Goal: Task Accomplishment & Management: Complete application form

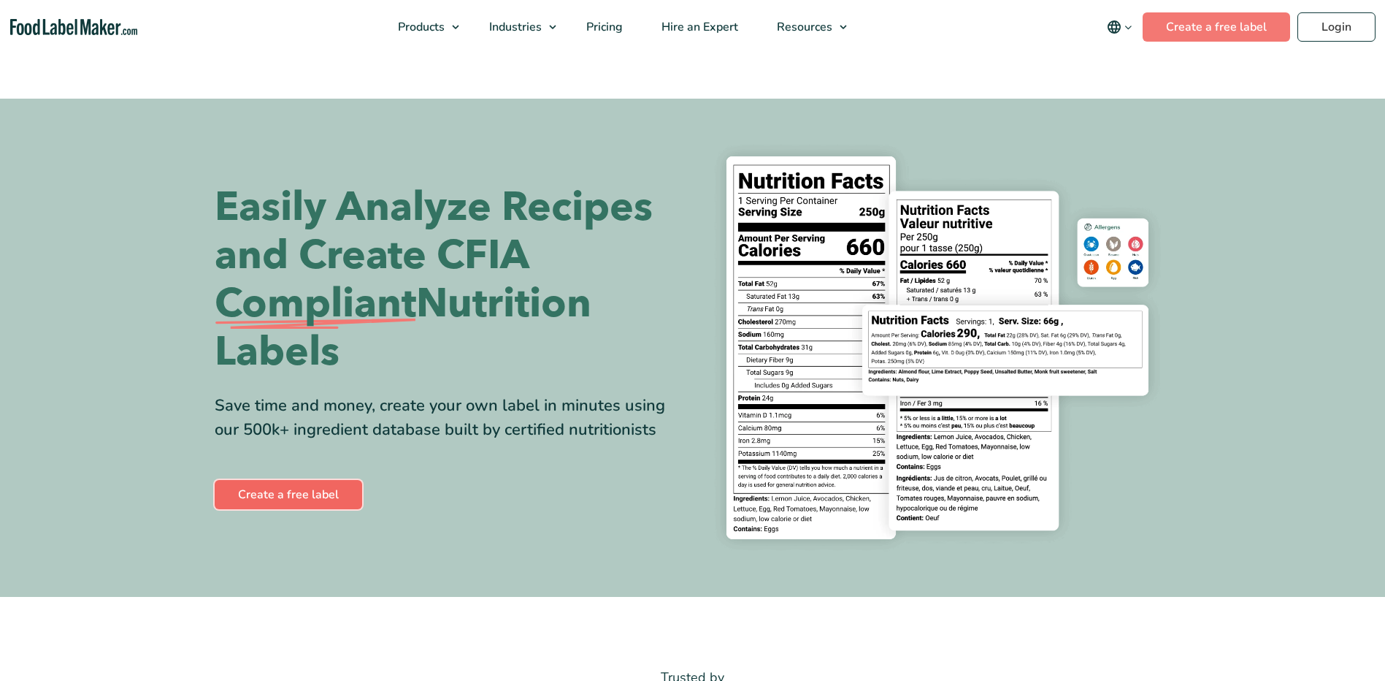
click at [259, 489] on link "Create a free label" at bounding box center [289, 494] width 148 height 29
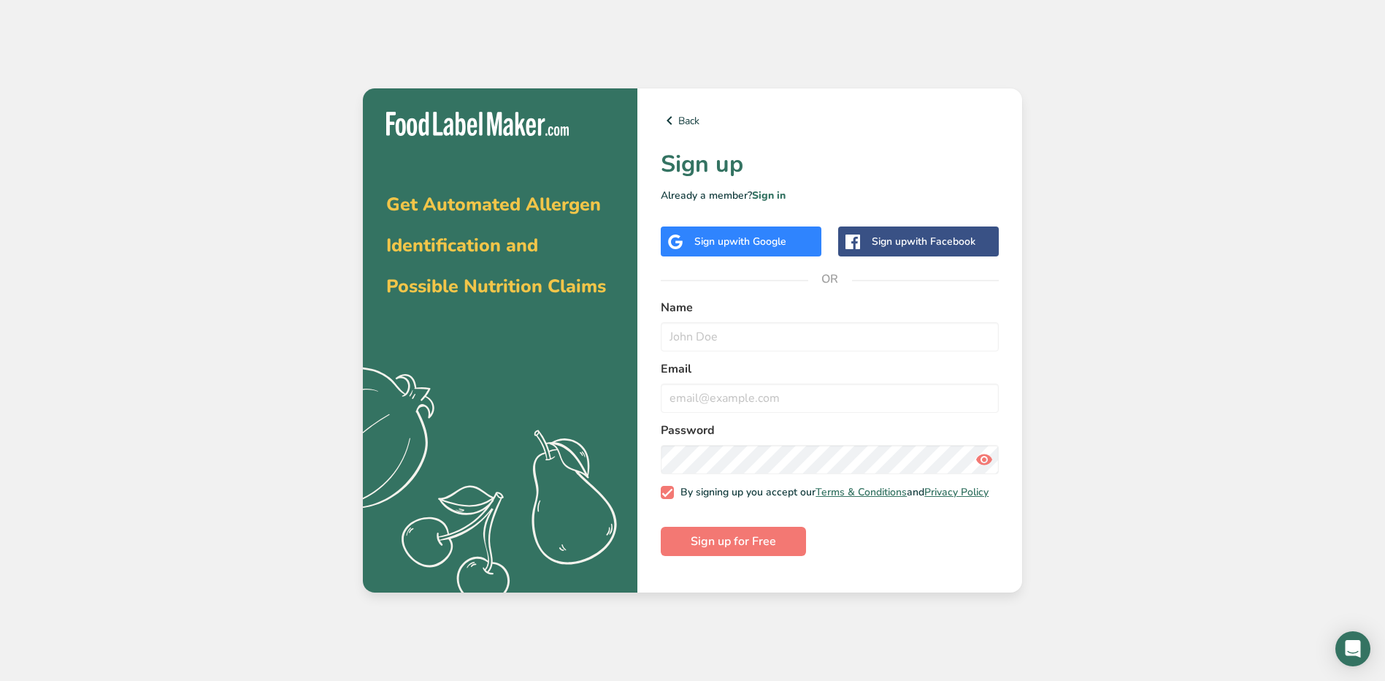
click at [765, 234] on span "with Google" at bounding box center [758, 241] width 57 height 14
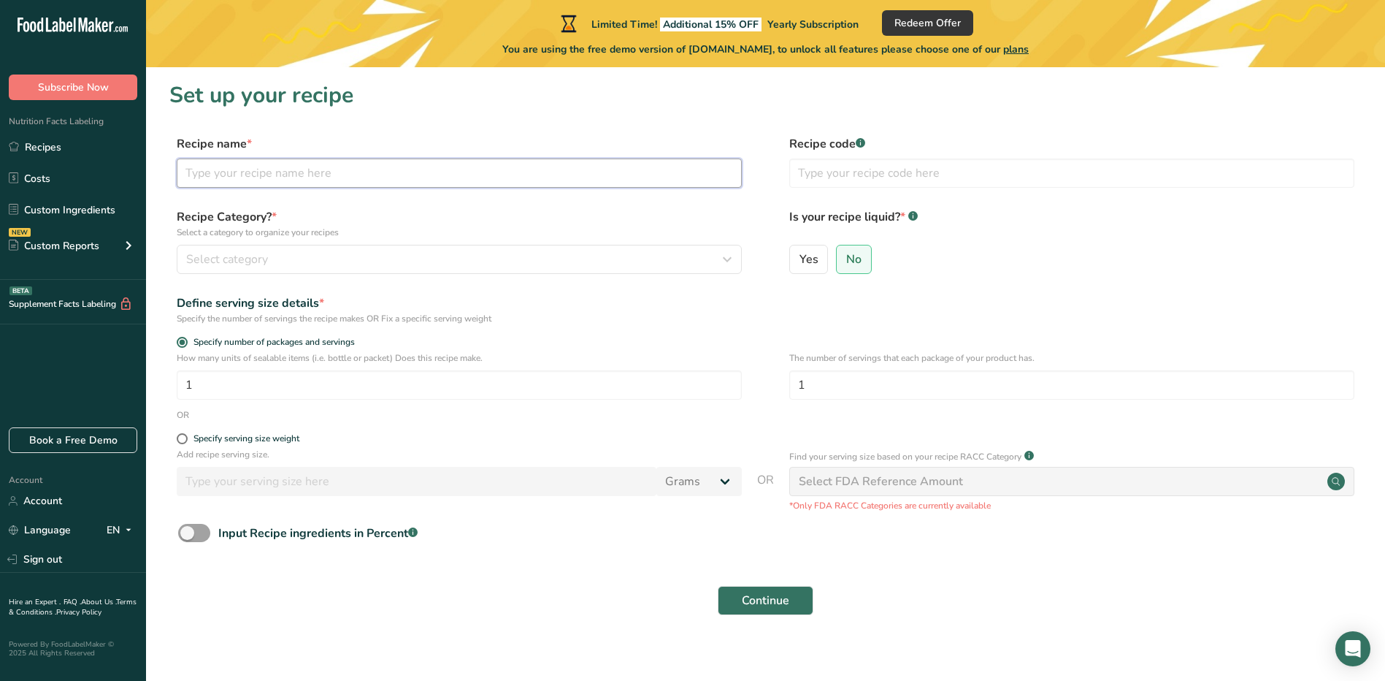
click at [263, 181] on input "text" at bounding box center [459, 172] width 565 height 29
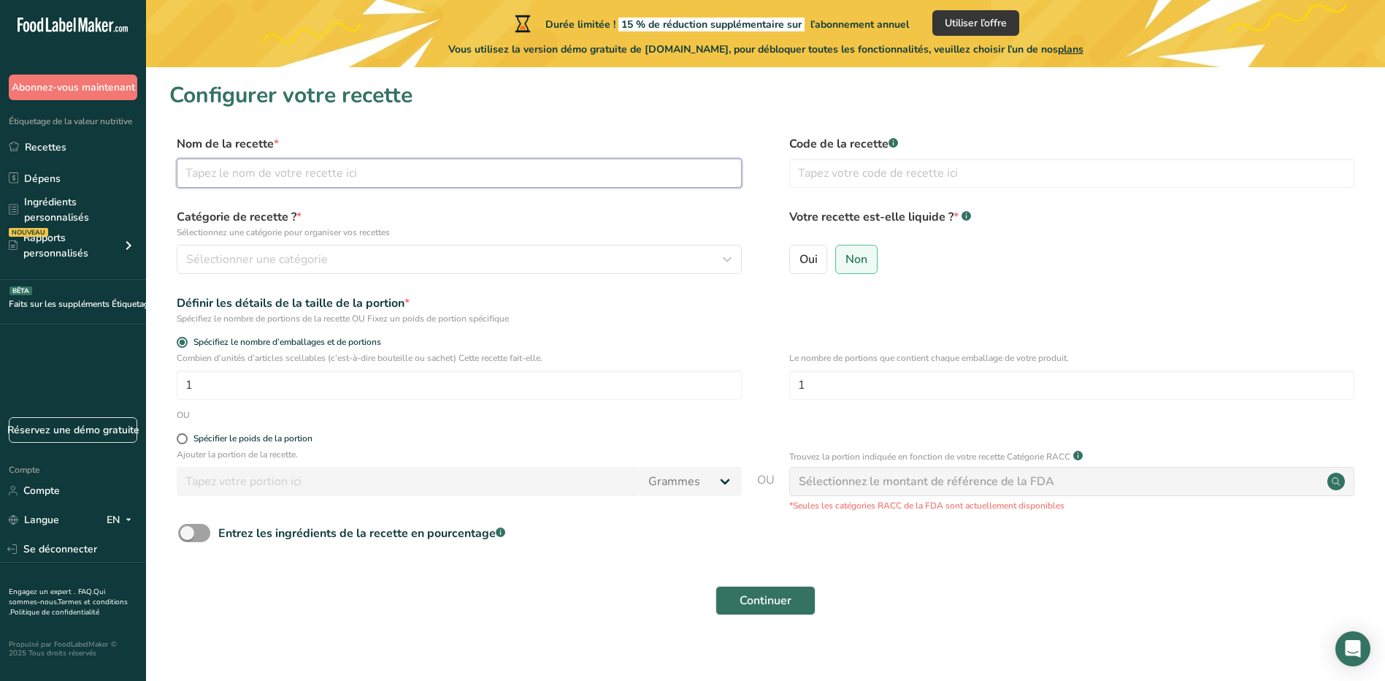
click at [284, 176] on input "text" at bounding box center [459, 172] width 565 height 29
click at [252, 173] on input "text" at bounding box center [459, 172] width 565 height 29
type input "p"
type input "POULET"
click at [839, 180] on input "text" at bounding box center [1071, 172] width 565 height 29
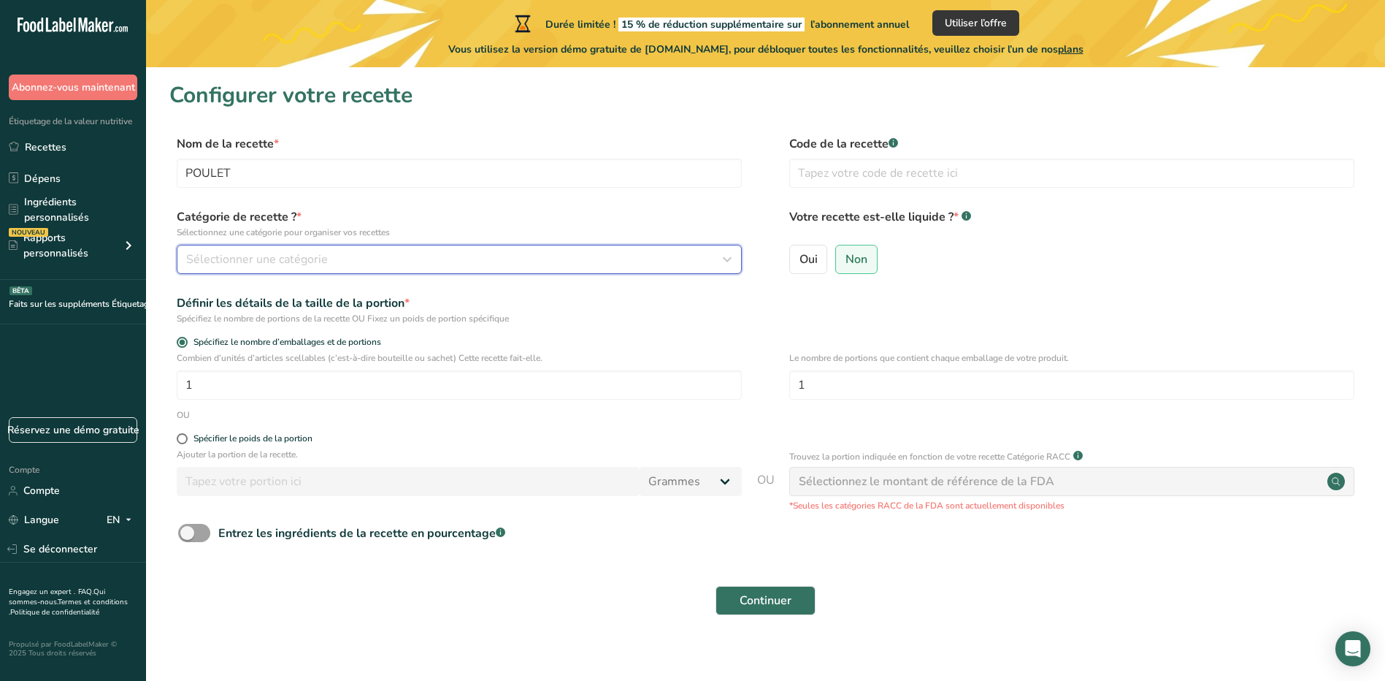
click at [375, 259] on div "Sélectionner une catégorie" at bounding box center [454, 259] width 537 height 18
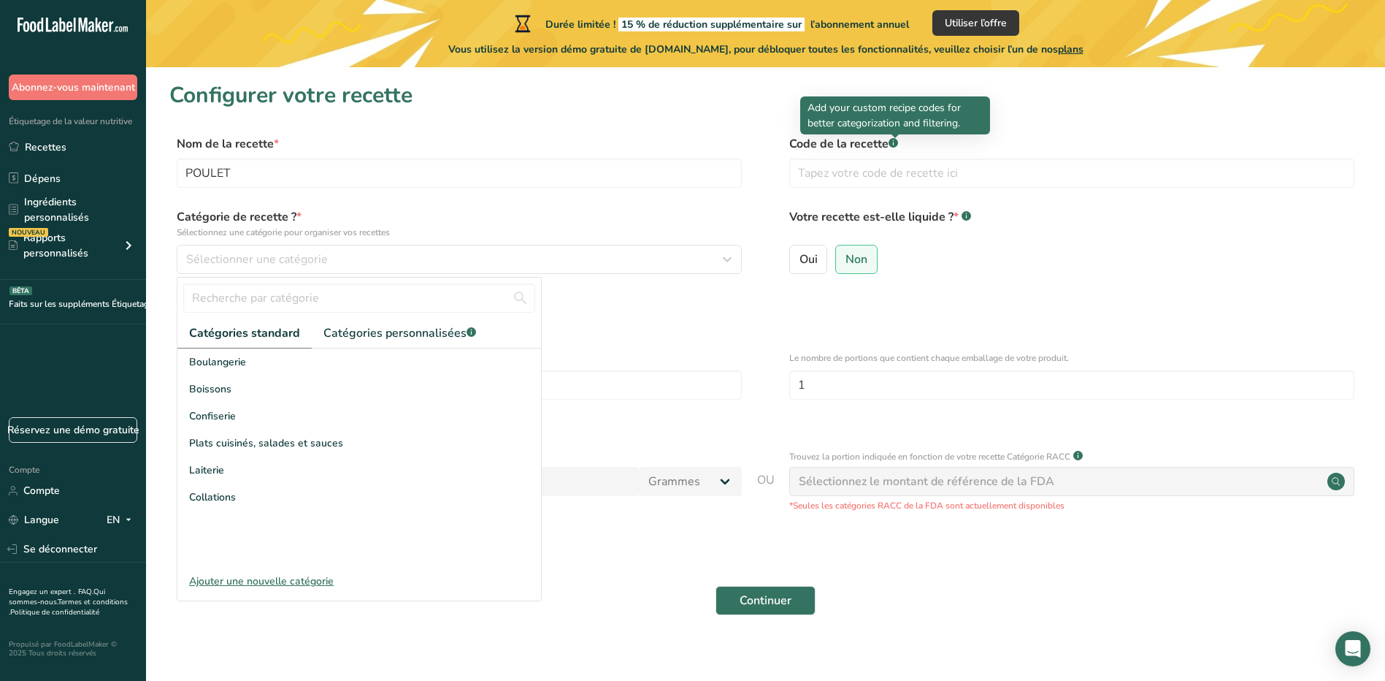
click at [890, 144] on icon ".a-a{fill:#347362;}.b-a{fill:#fff;}" at bounding box center [893, 142] width 9 height 9
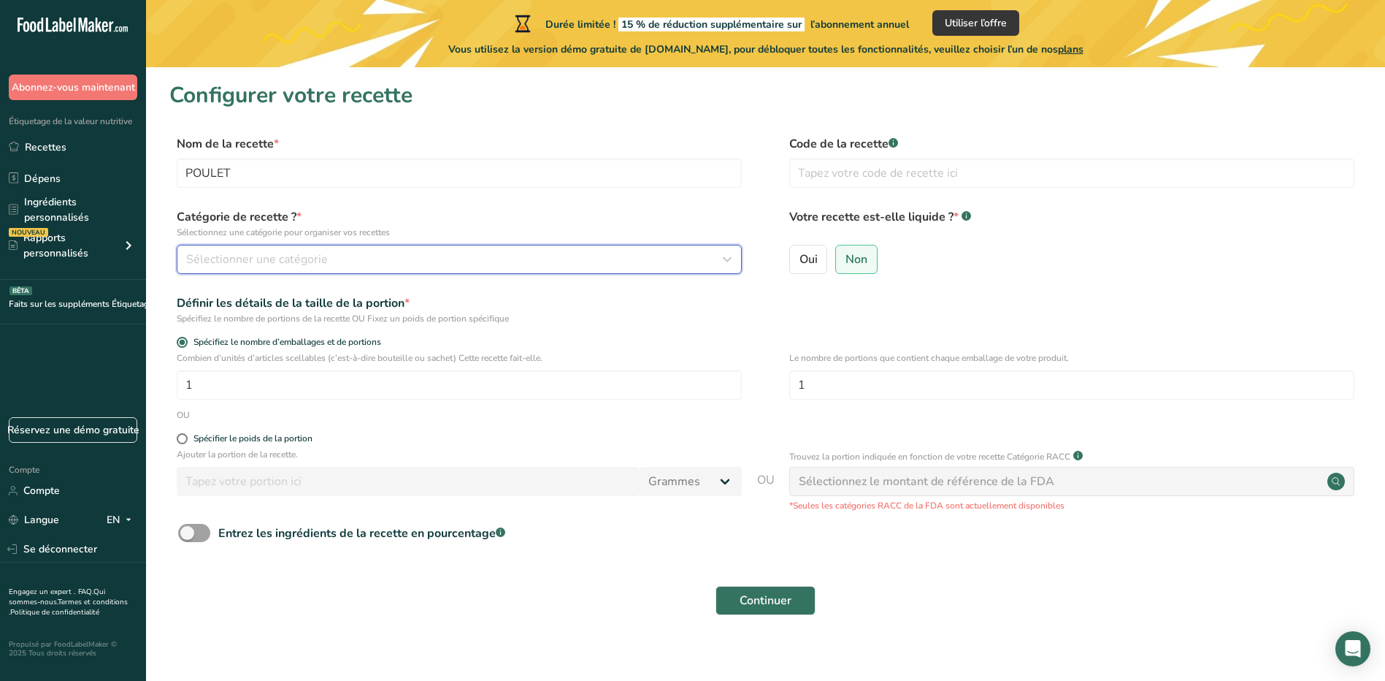
click at [424, 259] on div "Sélectionner une catégorie" at bounding box center [454, 259] width 537 height 18
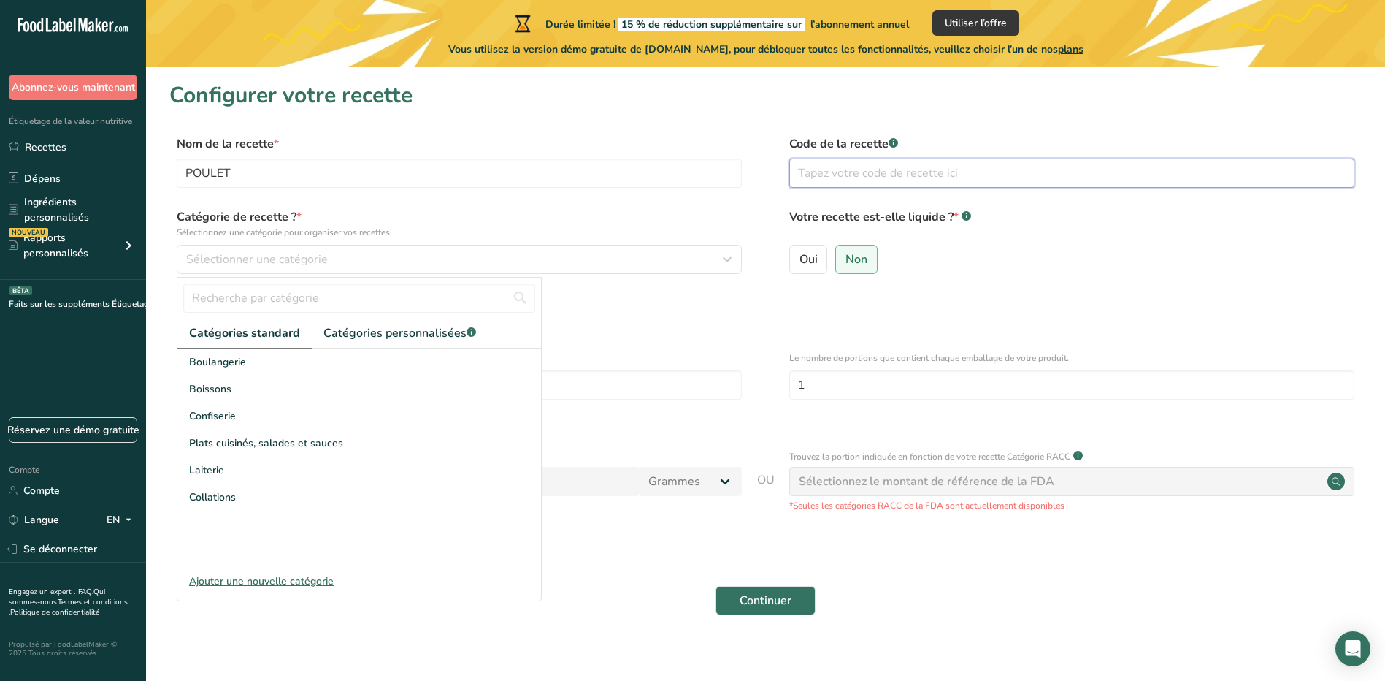
click at [812, 164] on input "text" at bounding box center [1071, 172] width 565 height 29
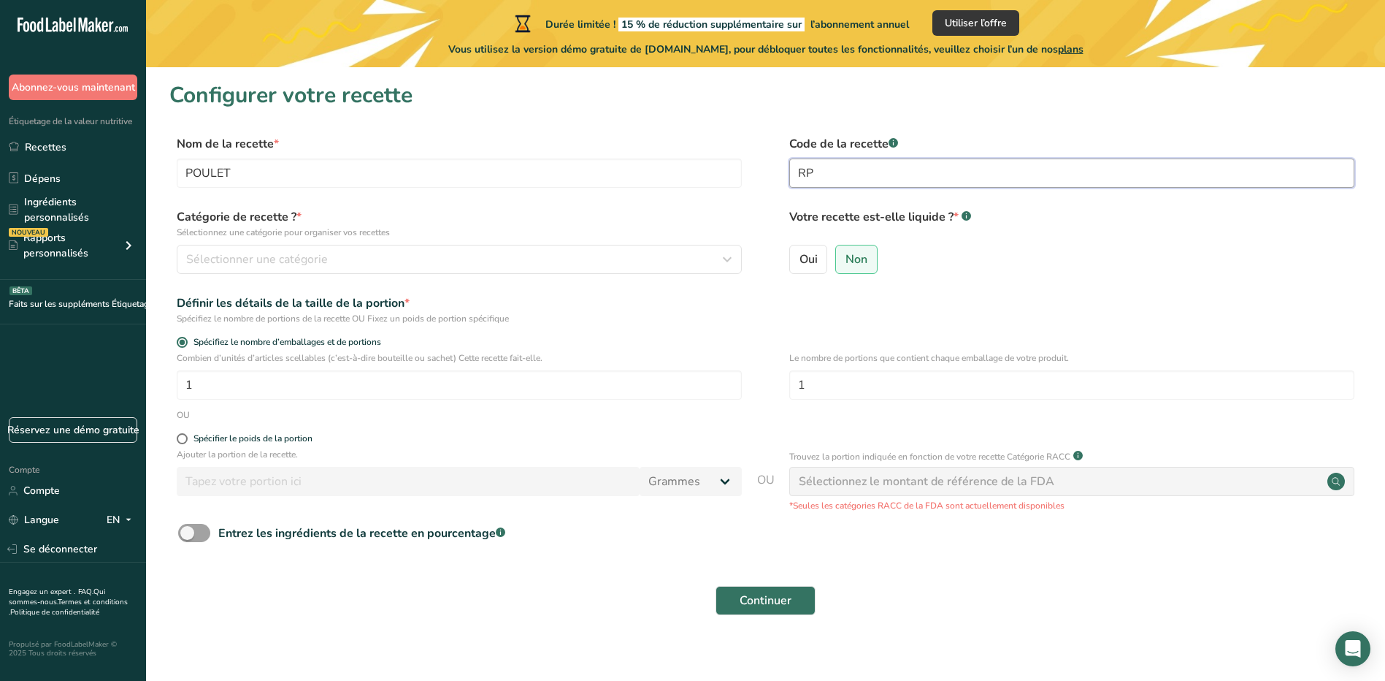
type input "R"
click at [284, 253] on span "Sélectionner une catégorie" at bounding box center [257, 259] width 142 height 18
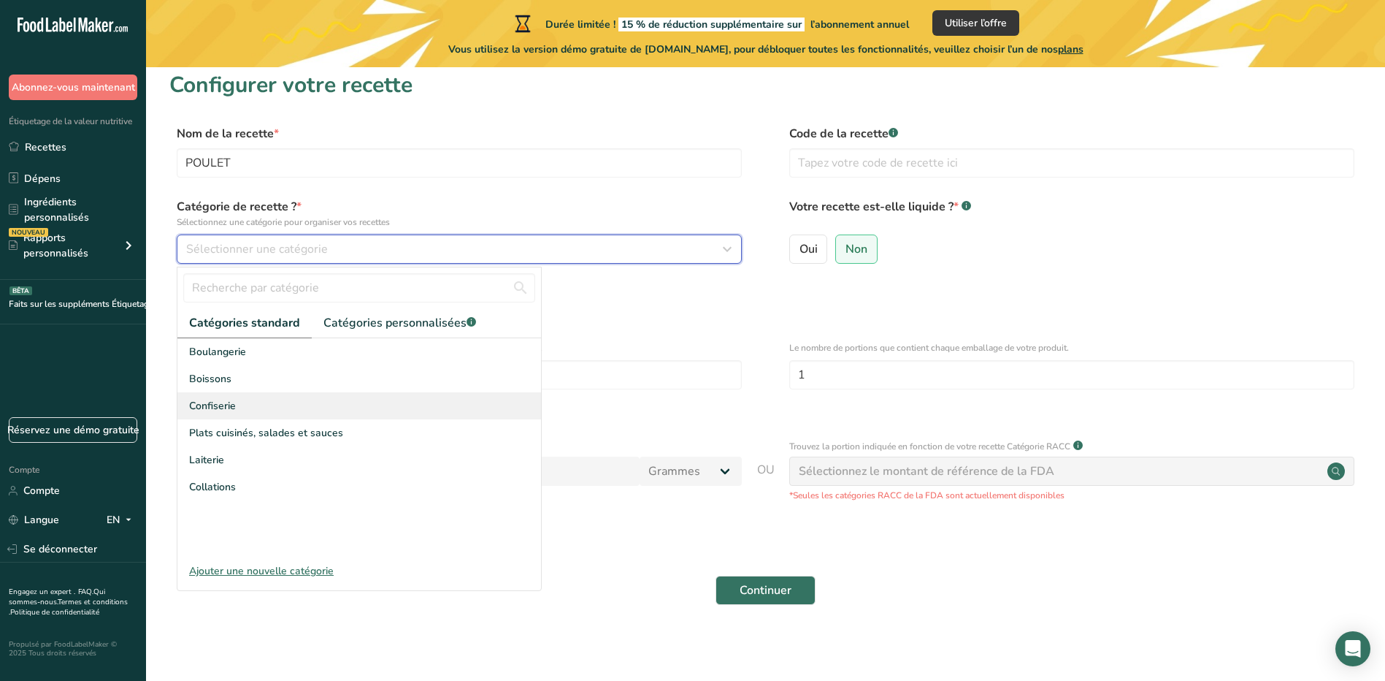
scroll to position [13, 0]
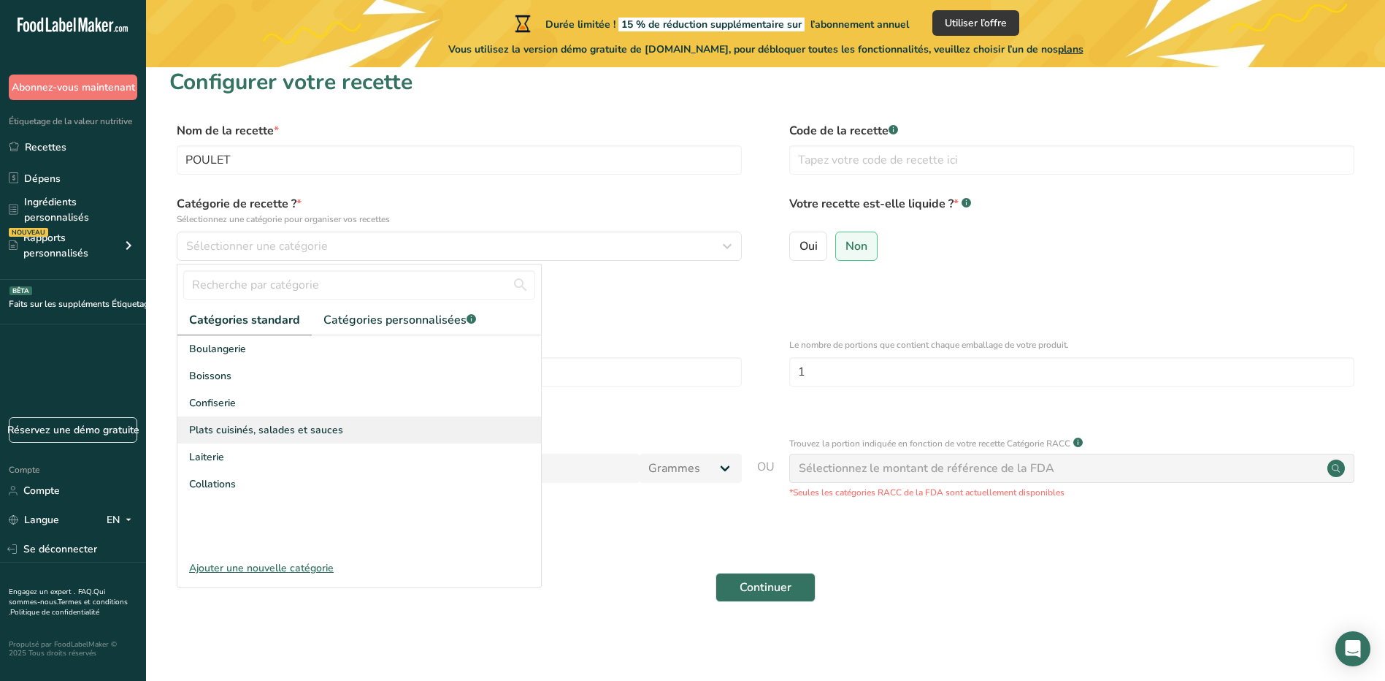
click at [323, 425] on span "Plats cuisinés, salades et sauces" at bounding box center [266, 429] width 154 height 15
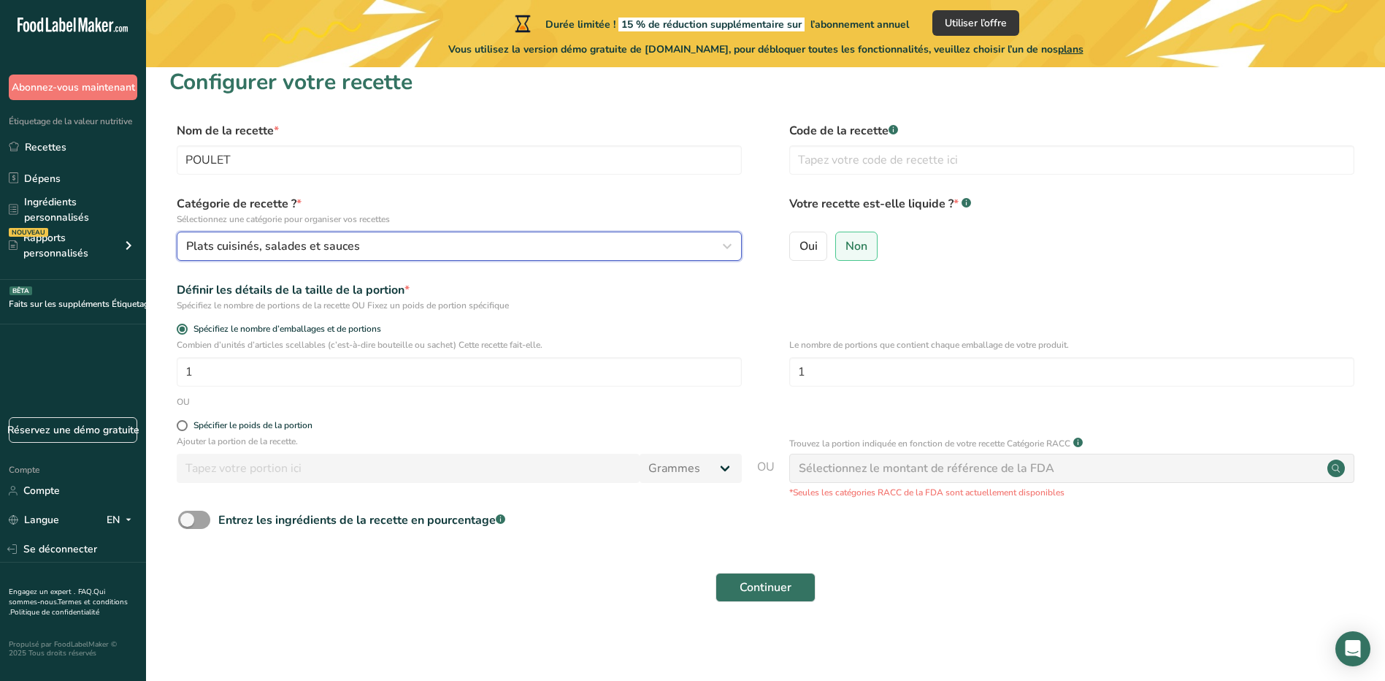
click at [275, 244] on span "Plats cuisinés, salades et sauces" at bounding box center [273, 246] width 174 height 18
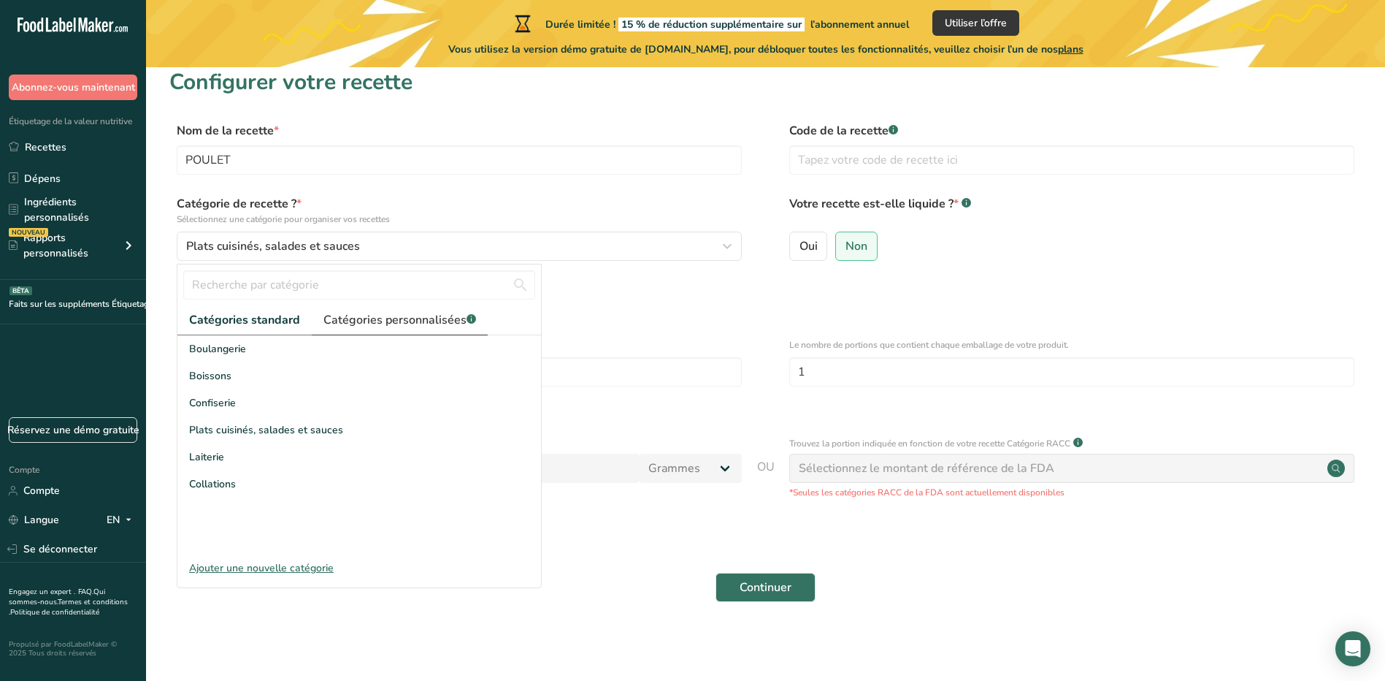
click at [353, 322] on font "Catégories personnalisées" at bounding box center [395, 320] width 143 height 16
click at [277, 325] on font "Catégories standard" at bounding box center [244, 320] width 110 height 16
click at [243, 433] on span "Plats cuisinés, salades et sauces" at bounding box center [266, 429] width 154 height 15
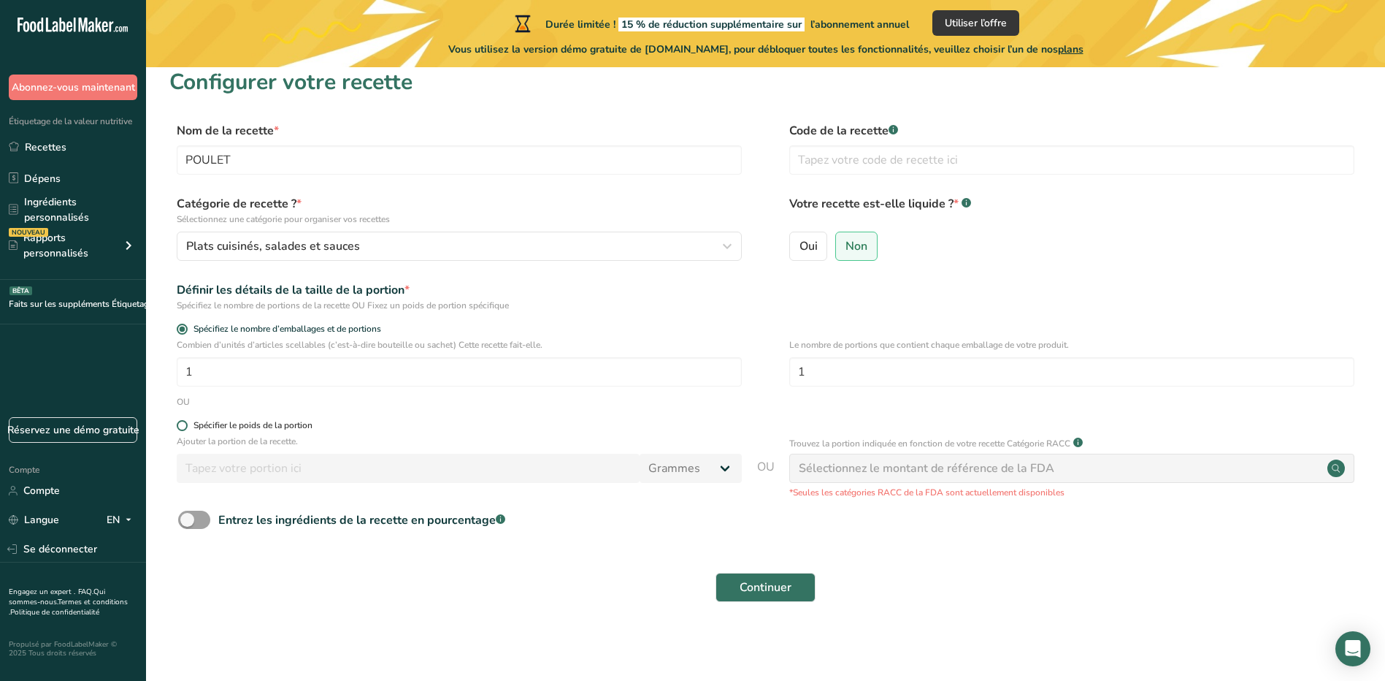
click at [244, 425] on div "Spécifier le poids de la portion" at bounding box center [253, 425] width 119 height 11
click at [186, 425] on input "Spécifier le poids de la portion" at bounding box center [181, 425] width 9 height 9
radio input "true"
radio input "false"
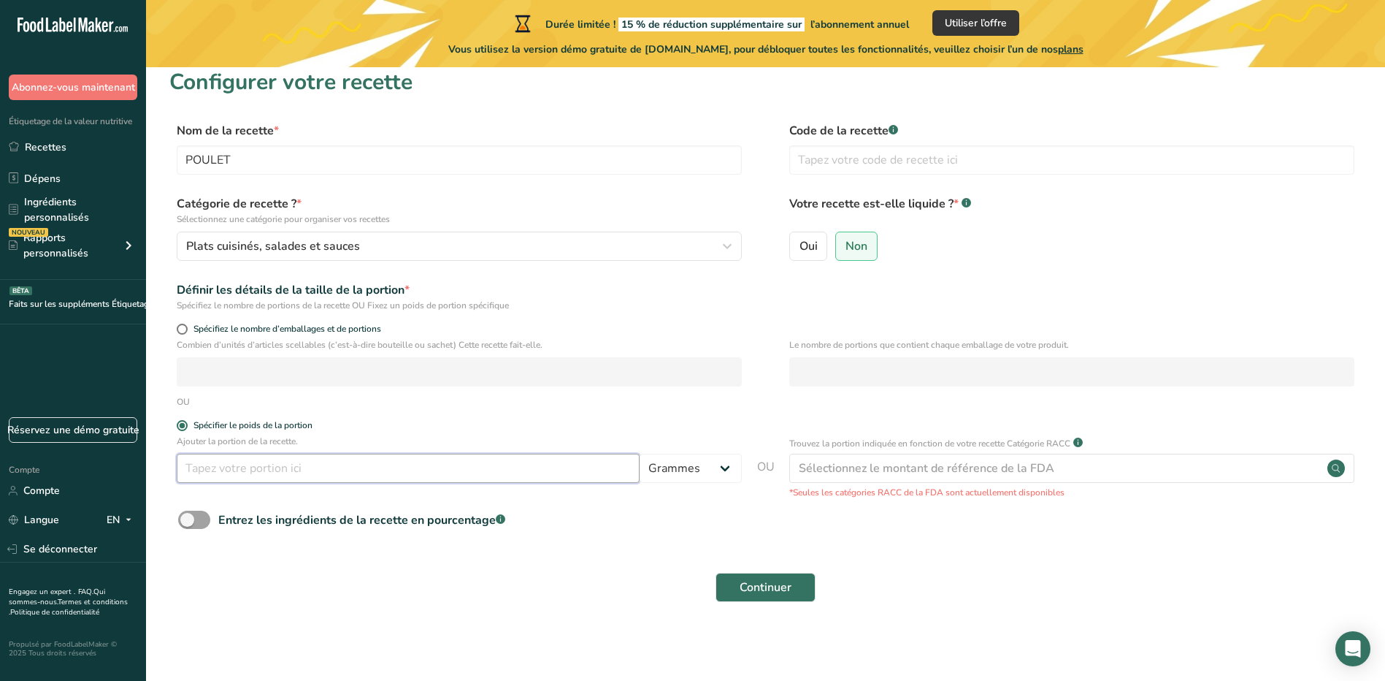
click at [260, 473] on input "number" at bounding box center [408, 468] width 463 height 29
type input "100"
click at [716, 573] on button "Continuer" at bounding box center [766, 587] width 100 height 29
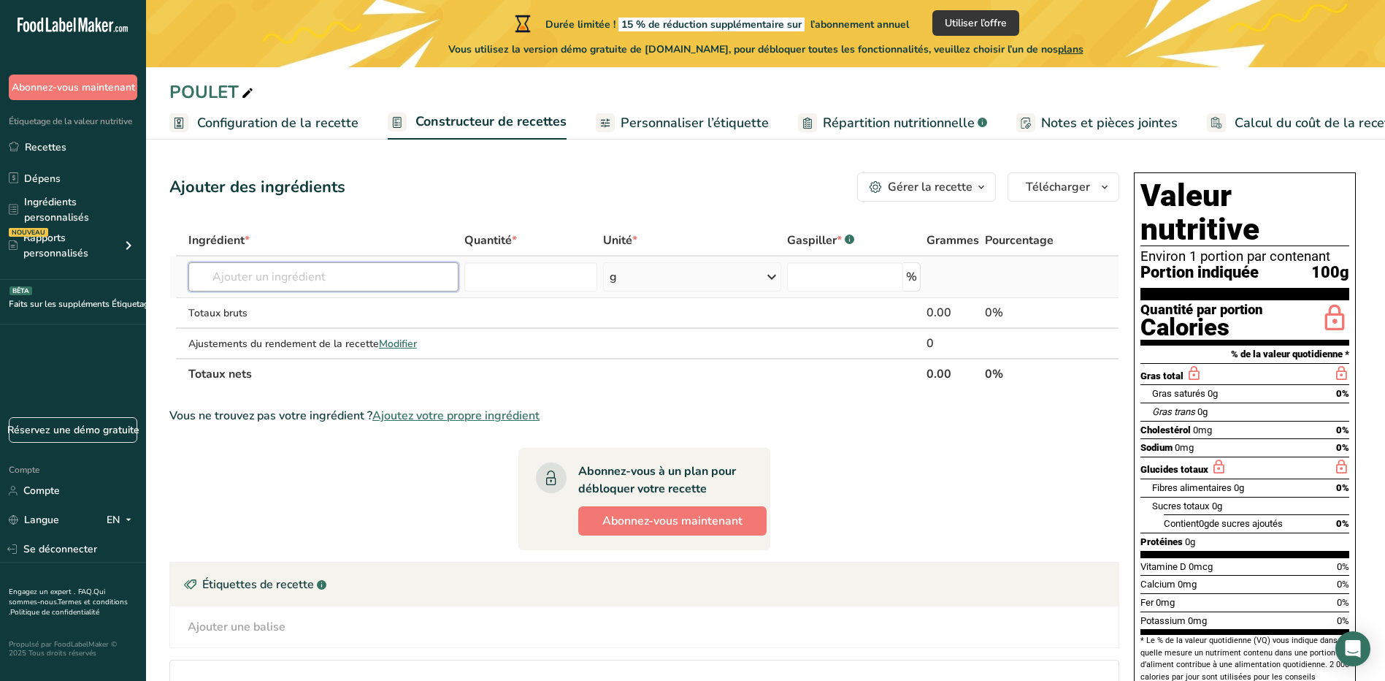
click at [272, 283] on input "text" at bounding box center [323, 276] width 270 height 29
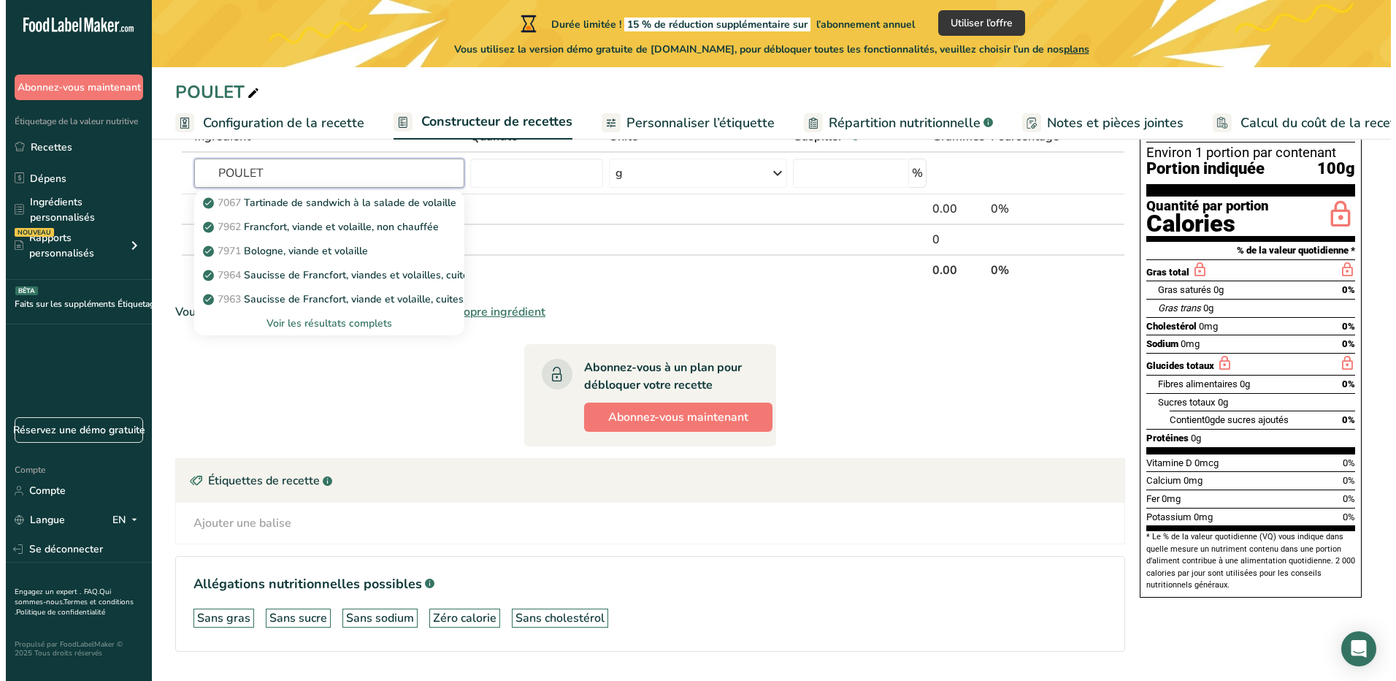
scroll to position [72, 0]
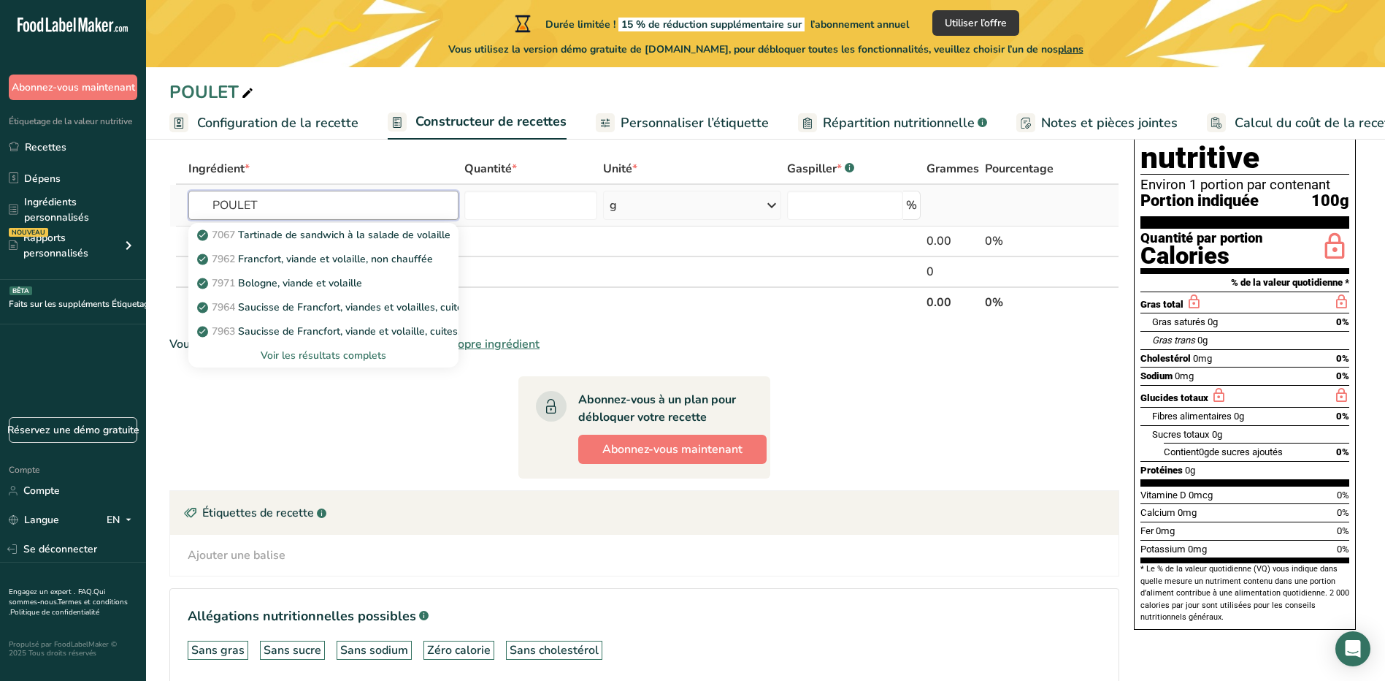
type input "POULET"
click at [324, 356] on div "Voir les résultats complets" at bounding box center [323, 355] width 247 height 15
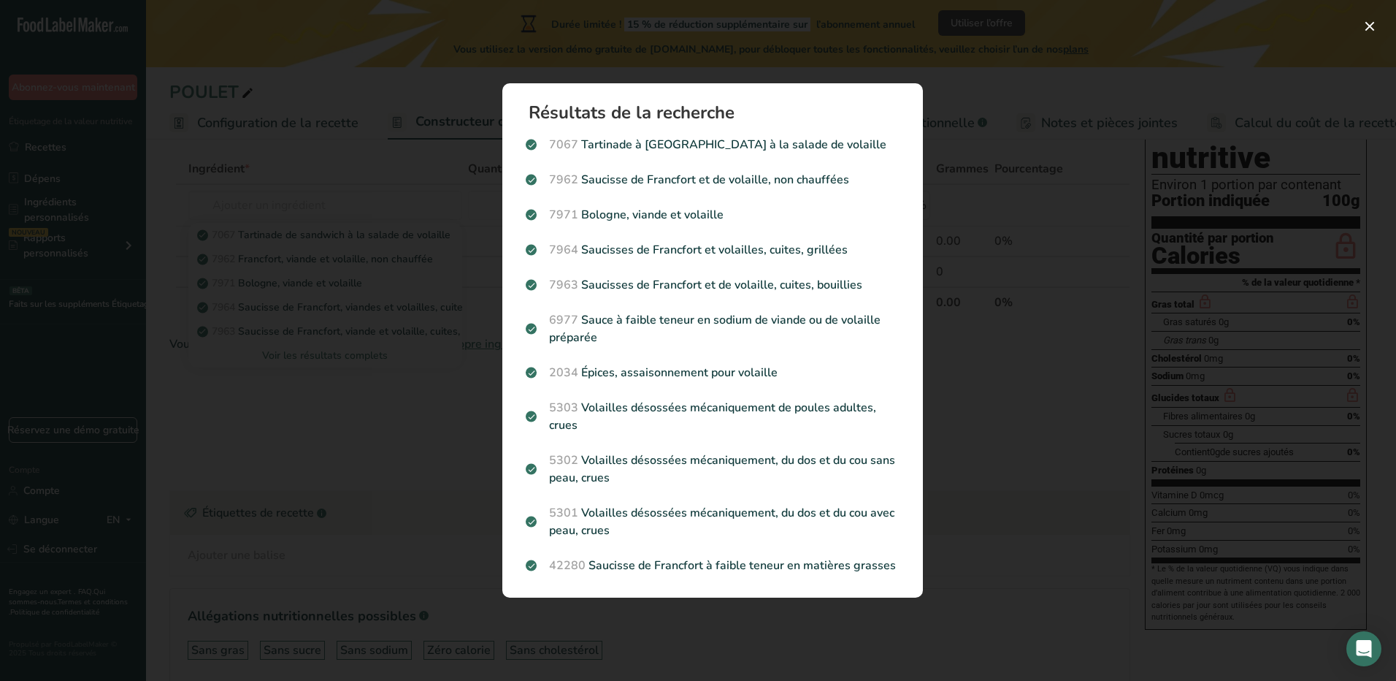
click at [362, 220] on div "Résultats de la recherche modal" at bounding box center [698, 340] width 1396 height 681
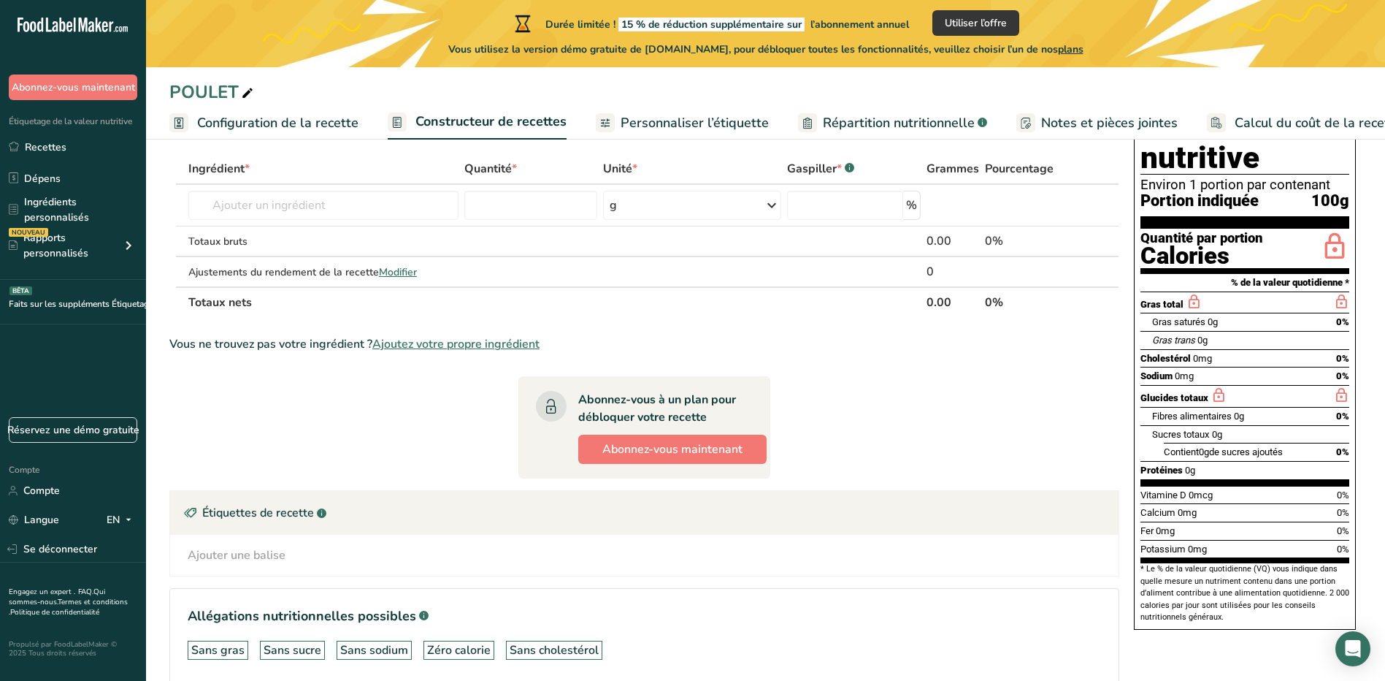
click at [362, 220] on section "Ajouter des ingrédients Gérer la recette Delete Recipe Duplicate Recipe Scale R…" at bounding box center [765, 413] width 1239 height 682
click at [318, 207] on input "text" at bounding box center [323, 205] width 270 height 29
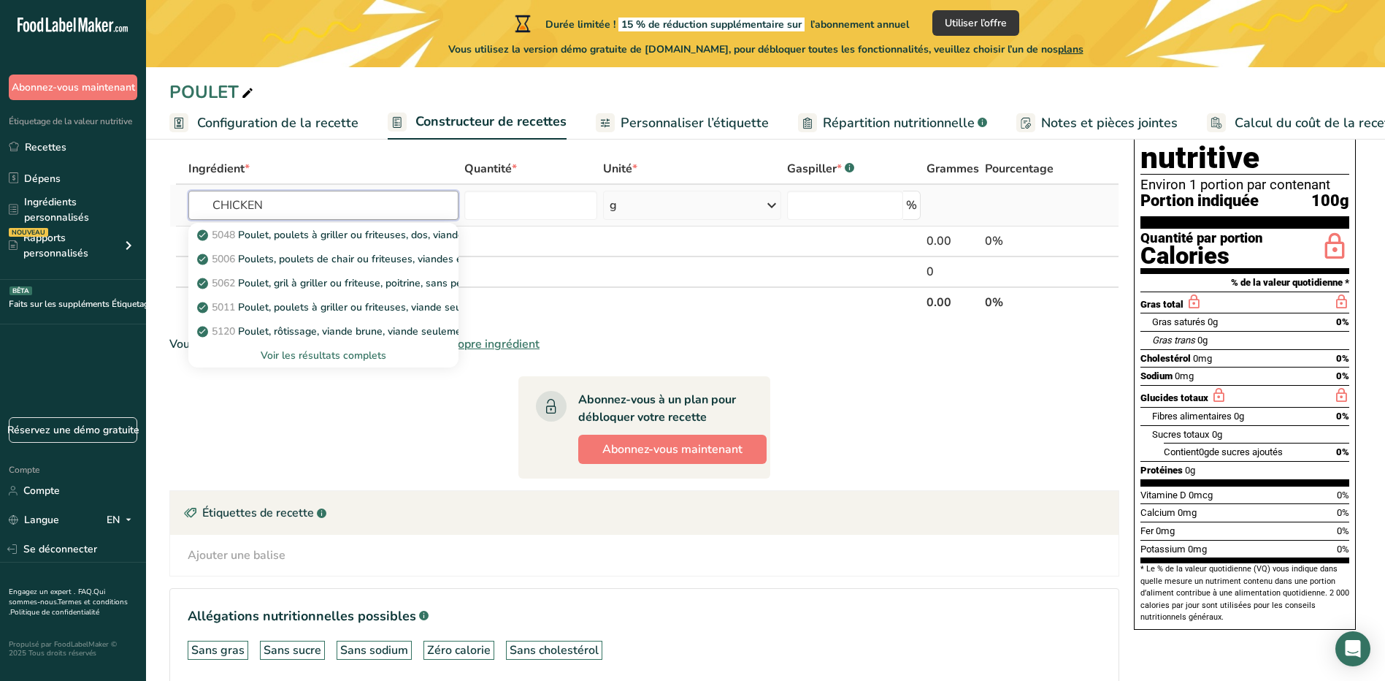
type input "CHICKEN"
click at [336, 351] on div "Voir les résultats complets" at bounding box center [323, 355] width 247 height 15
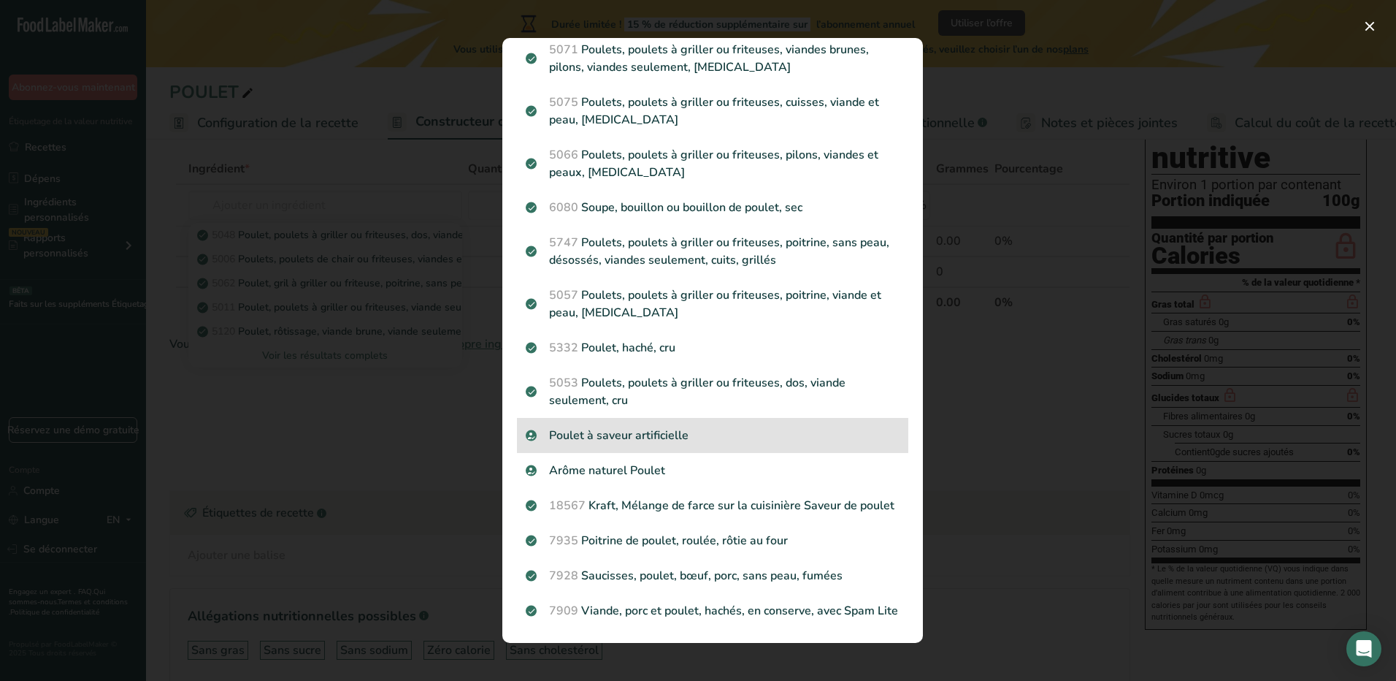
scroll to position [1729, 0]
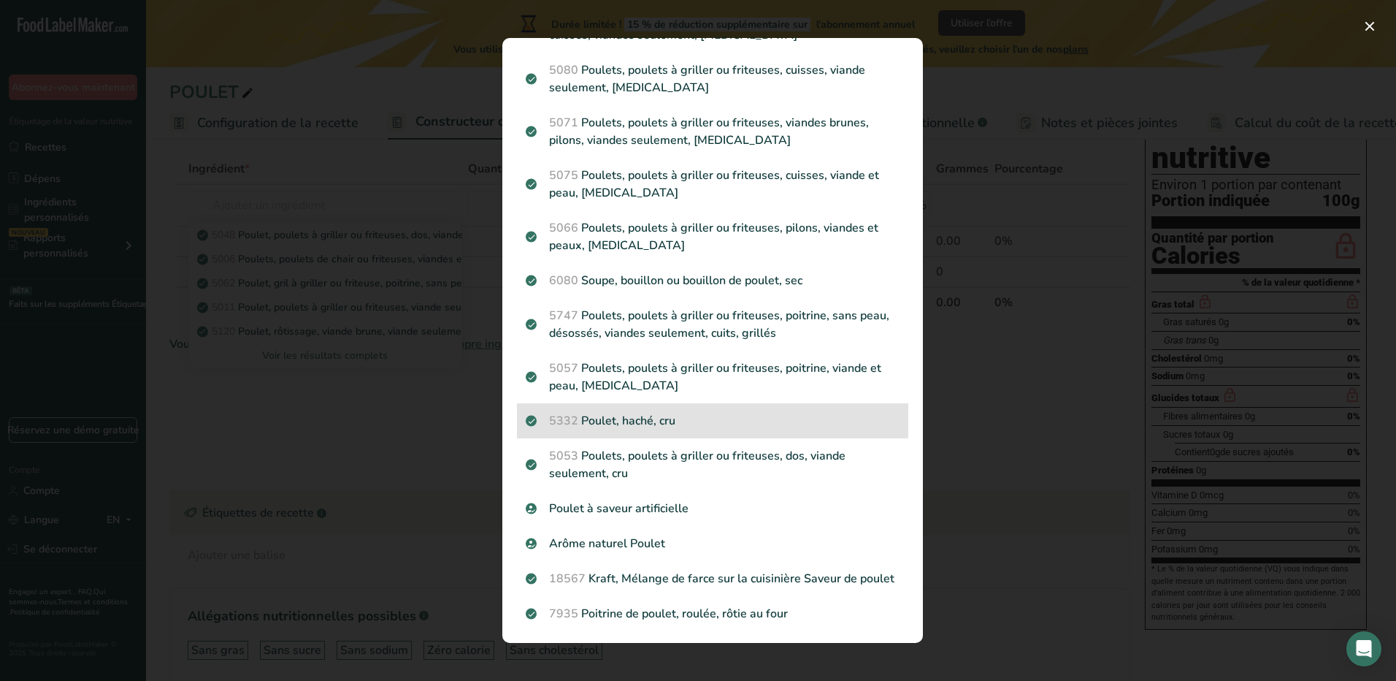
click at [668, 412] on p "5332 Poulet, haché, cru" at bounding box center [713, 421] width 374 height 18
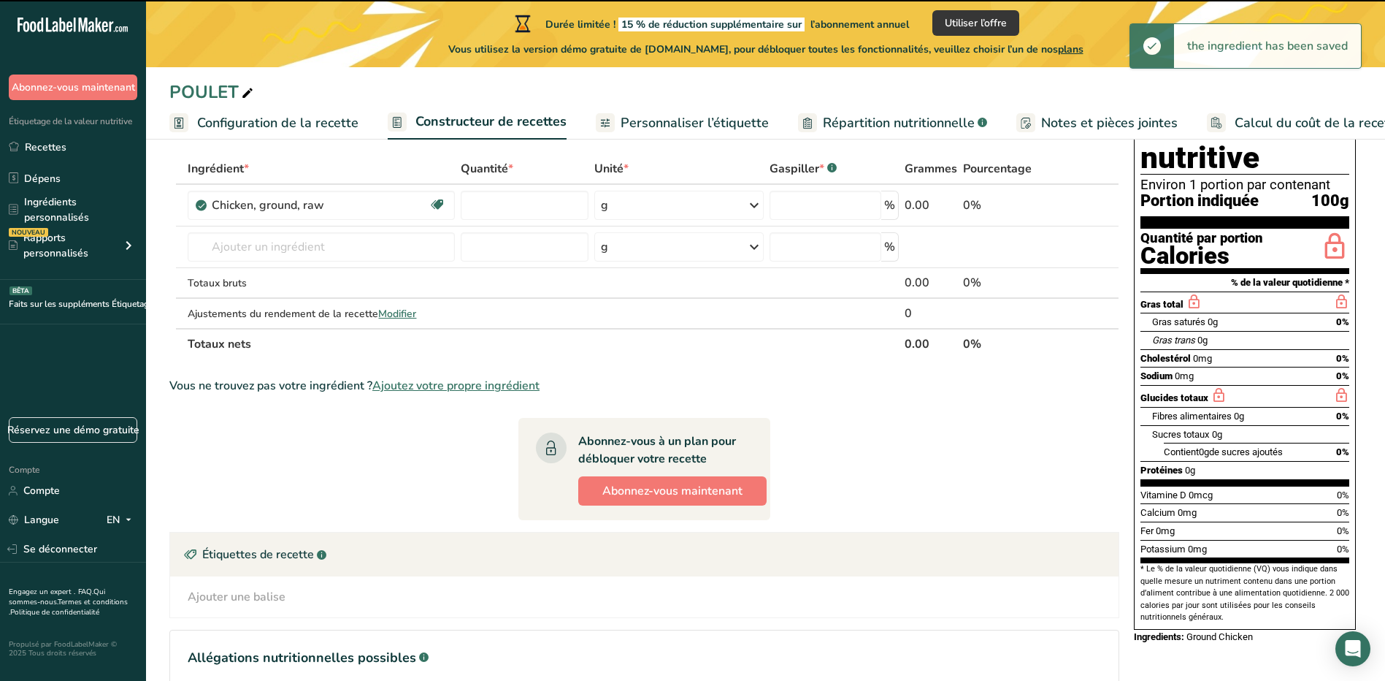
type input "0"
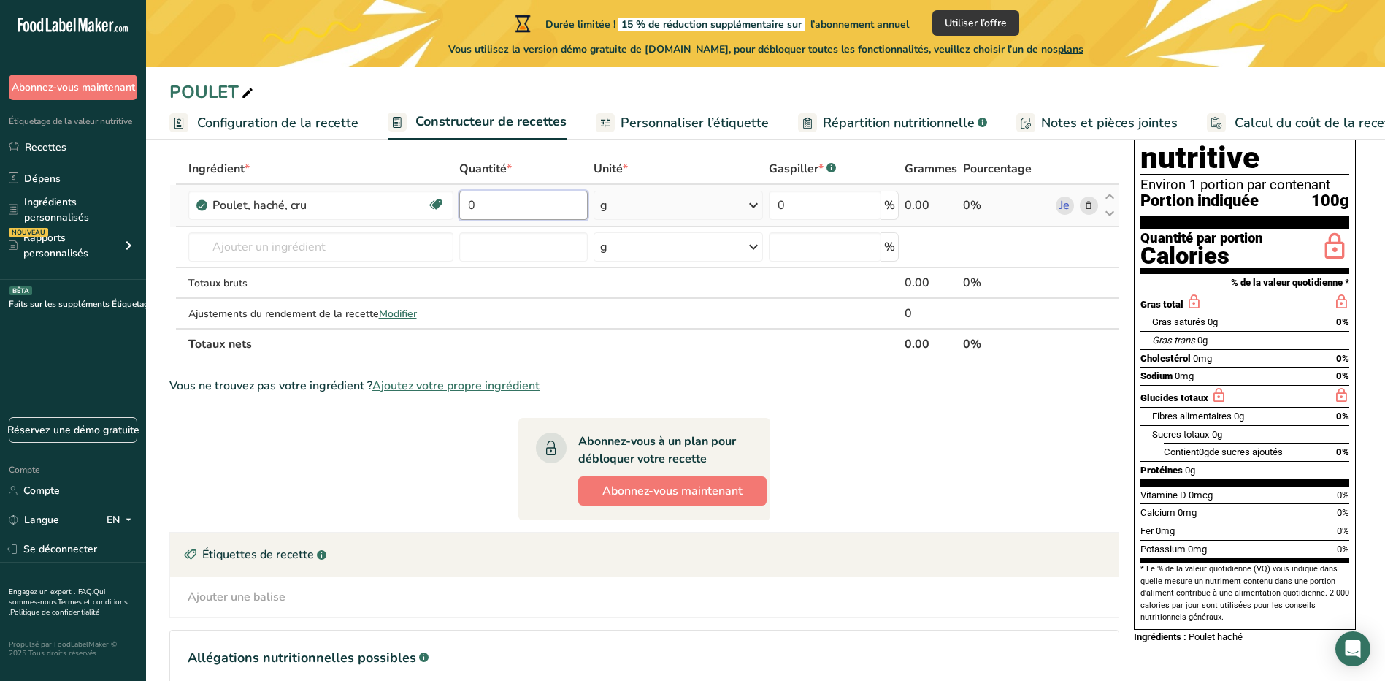
click at [542, 209] on input "0" at bounding box center [523, 205] width 129 height 29
type input "400"
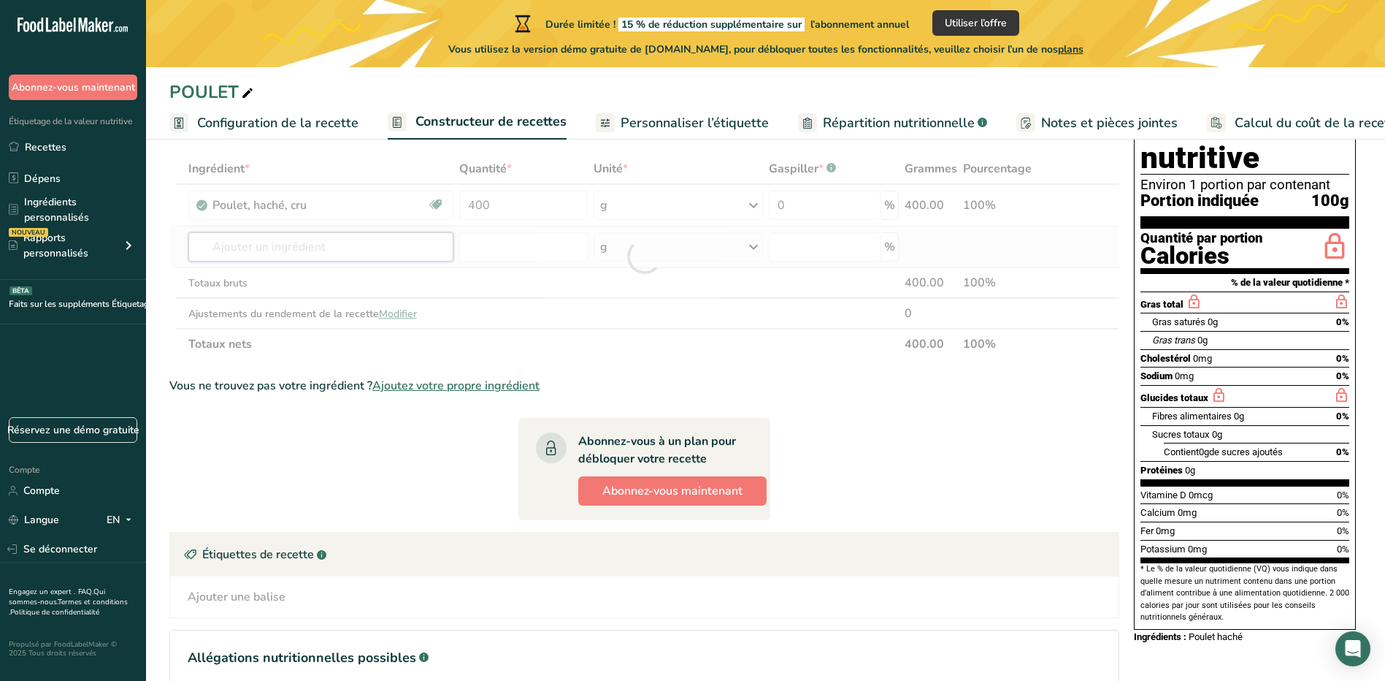
click at [376, 252] on div "Ingrédient * Quantité * Unité * Gaspiller * .a-a{fill:#347362;}.b-a{fill:#fff;}…" at bounding box center [644, 256] width 950 height 206
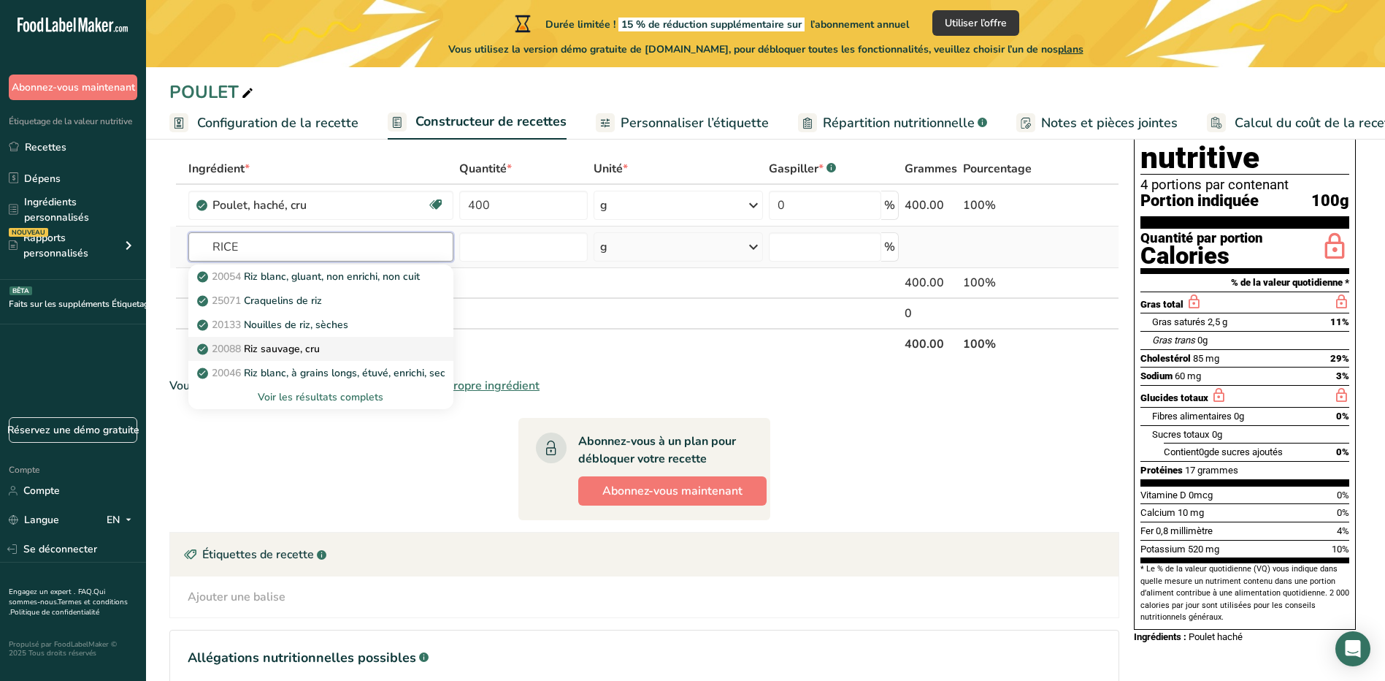
type input "RICE"
click at [425, 350] on link "20088 Riz sauvage, cru" at bounding box center [321, 349] width 266 height 24
type input "Wild rice, raw"
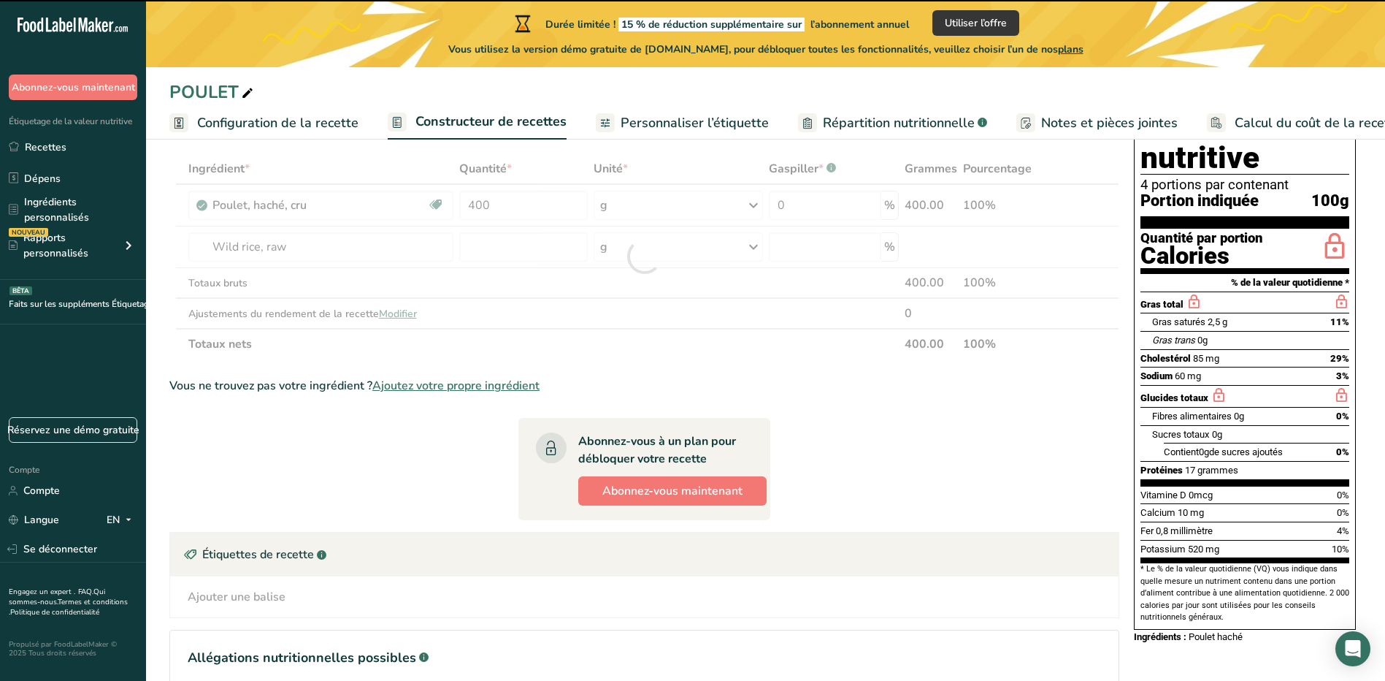
type input "0"
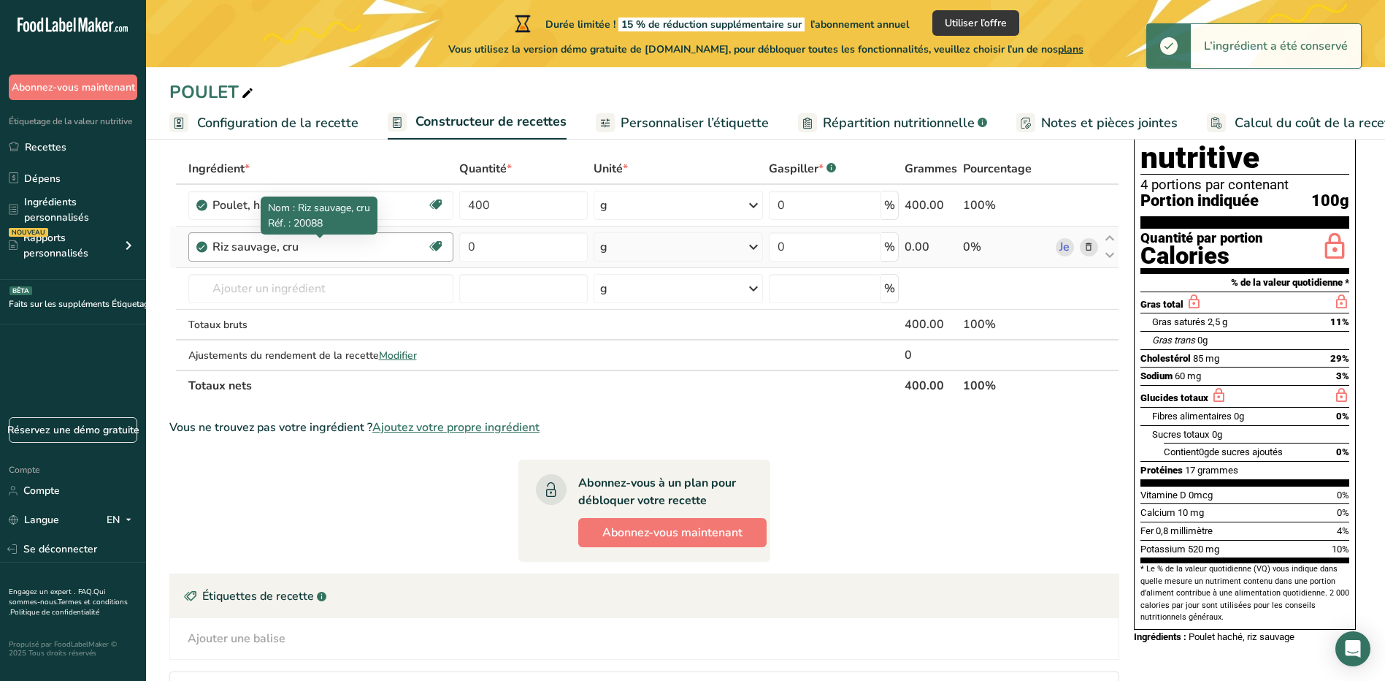
click at [375, 245] on div "Riz sauvage, cru" at bounding box center [304, 247] width 183 height 18
click at [328, 244] on div "Riz sauvage, cru" at bounding box center [304, 247] width 183 height 18
click at [363, 245] on div "Riz sauvage, cru" at bounding box center [304, 247] width 183 height 18
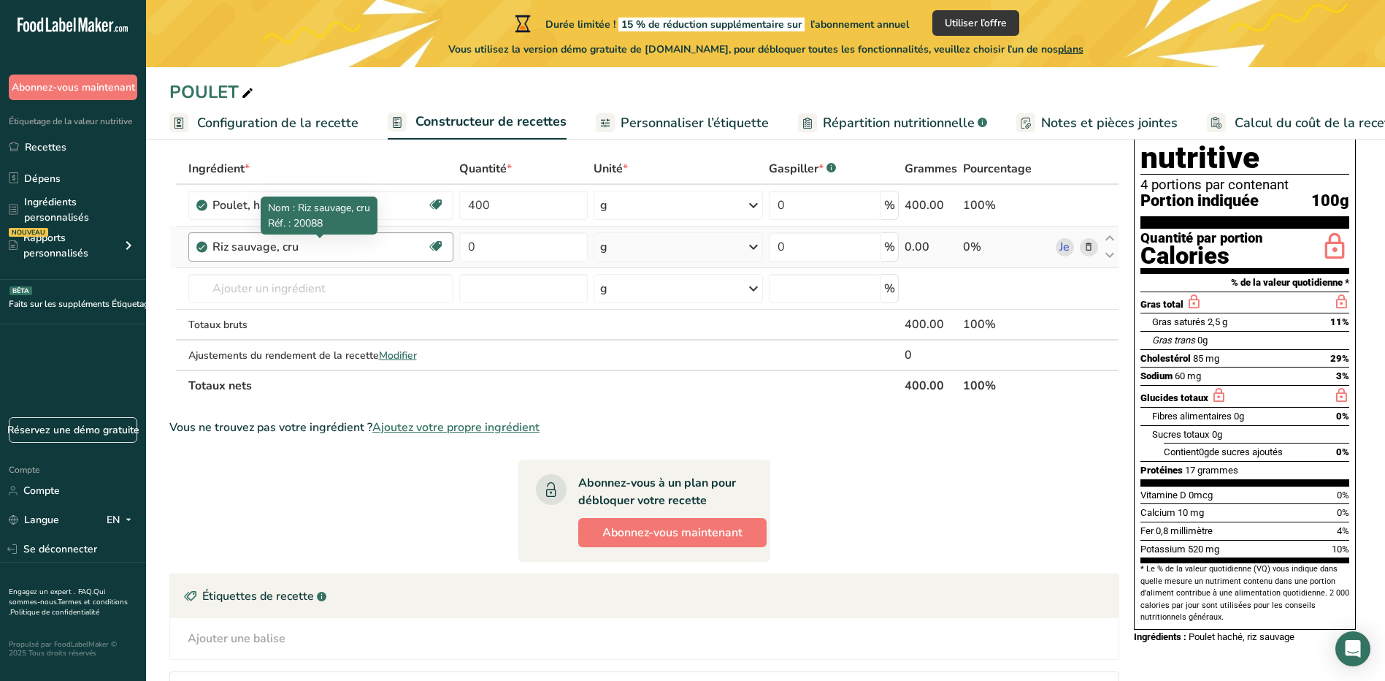
click at [263, 242] on div "Riz sauvage, cru" at bounding box center [304, 247] width 183 height 18
click at [343, 251] on div "Riz sauvage, cru" at bounding box center [304, 247] width 183 height 18
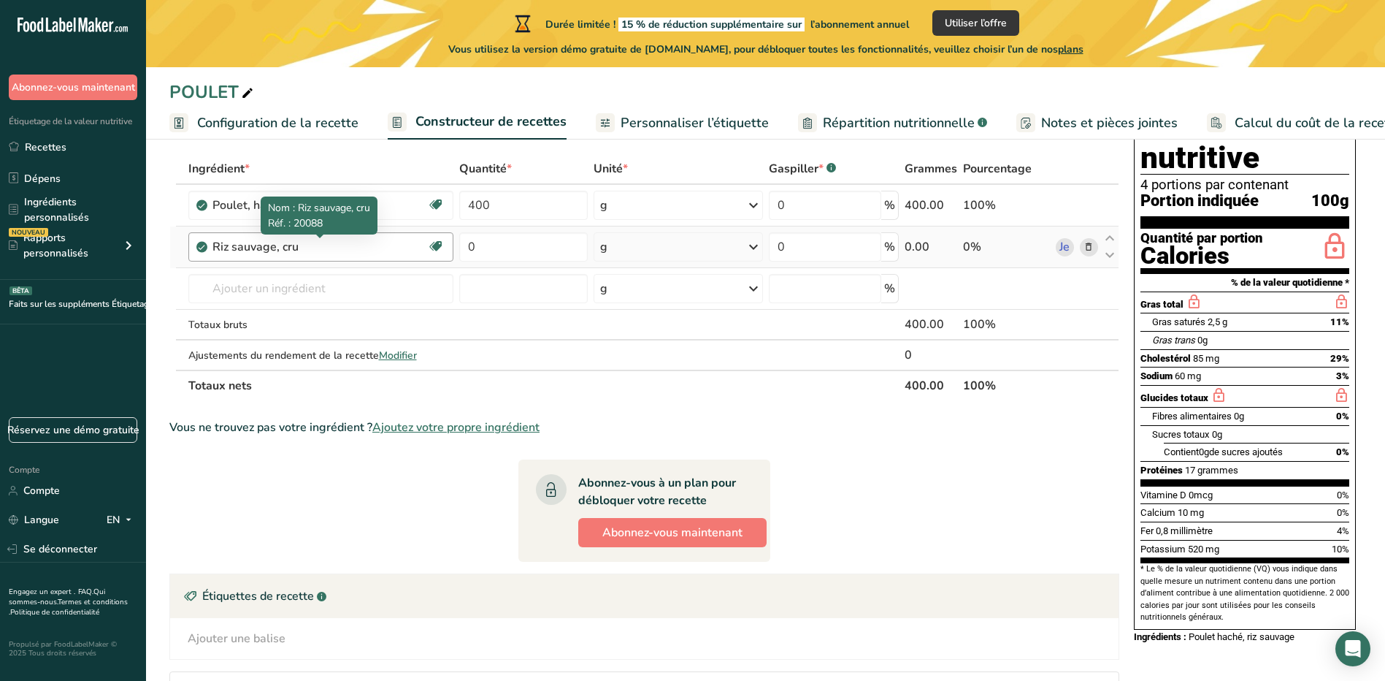
click at [289, 257] on div "Riz sauvage, cru Sans produits laitiers Sans gluten Végétalien Végétarien Sans …" at bounding box center [321, 246] width 266 height 29
click at [1095, 243] on span at bounding box center [1089, 247] width 18 height 18
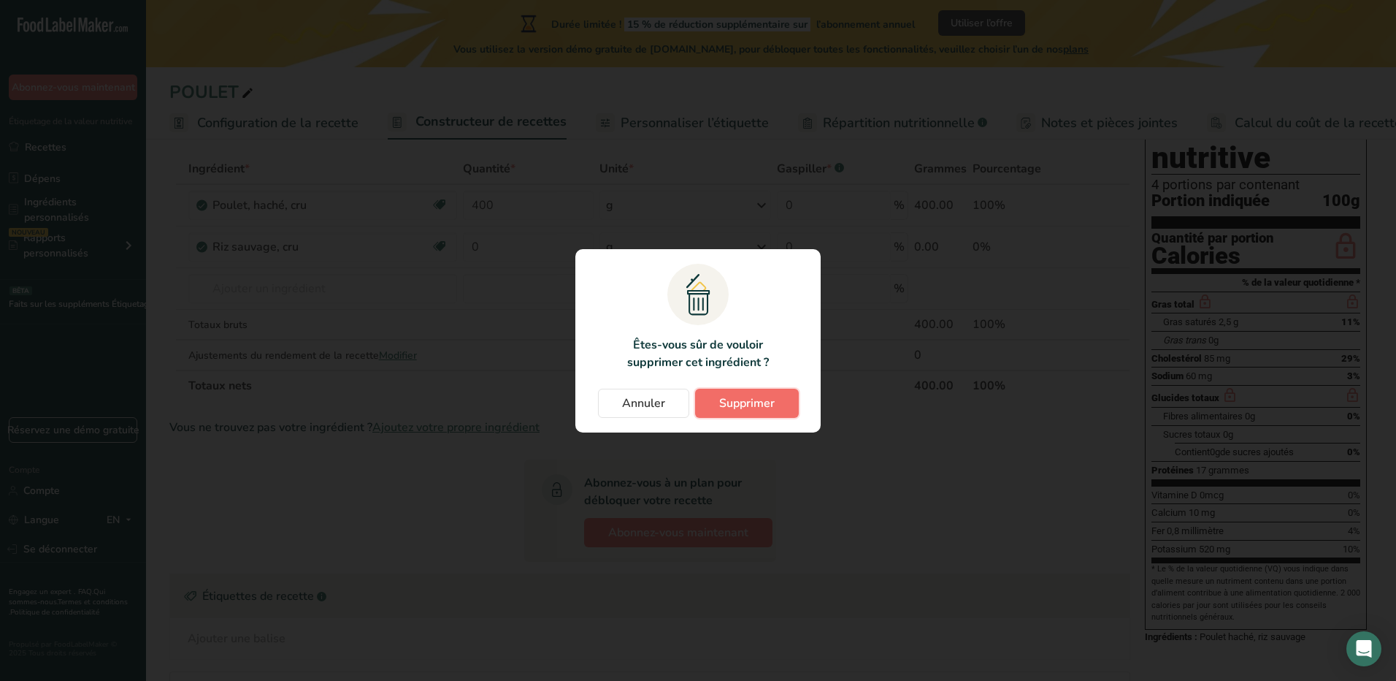
click at [738, 396] on span "Supprimer" at bounding box center [747, 403] width 56 height 18
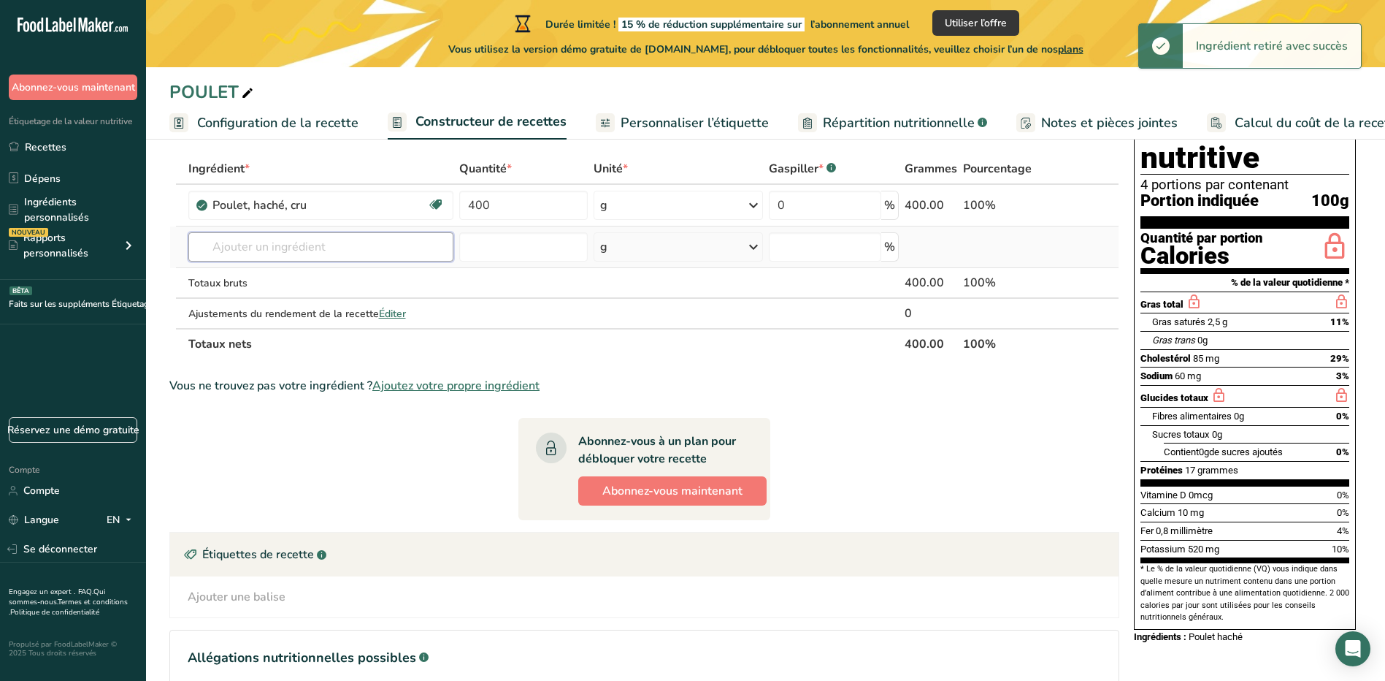
click at [330, 240] on input "text" at bounding box center [321, 246] width 266 height 29
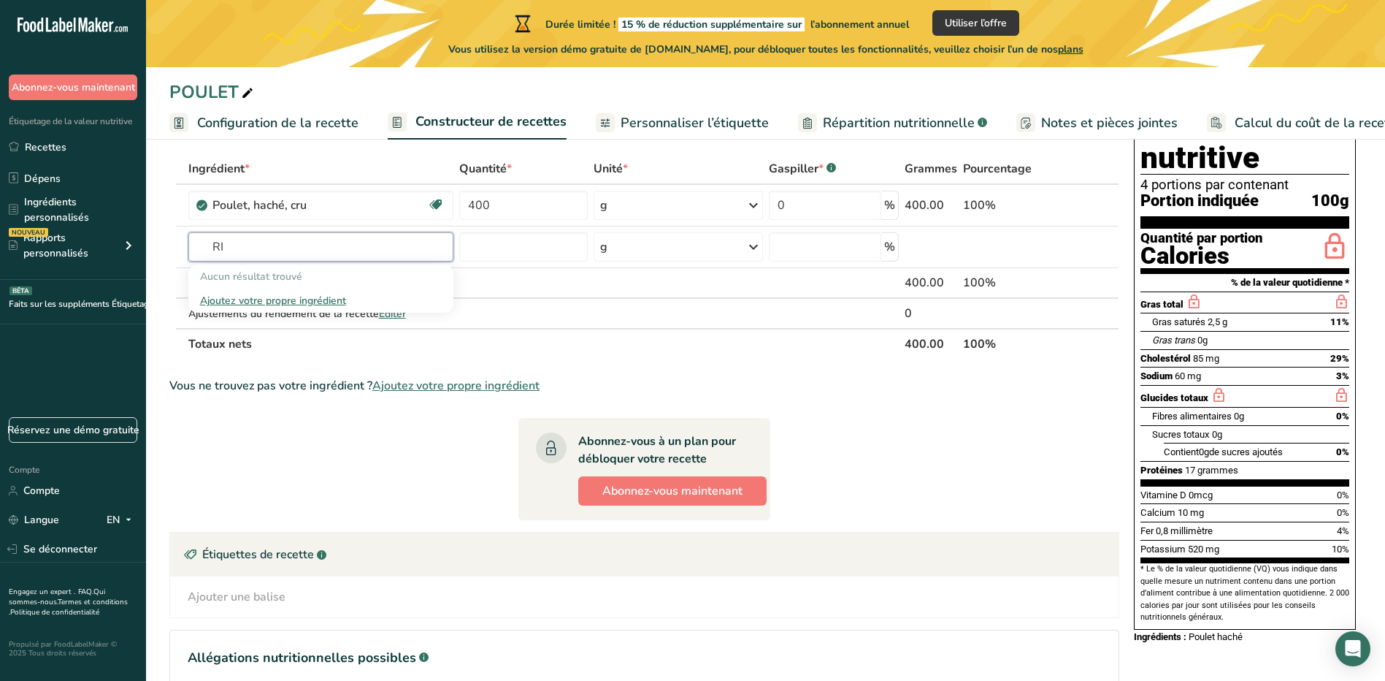
type input "R"
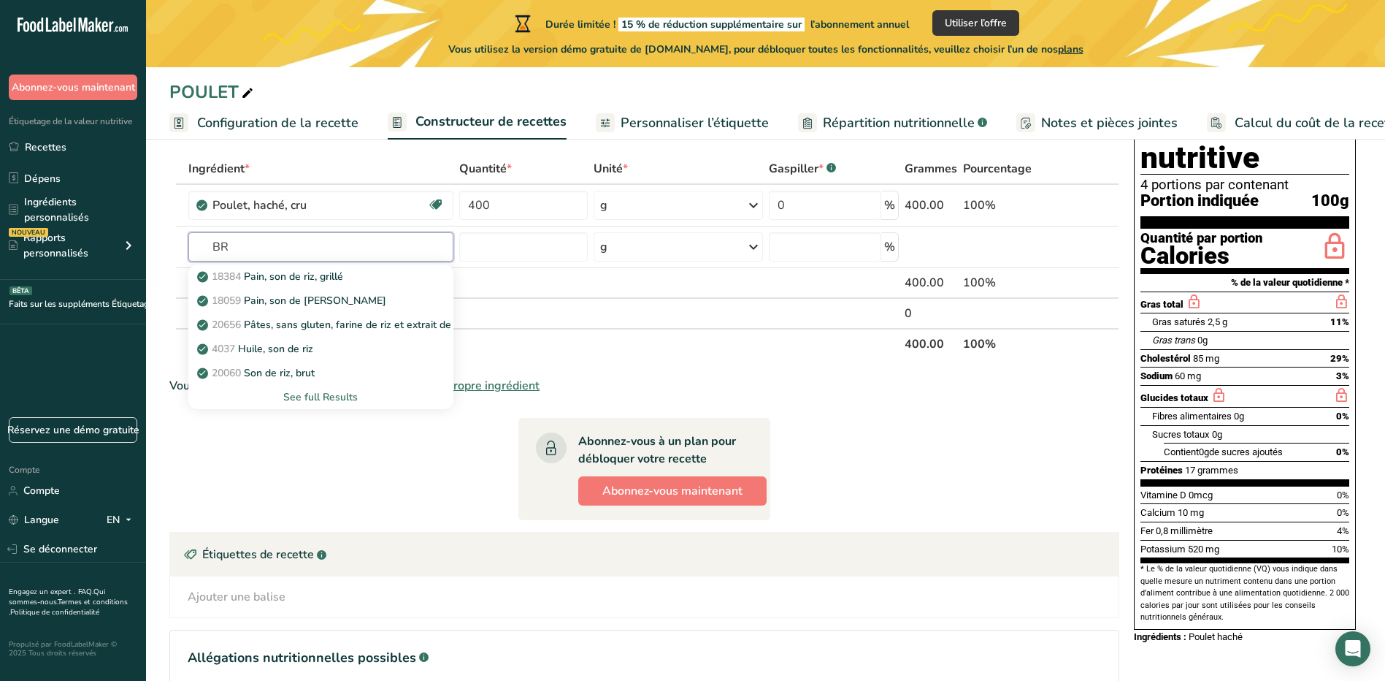
type input "B"
type input "RICE"
click at [355, 399] on div "See full Results" at bounding box center [321, 396] width 242 height 15
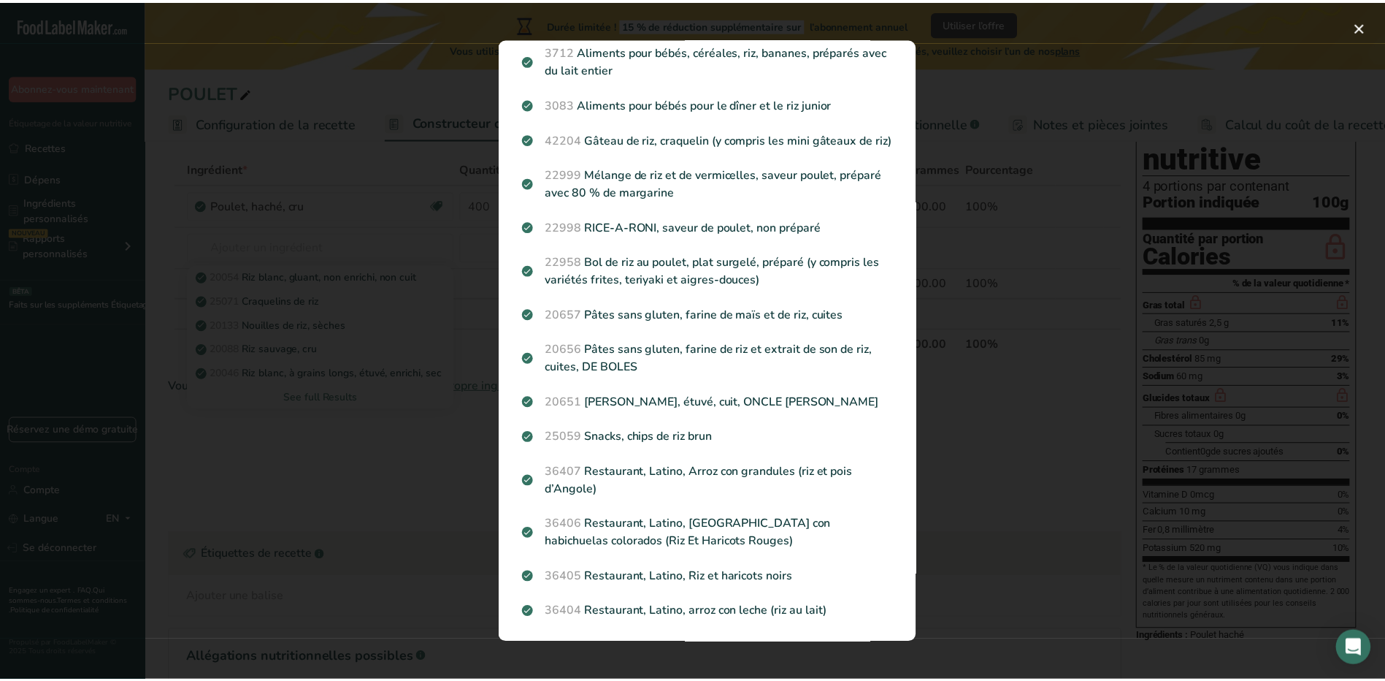
scroll to position [1522, 0]
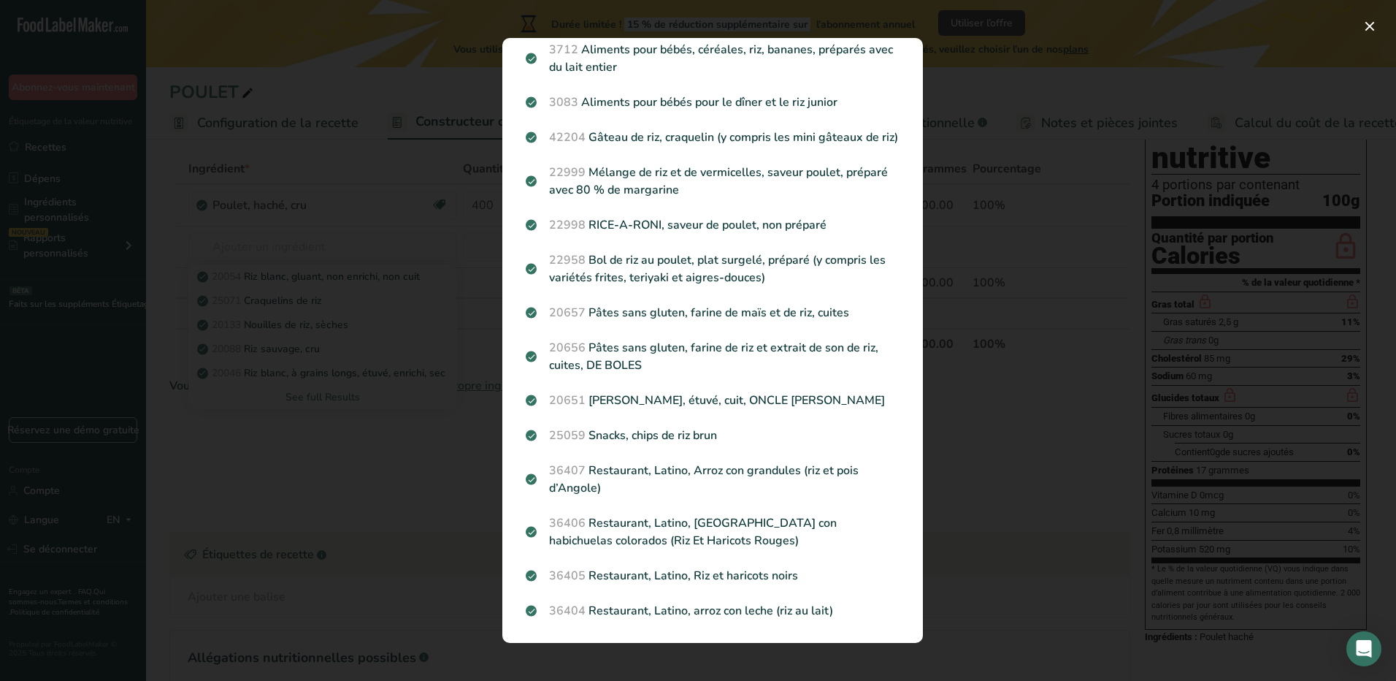
click at [462, 382] on div "Résultats de la recherche modal" at bounding box center [698, 340] width 1396 height 681
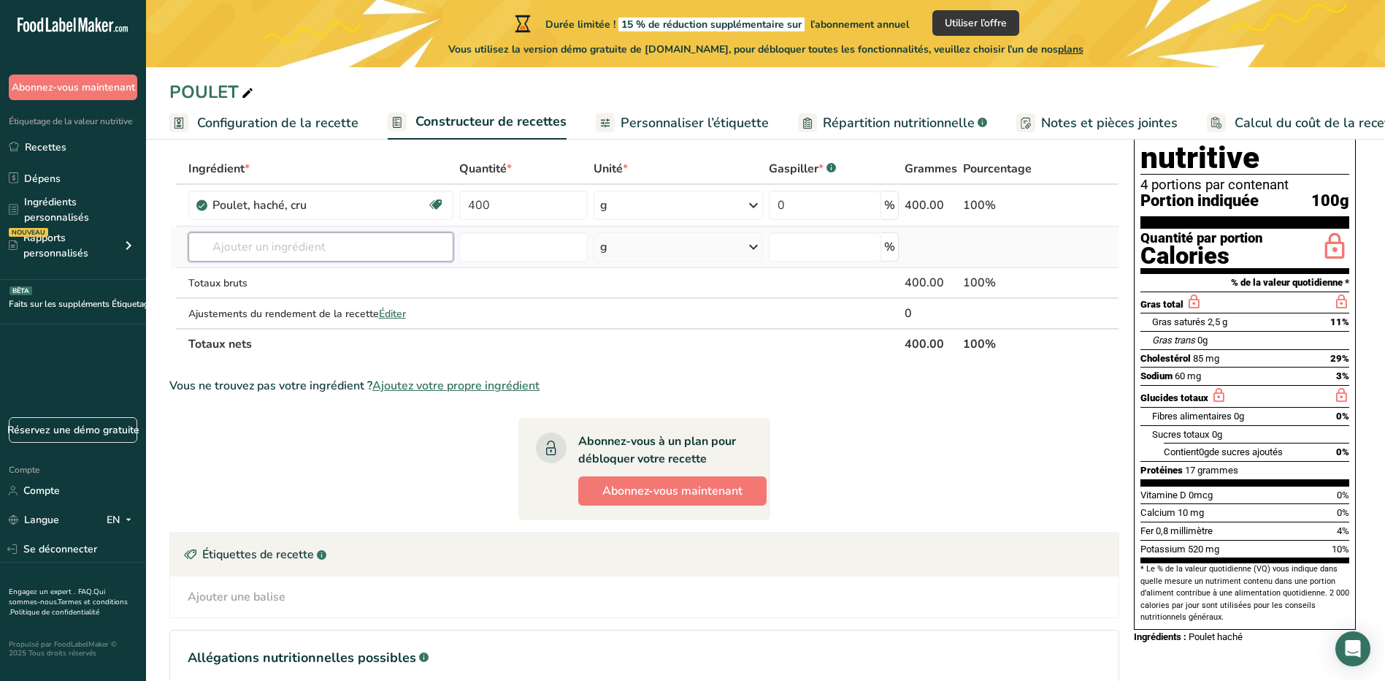
click at [334, 253] on input "text" at bounding box center [321, 246] width 266 height 29
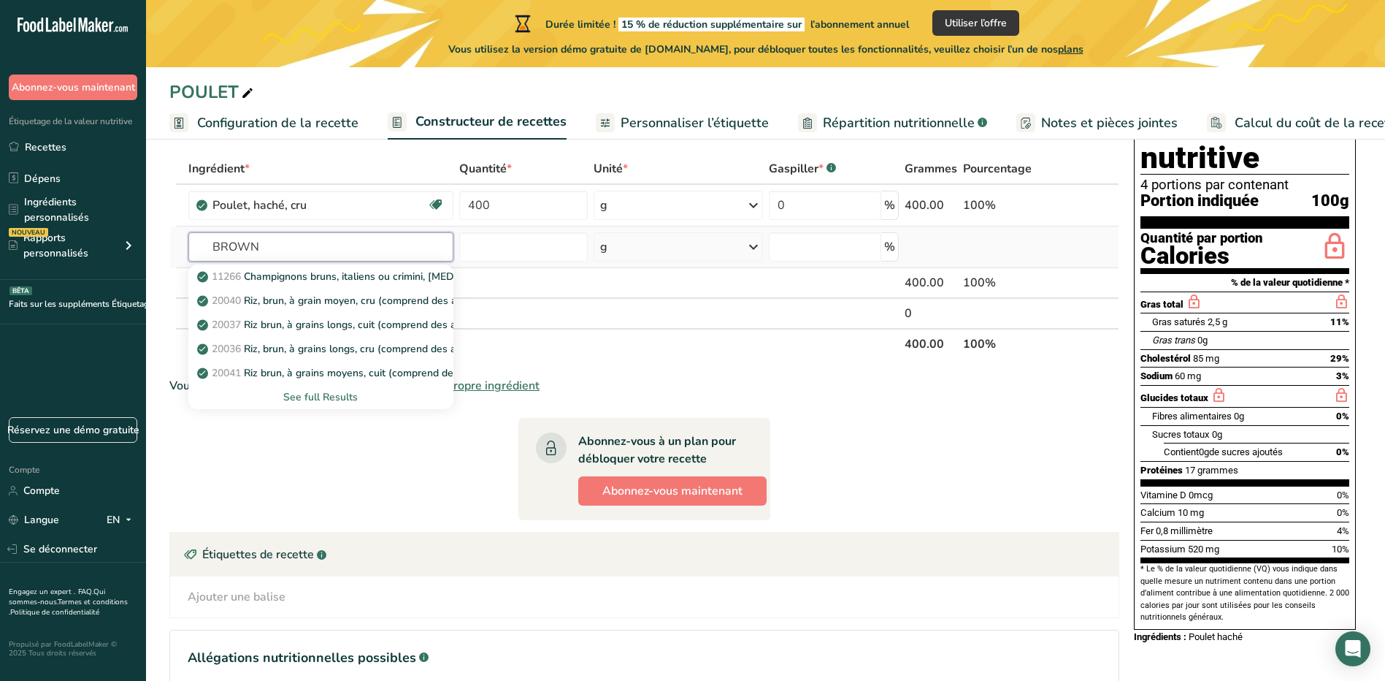
type input "BROWN"
click at [332, 399] on div "See full Results" at bounding box center [321, 396] width 242 height 15
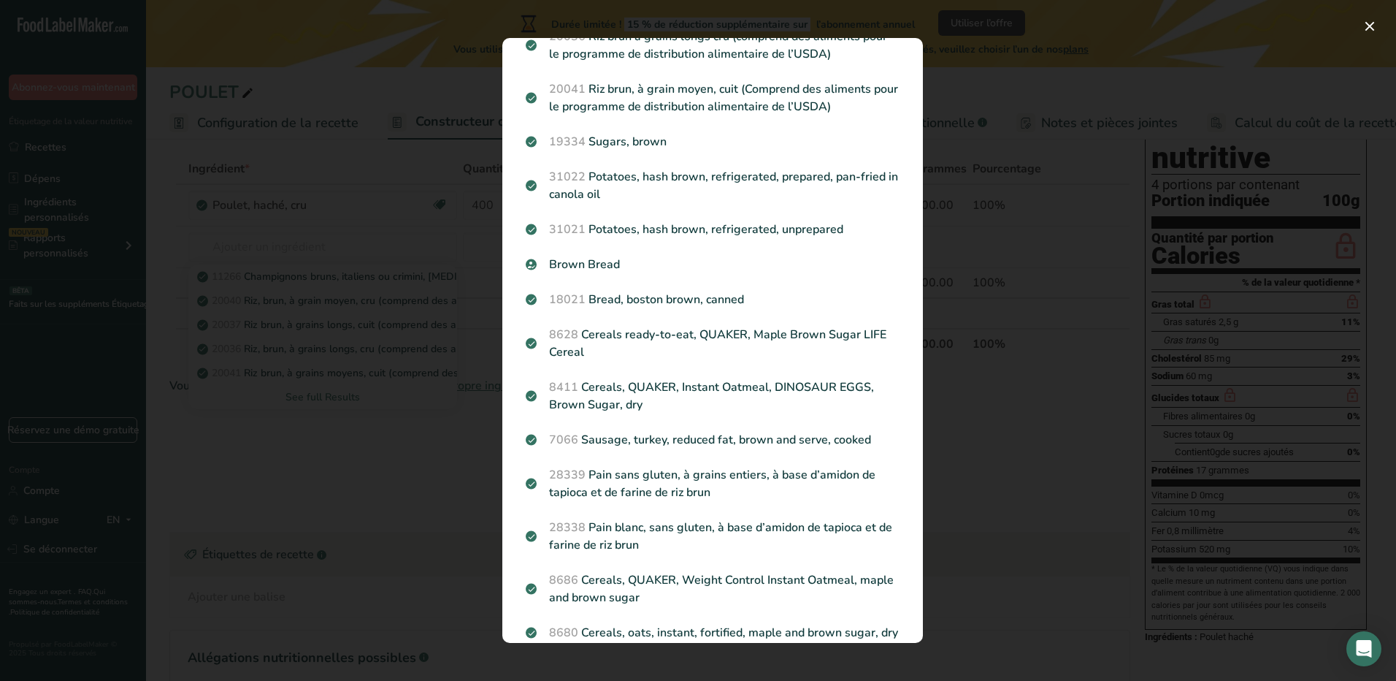
scroll to position [0, 0]
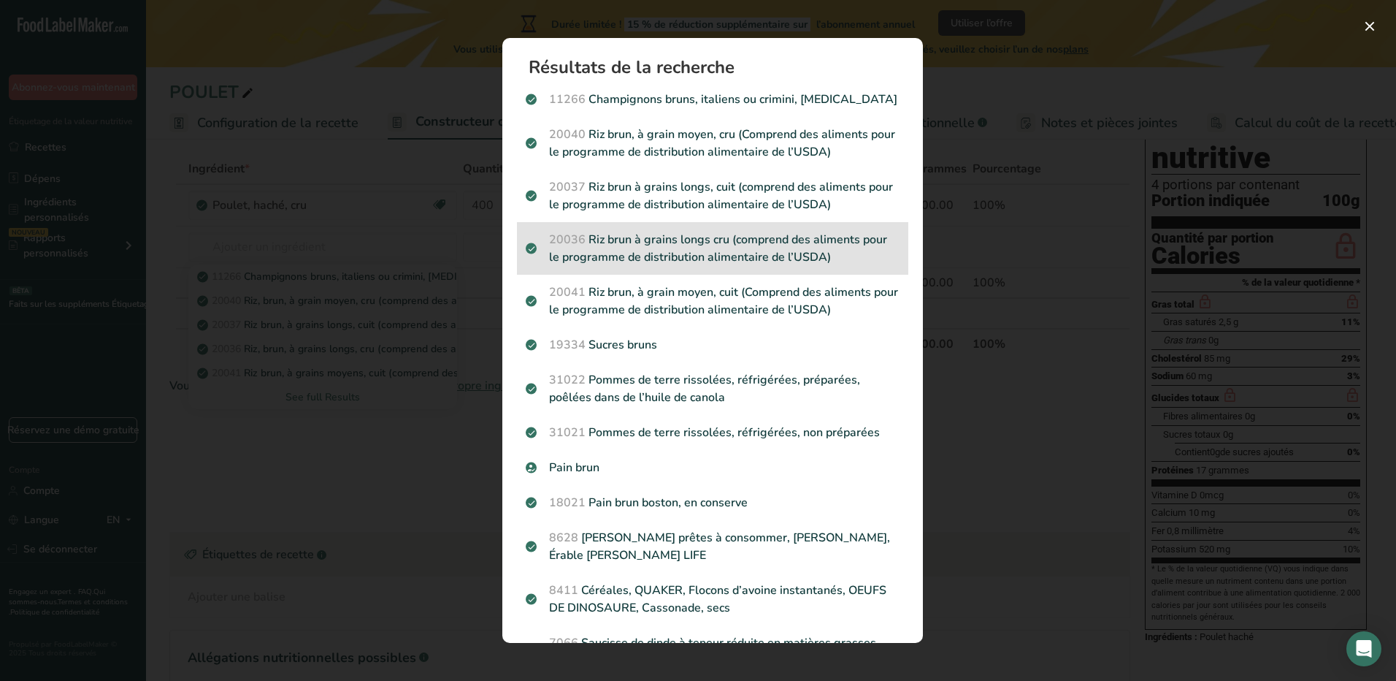
click at [780, 262] on p "20036 Riz brun à grains longs cru (comprend des aliments pour le programme de d…" at bounding box center [713, 248] width 374 height 35
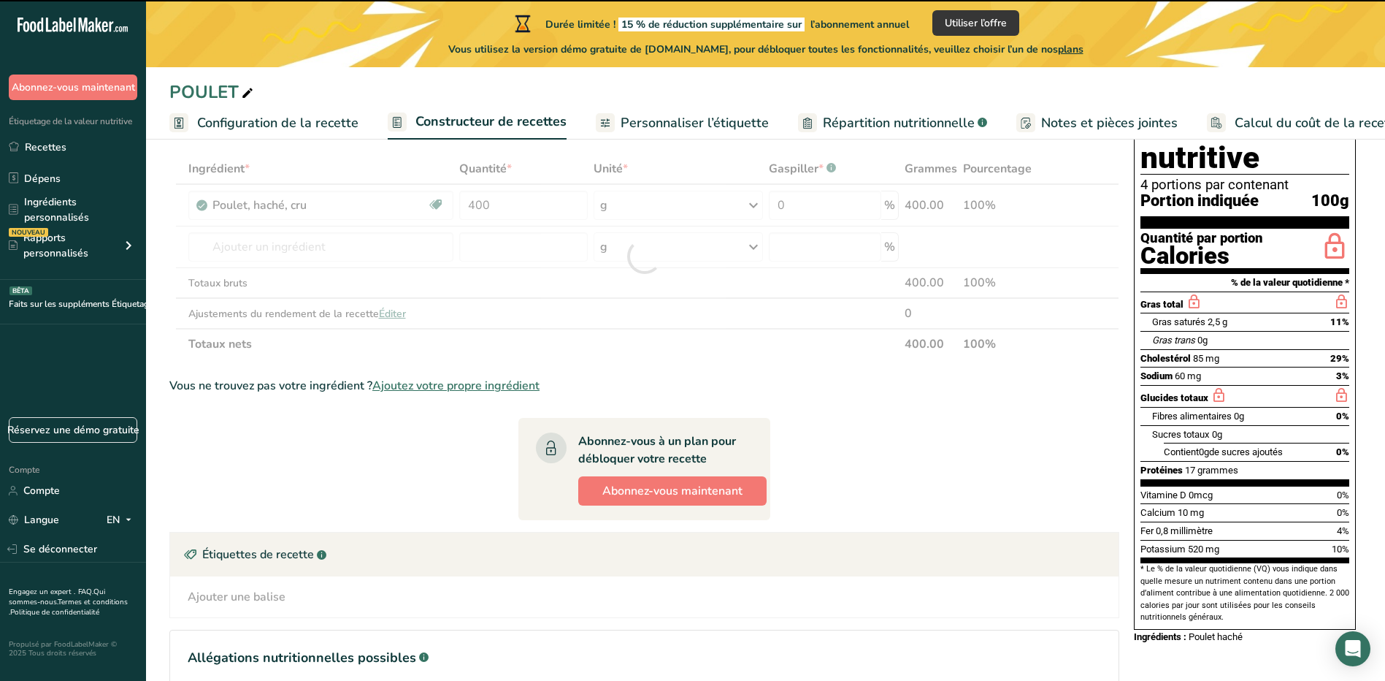
type input "0"
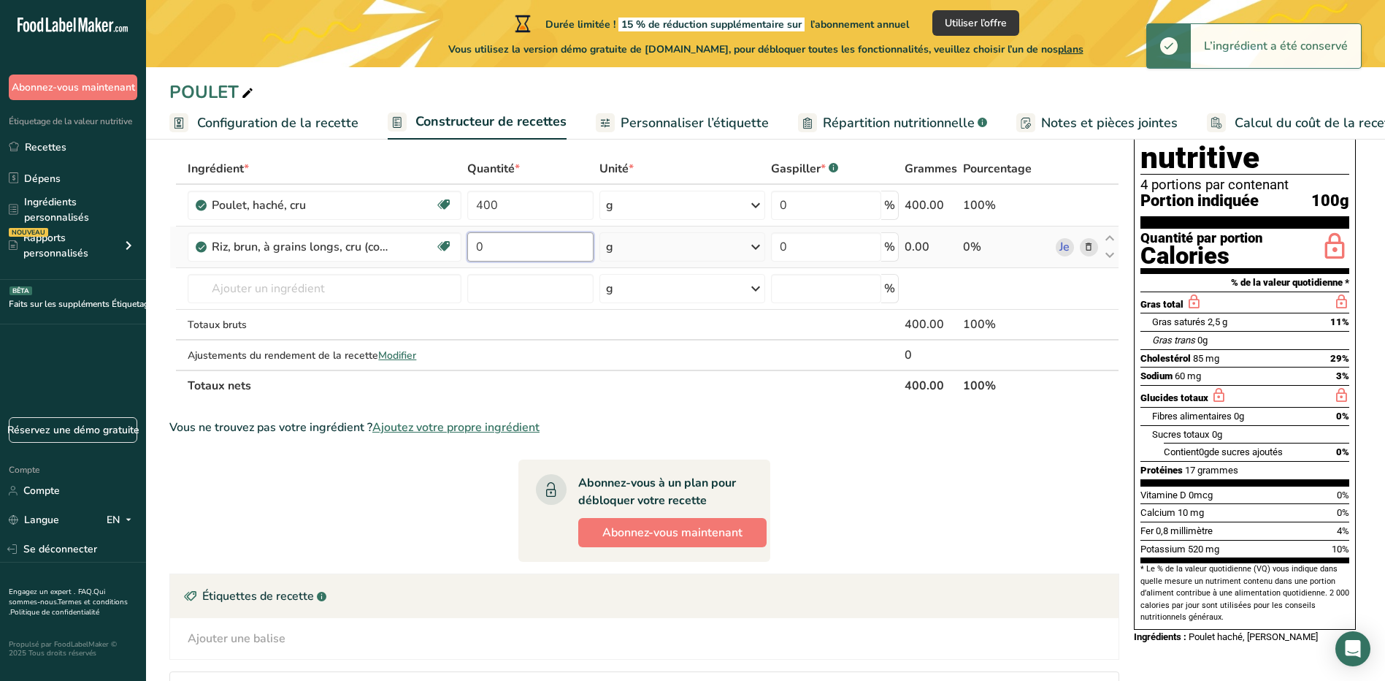
click at [576, 245] on input "0" at bounding box center [530, 246] width 126 height 29
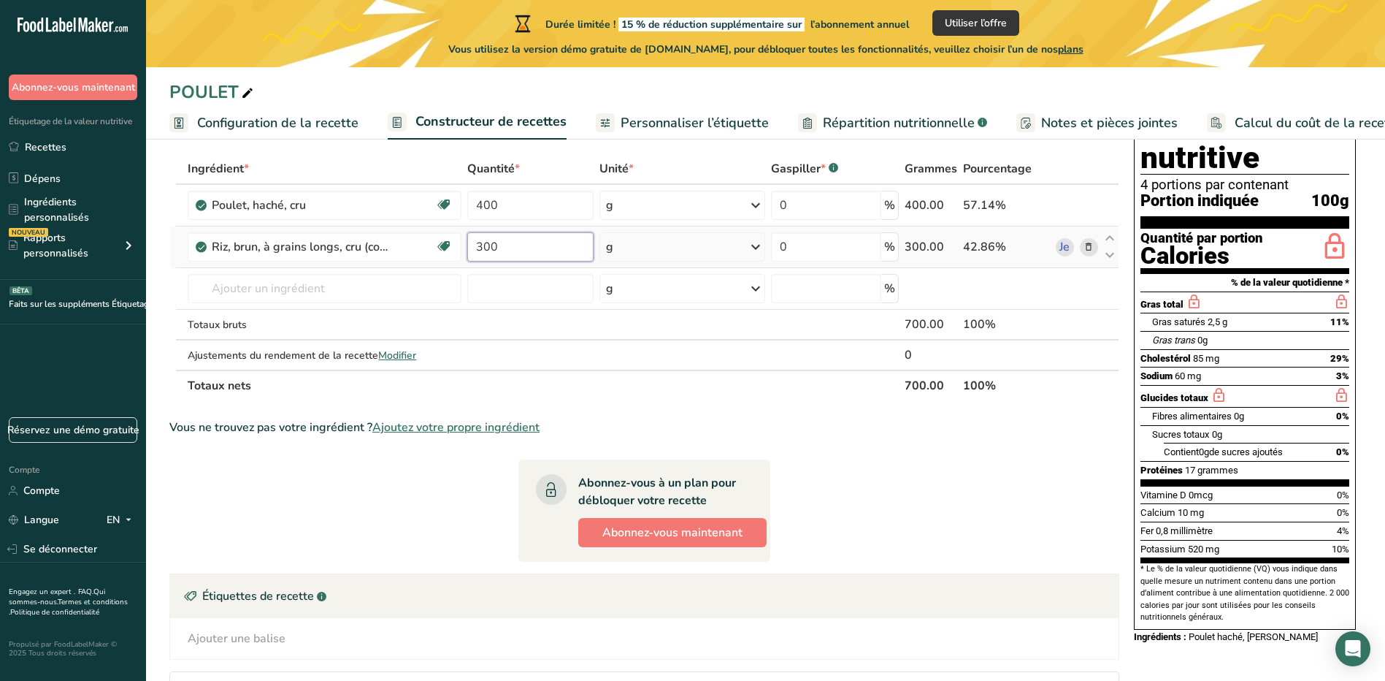
type input "300"
click at [390, 278] on div "Ingrédient * Quantité * Unité * Gaspiller * .a-a{fill:#347362;}.b-a{fill:#fff;}…" at bounding box center [644, 277] width 950 height 248
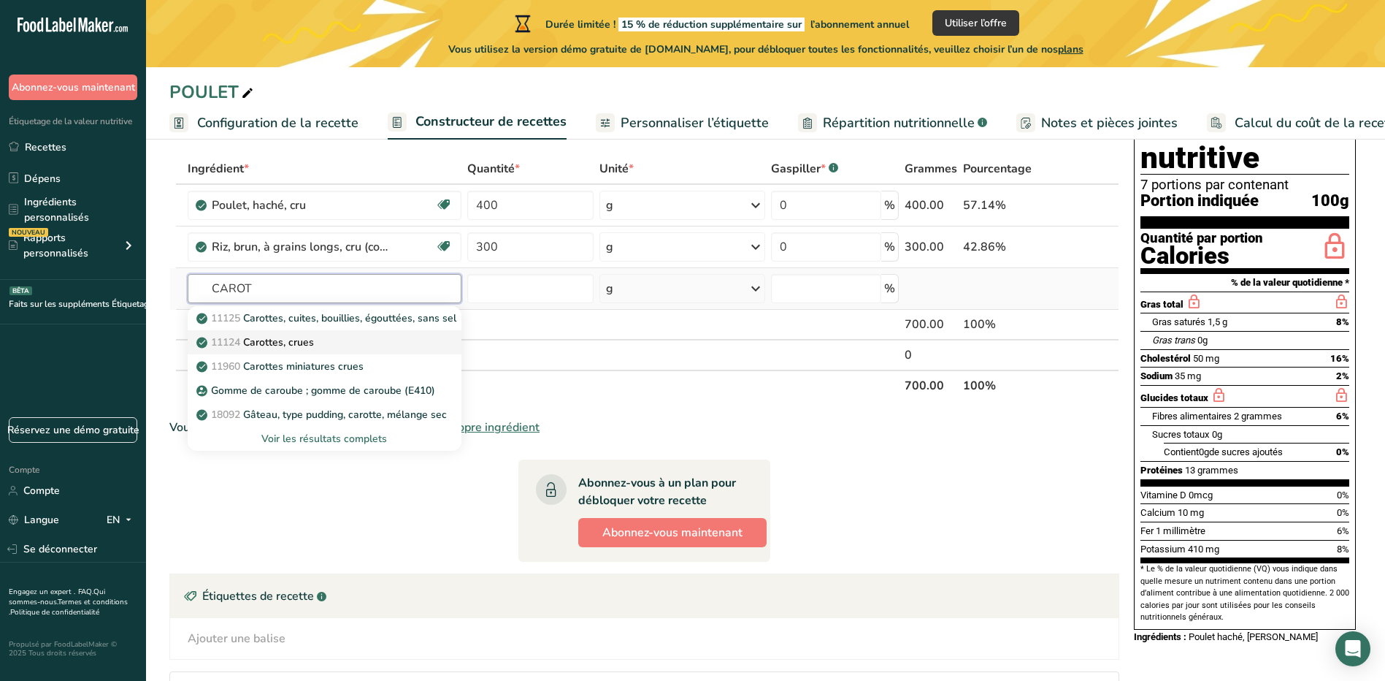
type input "CAROT"
click at [294, 343] on p "11124 Carottes, crues" at bounding box center [256, 341] width 115 height 15
type input "Carrots, raw"
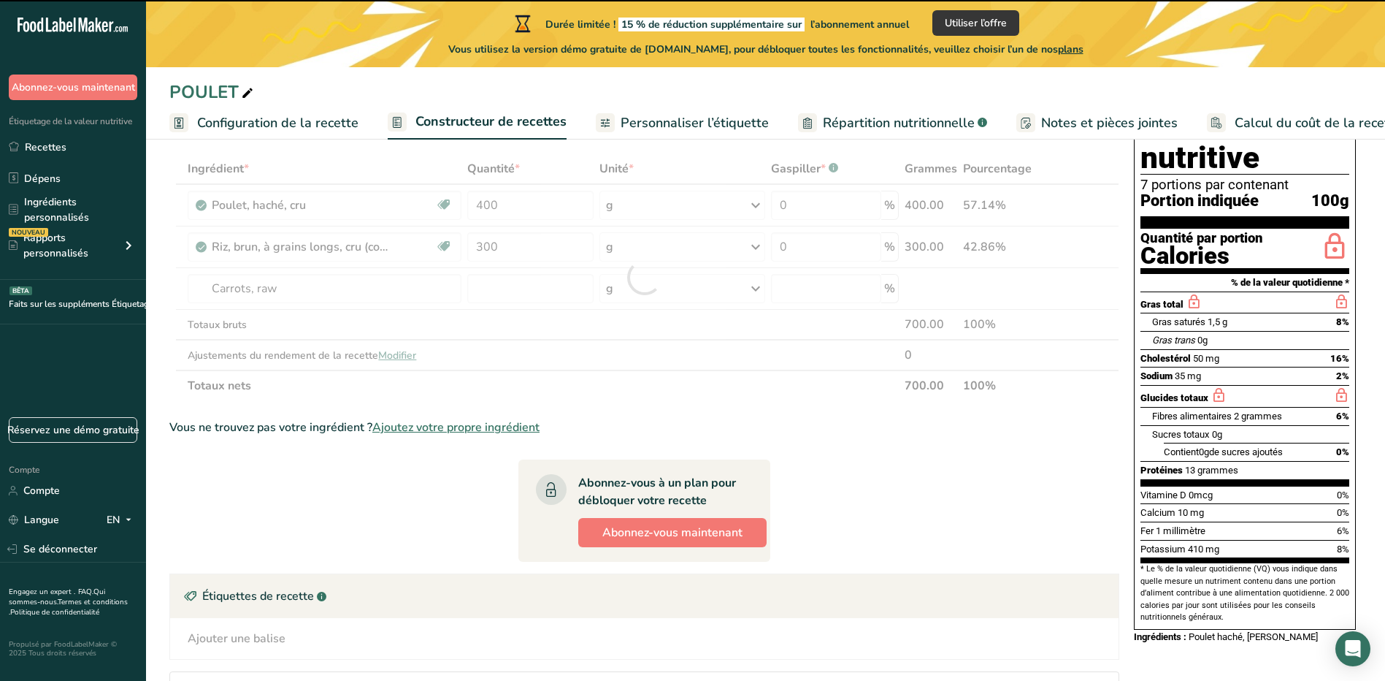
type input "0"
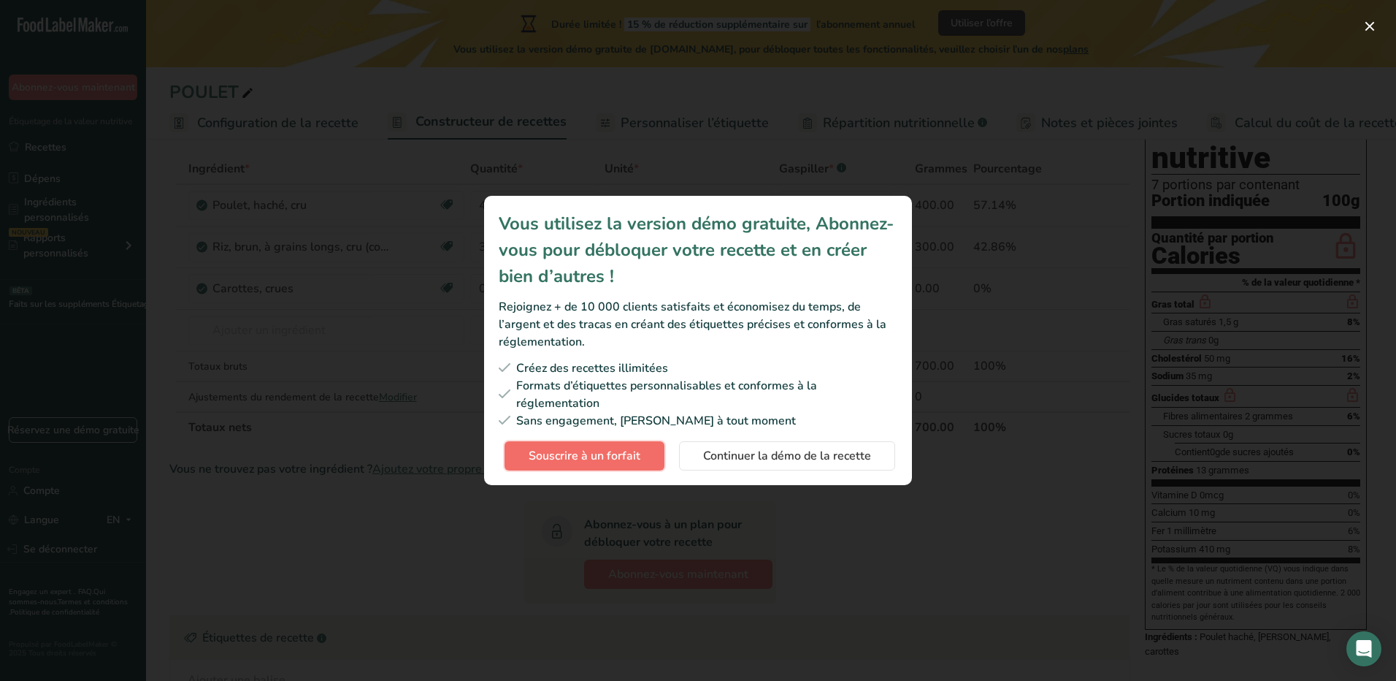
click at [600, 459] on span "Souscrire à un forfait" at bounding box center [585, 456] width 112 height 18
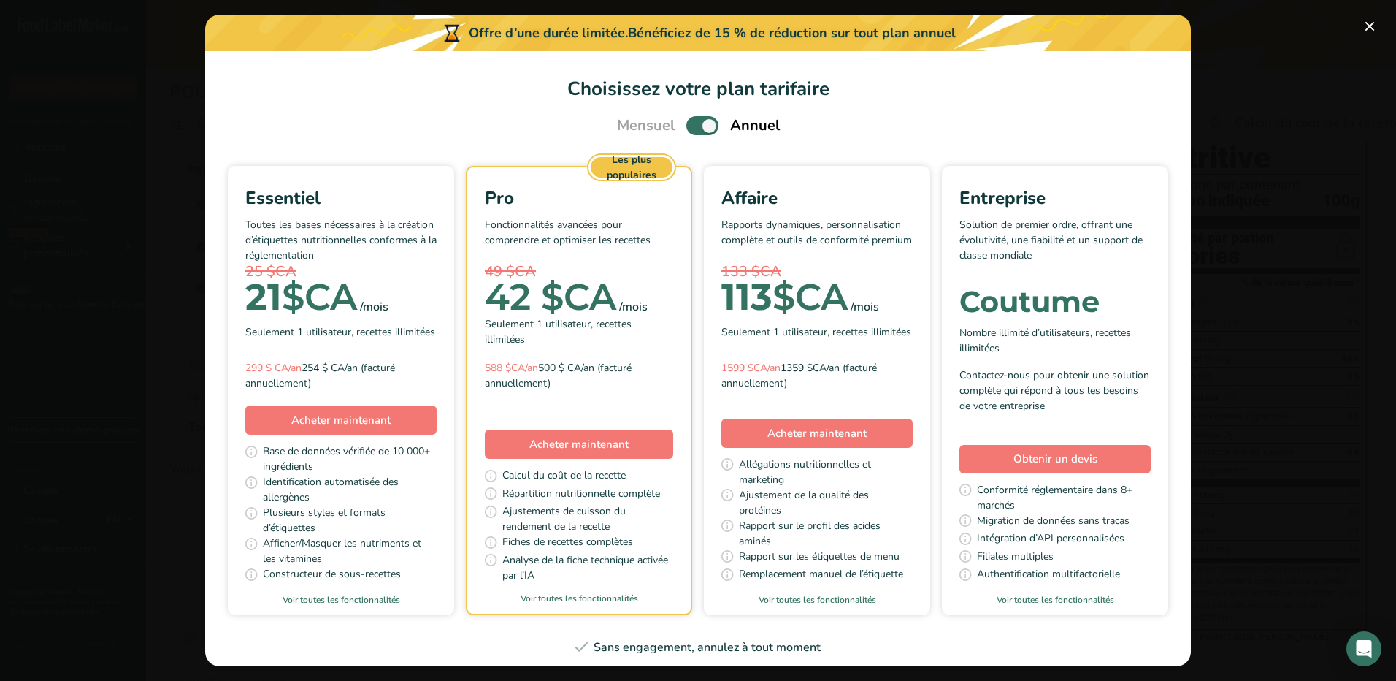
click at [437, 356] on div "Essentiel Toutes les bases nécessaires à la création d’étiquettes nutritionnell…" at bounding box center [340, 289] width 191 height 209
click at [698, 122] on span "Choisissez votre modal de plan tarifaire" at bounding box center [702, 125] width 32 height 18
click at [696, 122] on input "Choisissez votre modal de plan tarifaire" at bounding box center [690, 125] width 9 height 9
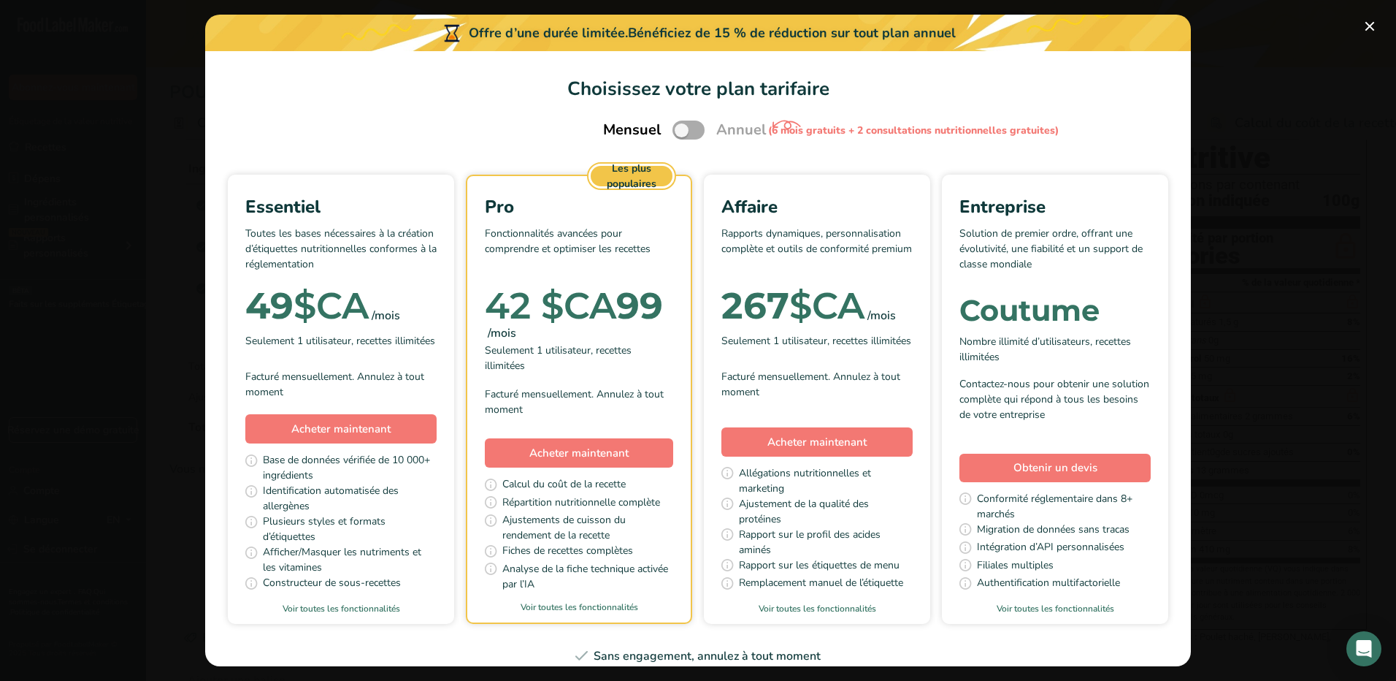
click at [679, 129] on span "Choisissez votre modal de plan tarifaire" at bounding box center [689, 129] width 32 height 18
click at [679, 129] on input "Choisissez votre modal de plan tarifaire" at bounding box center [677, 130] width 9 height 9
checkbox input "true"
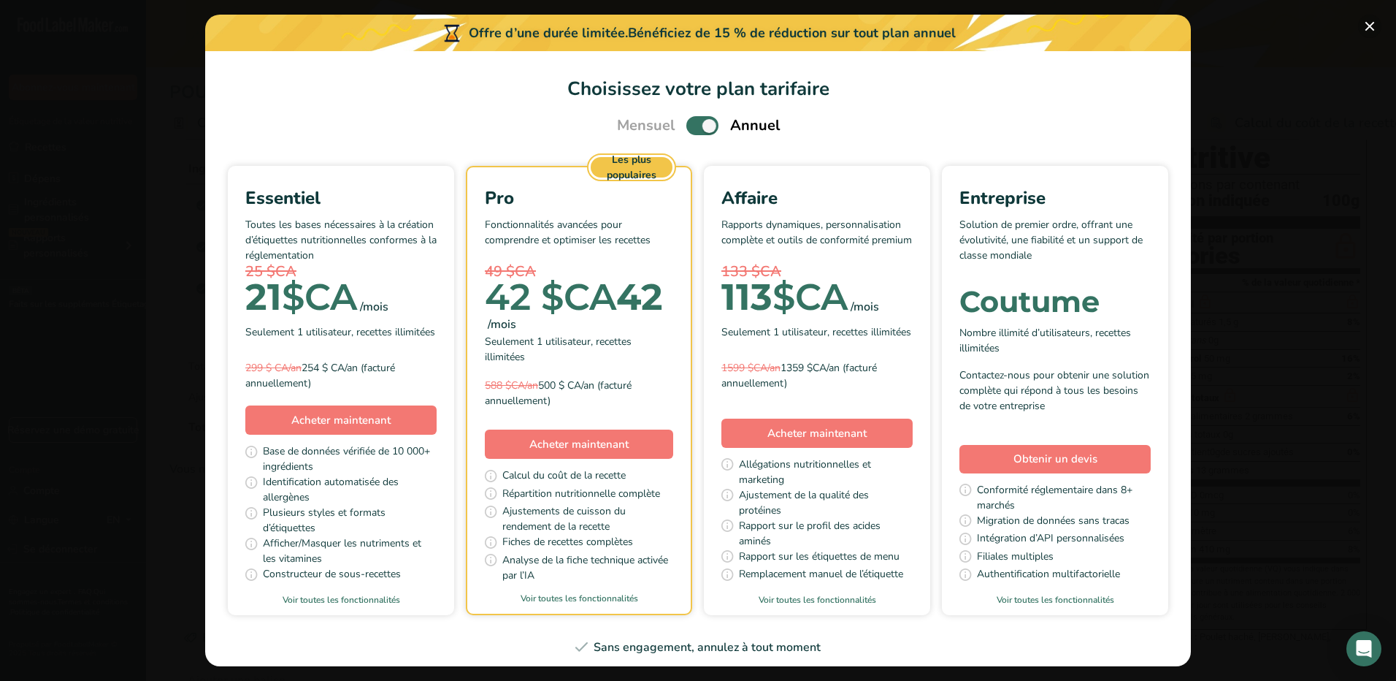
click at [1361, 23] on button "Choisissez votre modal de plan tarifaire" at bounding box center [1369, 26] width 23 height 23
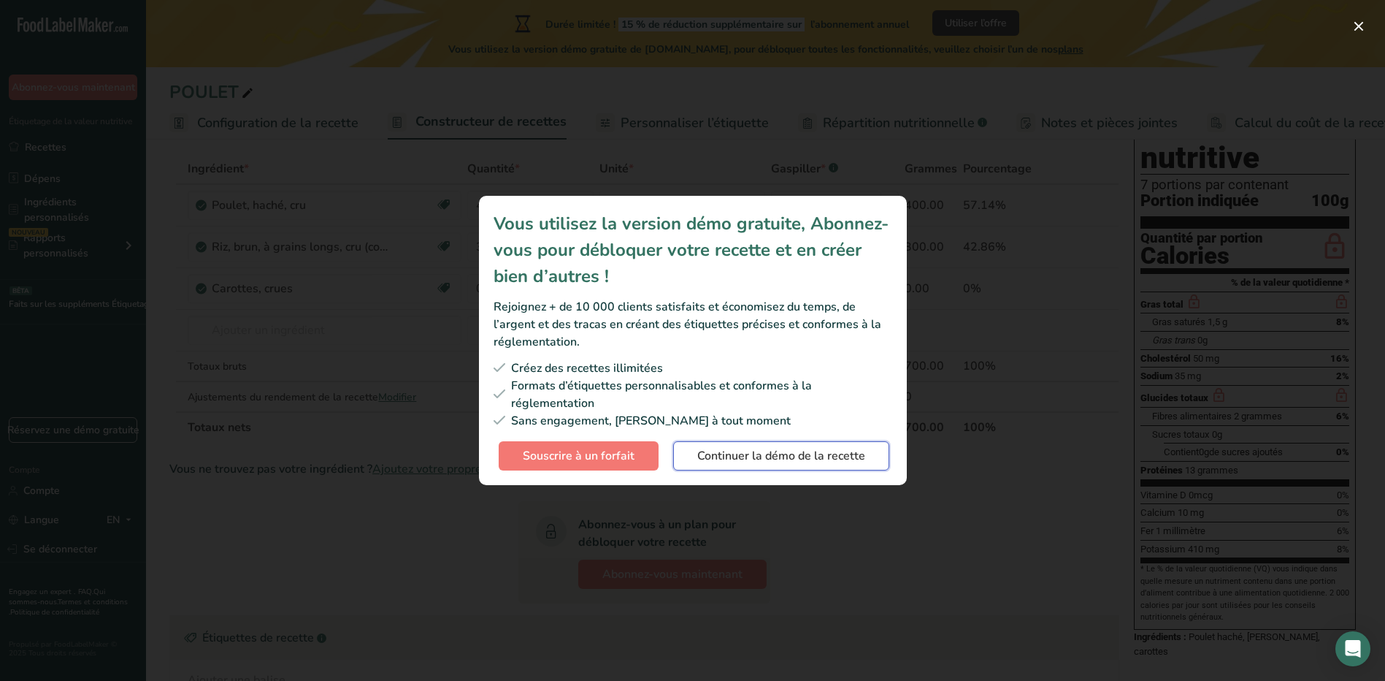
click at [730, 460] on span "Continuer la démo de la recette" at bounding box center [781, 456] width 168 height 18
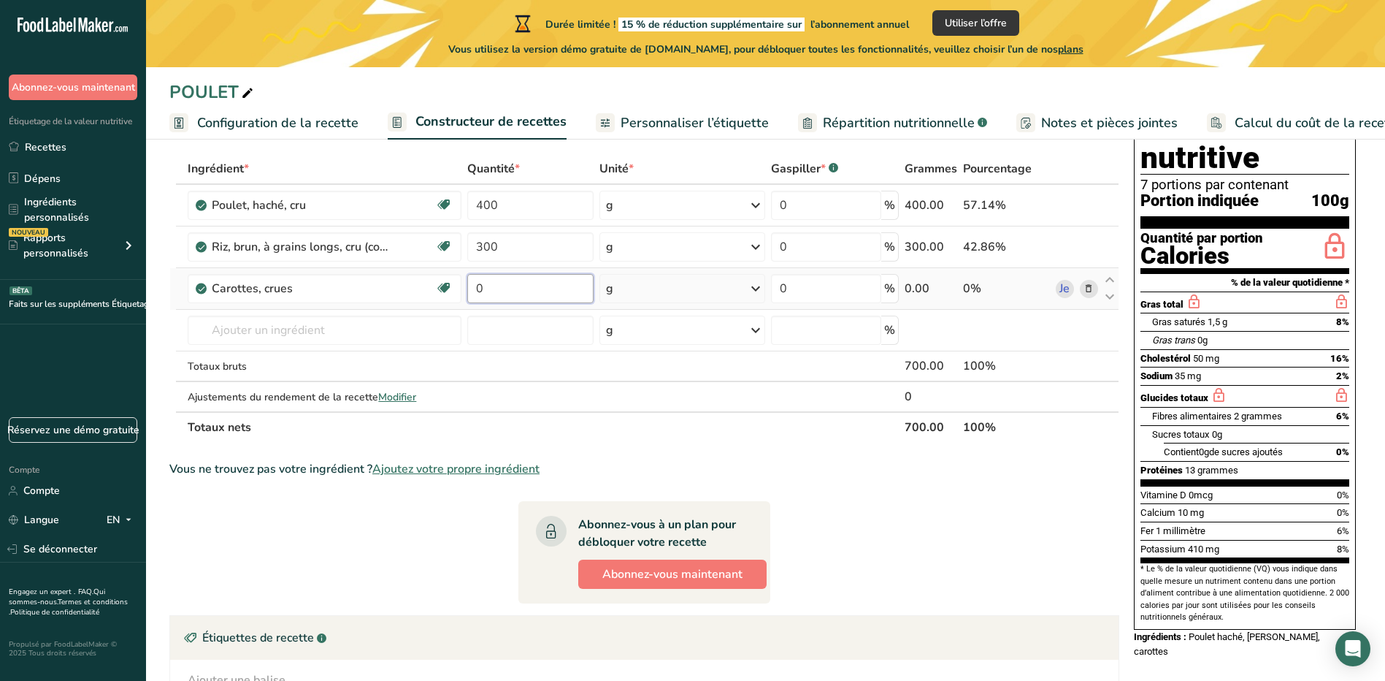
click at [524, 294] on input "0" at bounding box center [530, 288] width 126 height 29
type input "1"
type input "200"
click at [332, 329] on div "Ingrédient * Quantité * Unité * Gaspiller * .a-a{fill:#347362;}.b-a{fill:#fff;}…" at bounding box center [644, 297] width 950 height 289
type input "A"
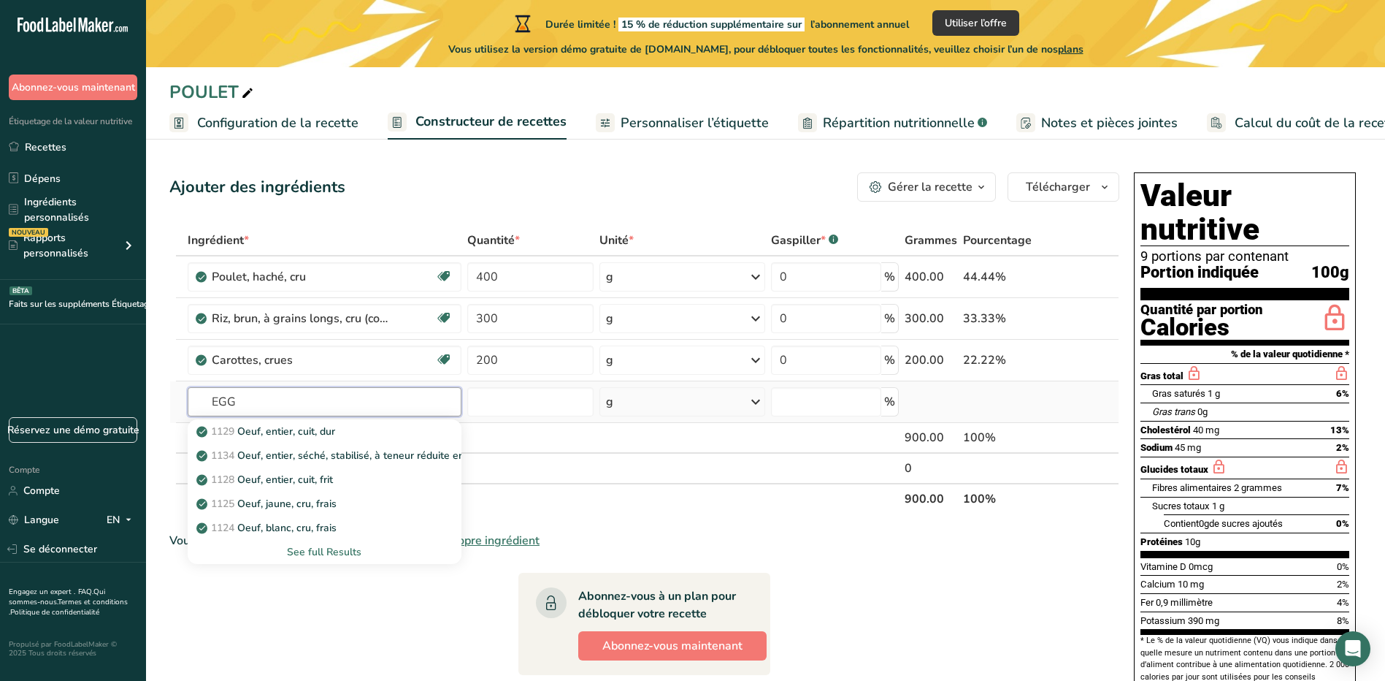
type input "EGG"
click at [351, 549] on div "See full Results" at bounding box center [324, 551] width 250 height 15
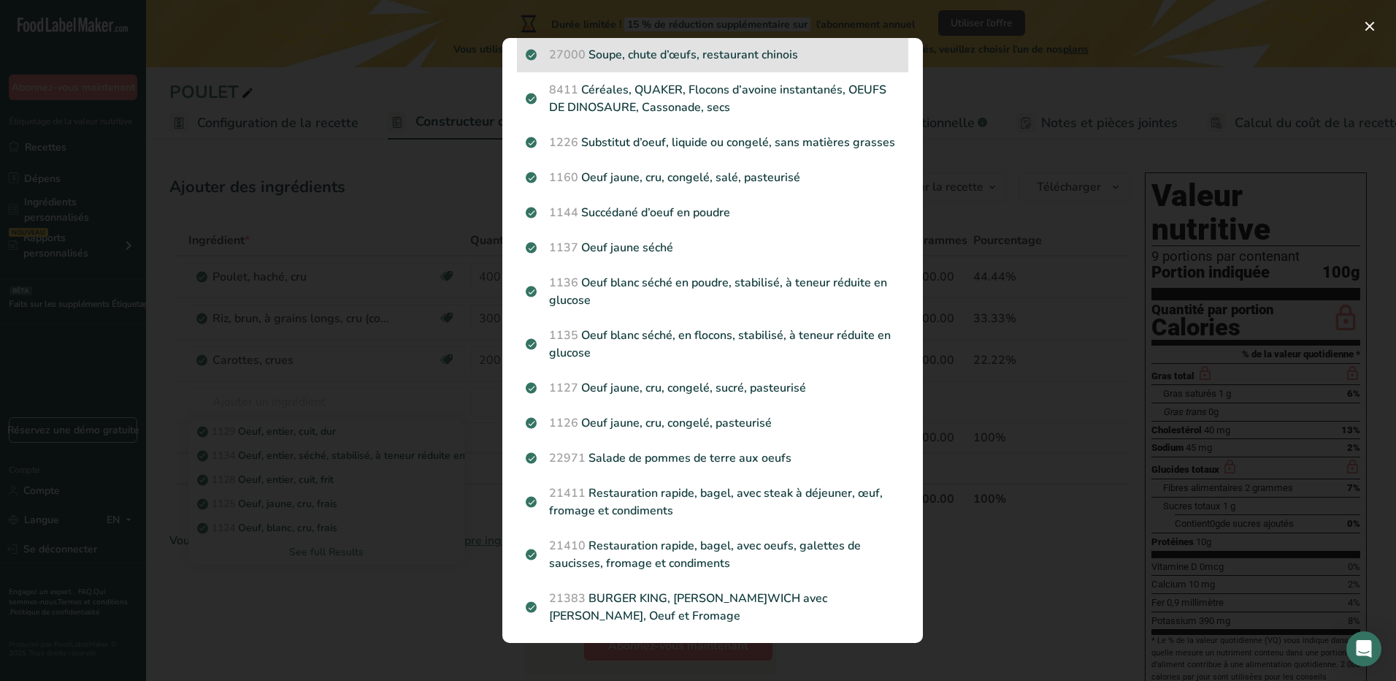
scroll to position [438, 0]
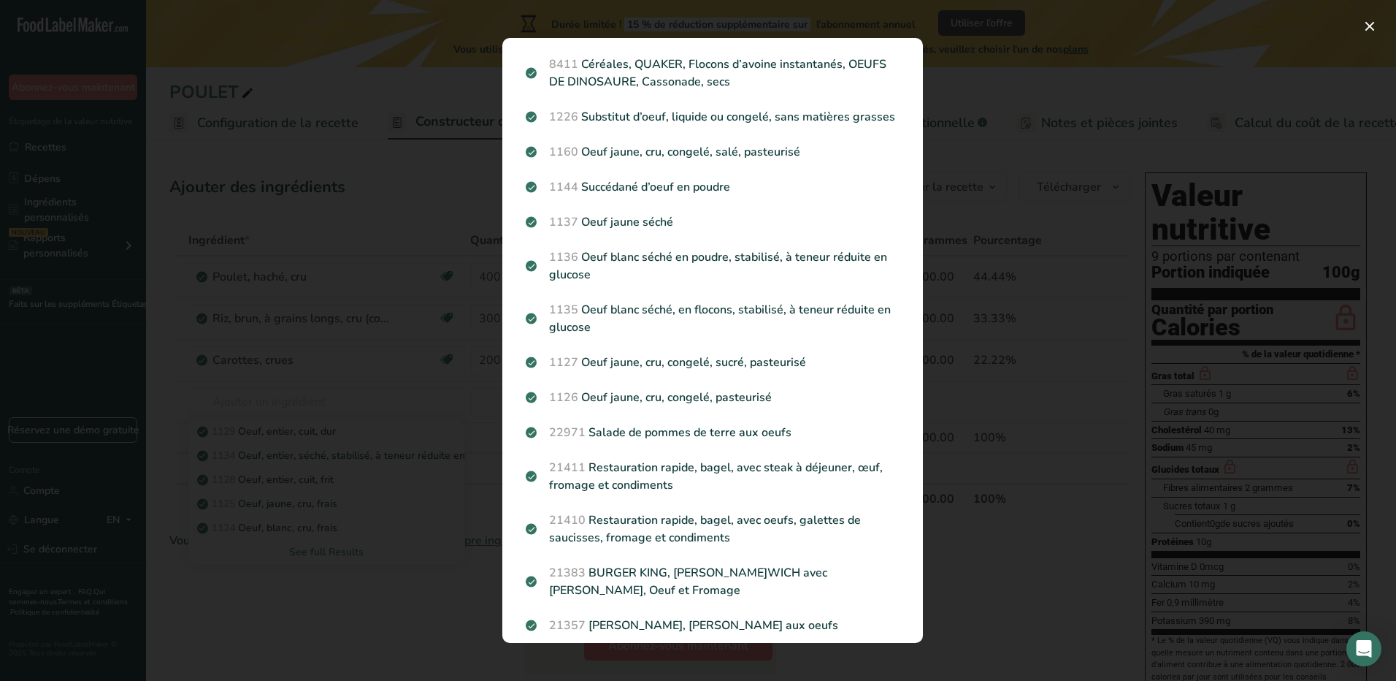
click at [1014, 477] on div "Résultats de la recherche modal" at bounding box center [698, 340] width 1396 height 681
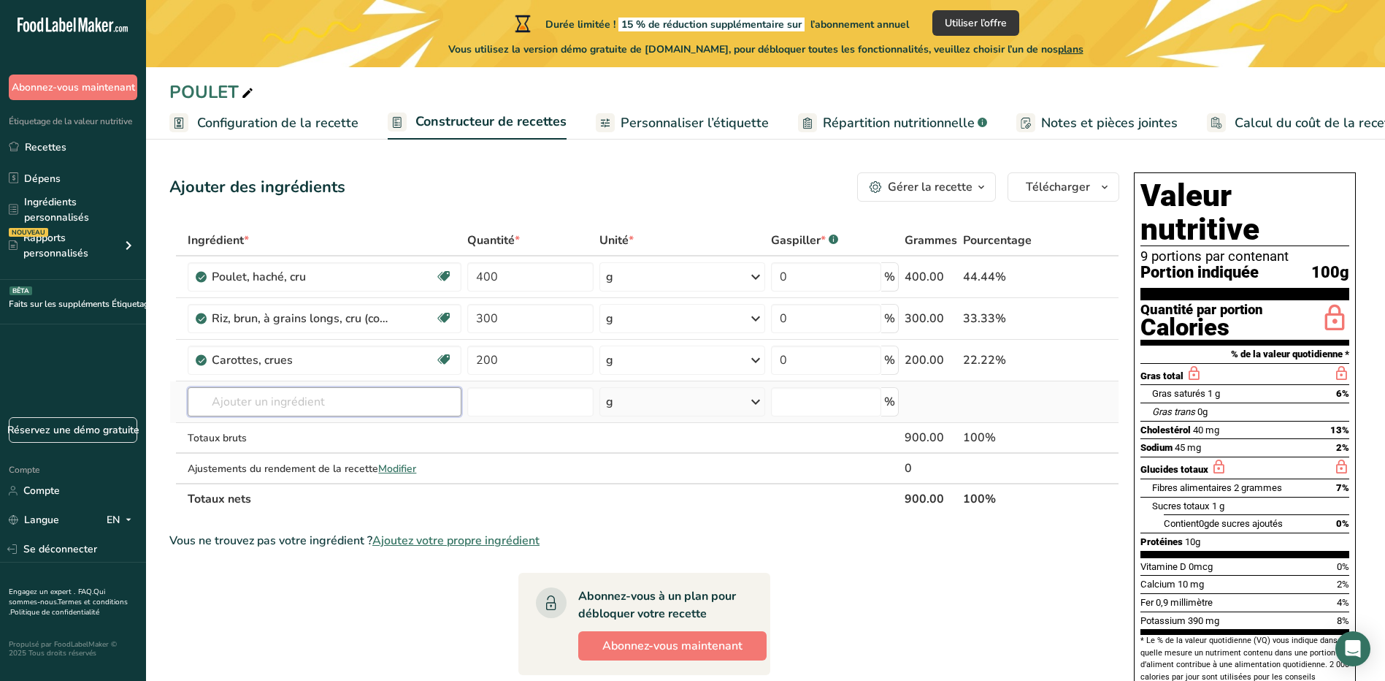
click at [337, 398] on input "text" at bounding box center [324, 401] width 273 height 29
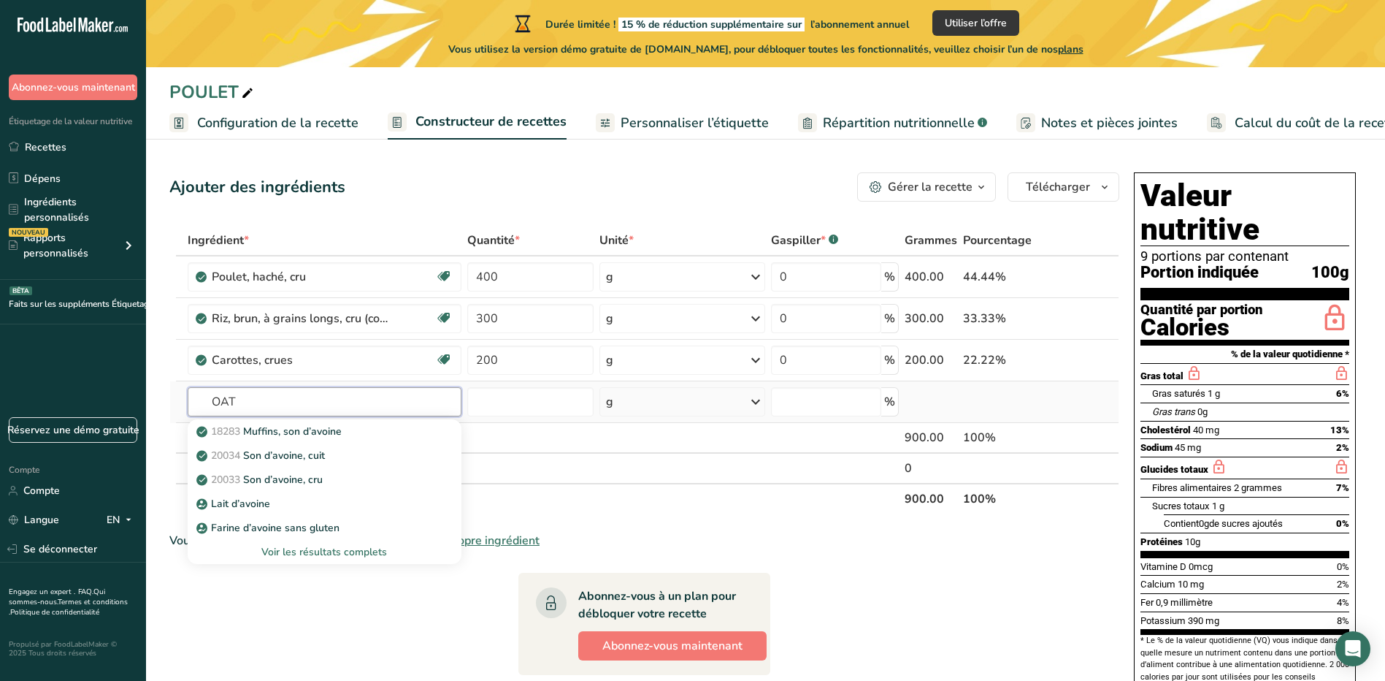
type input "OAT"
click at [307, 548] on div "Voir les résultats complets" at bounding box center [324, 551] width 250 height 15
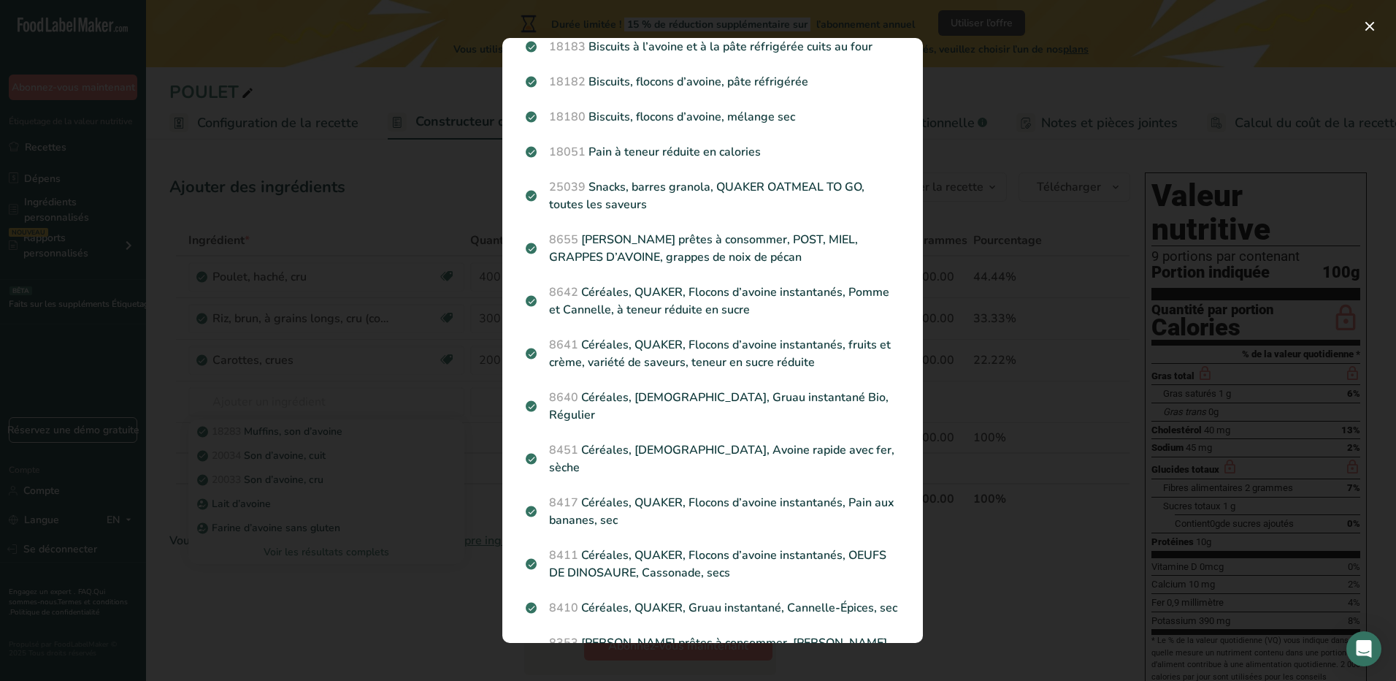
click at [374, 385] on div "Résultats de la recherche modal" at bounding box center [698, 340] width 1396 height 681
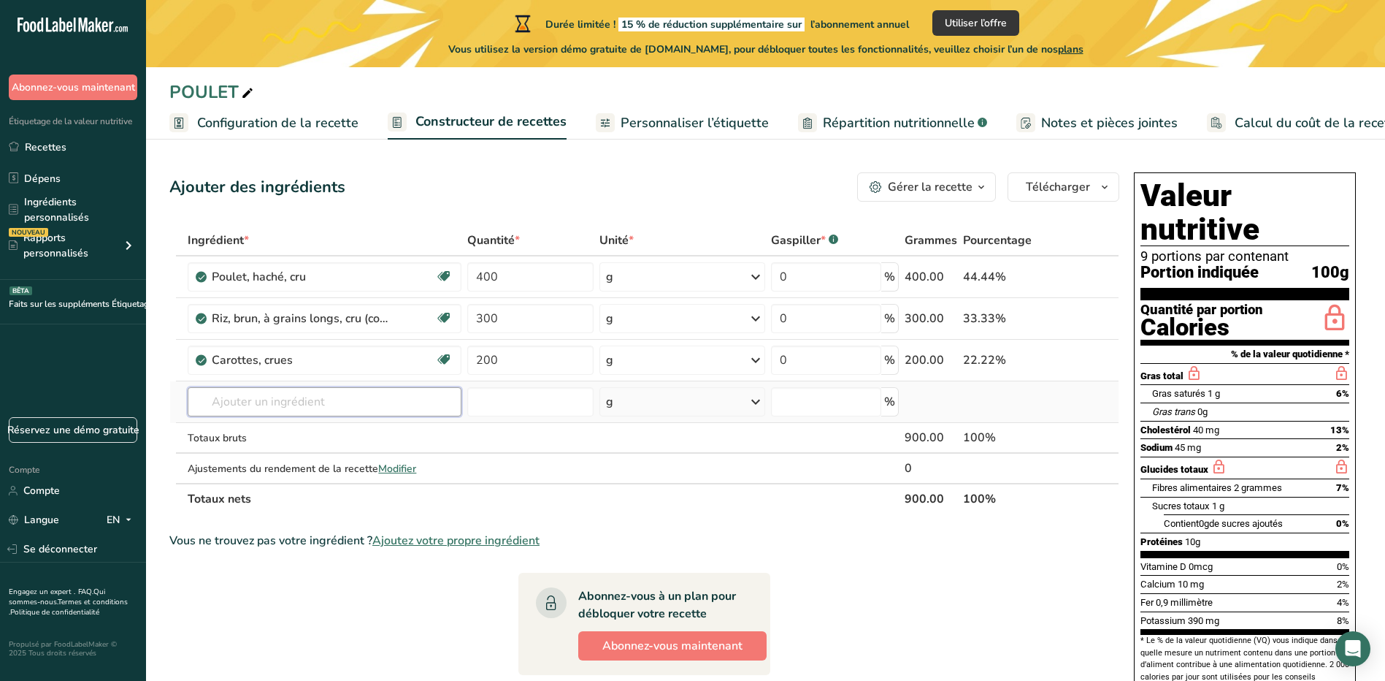
click at [298, 399] on input "text" at bounding box center [324, 401] width 273 height 29
type input "A"
type input "OAT FLA"
click at [329, 443] on link "43495 Céréales prêtes à consommer, FLOCONS DE SON D’AVOINE, HEALTH VALLEY" at bounding box center [324, 431] width 273 height 24
type input "Cereals ready-to-eat, OAT BRAN FLAKES, HEALTH VALLEY"
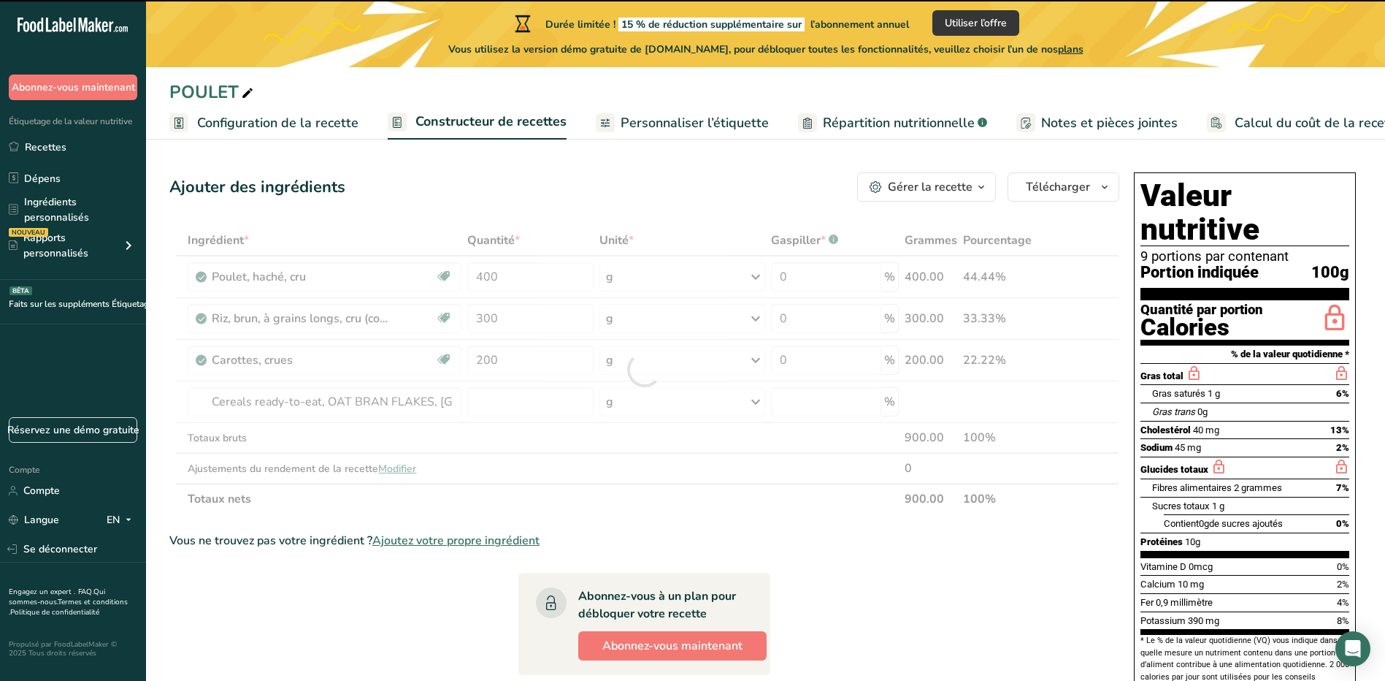
type input "0"
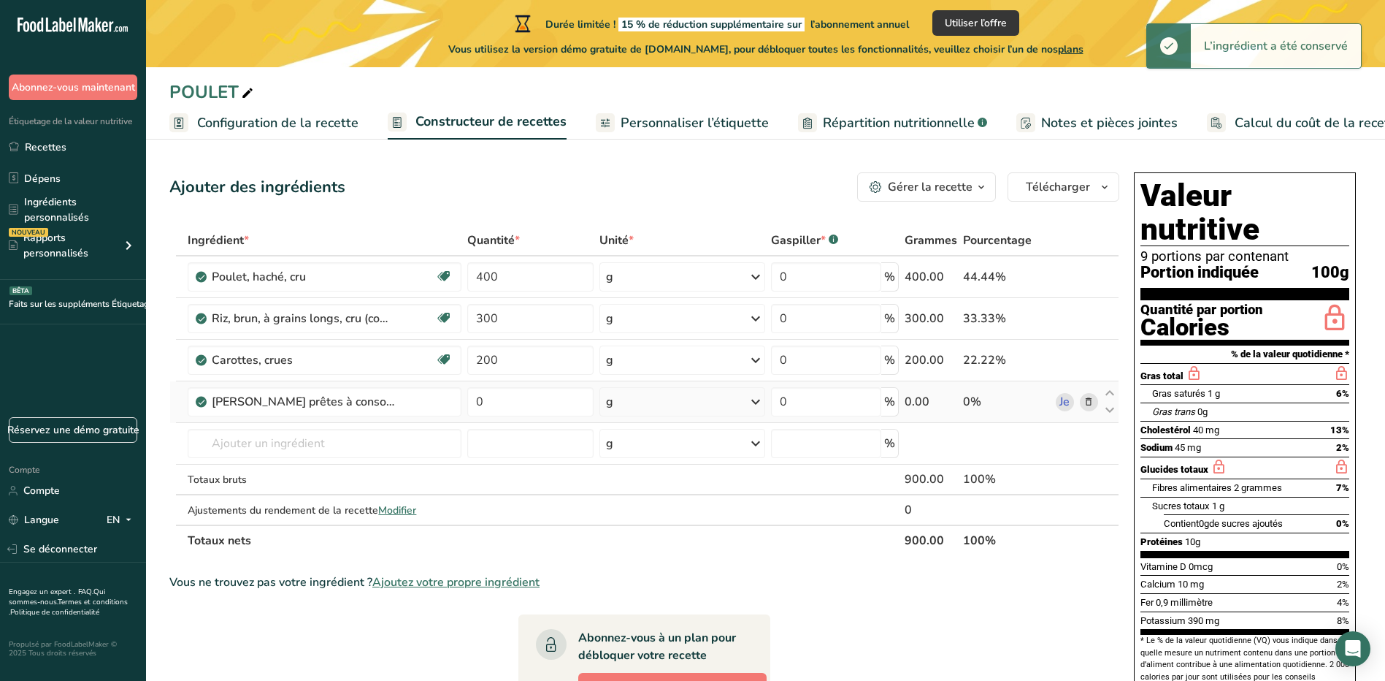
click at [1088, 407] on icon at bounding box center [1089, 401] width 10 height 15
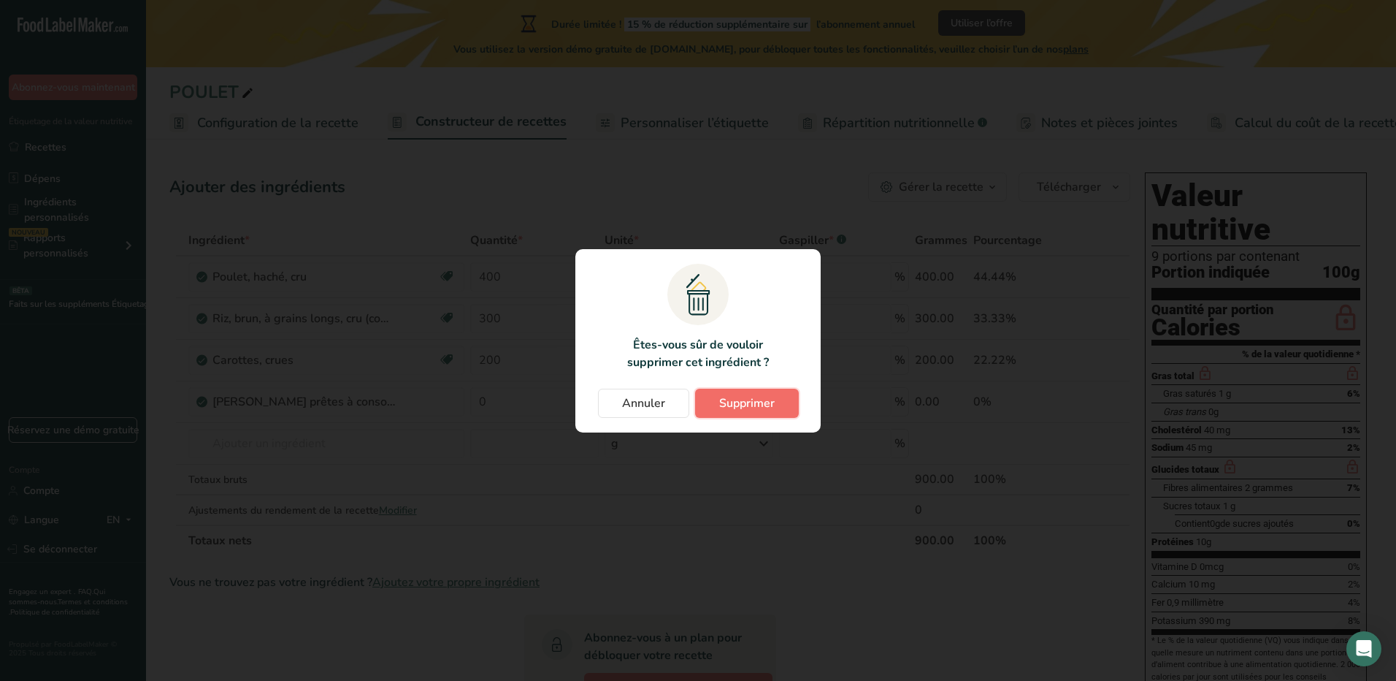
click at [724, 391] on button "Supprimer" at bounding box center [747, 403] width 104 height 29
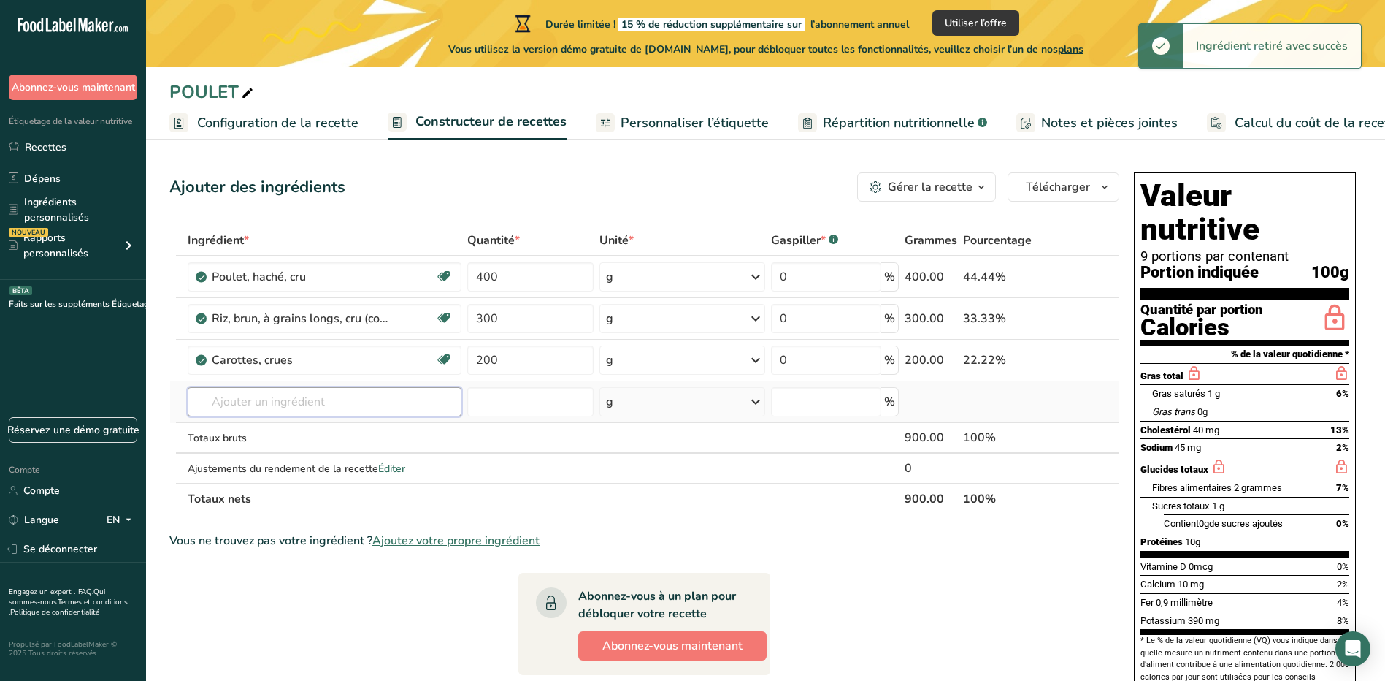
click at [337, 403] on input "text" at bounding box center [324, 401] width 273 height 29
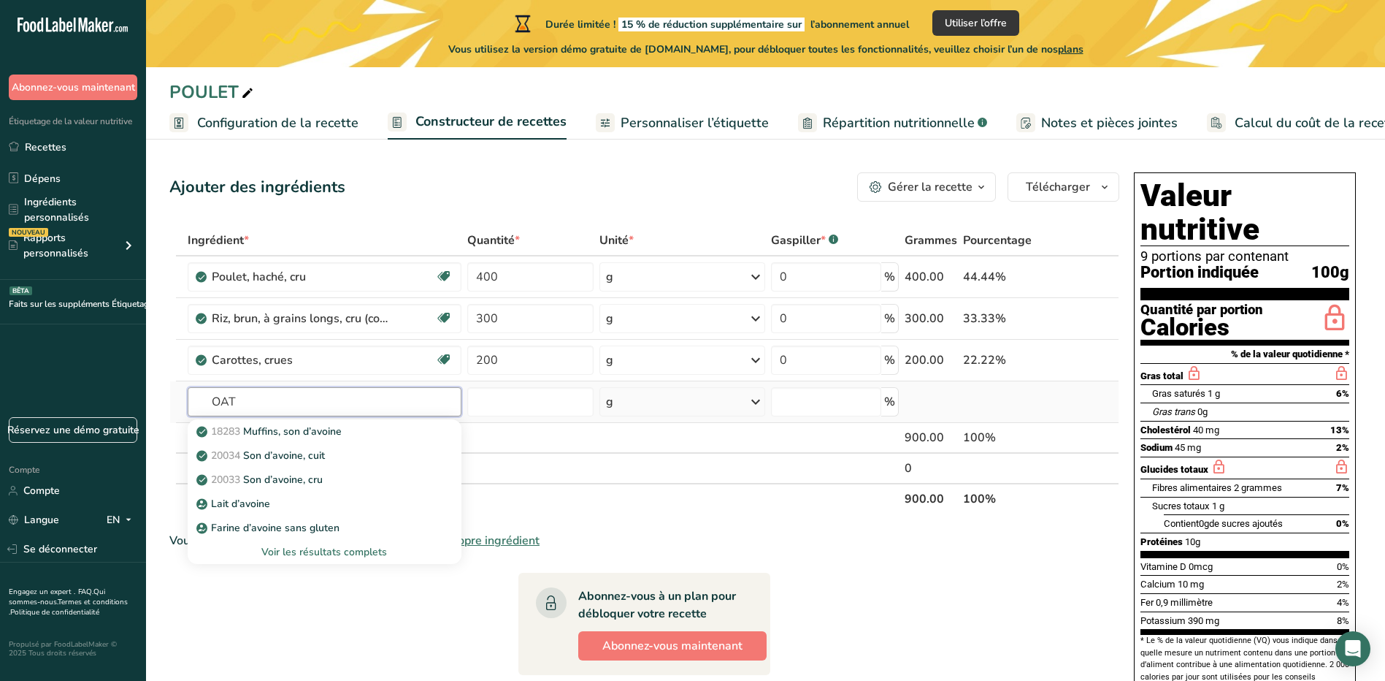
type input "OAT"
click at [325, 551] on div "Voir les résultats complets" at bounding box center [324, 551] width 250 height 15
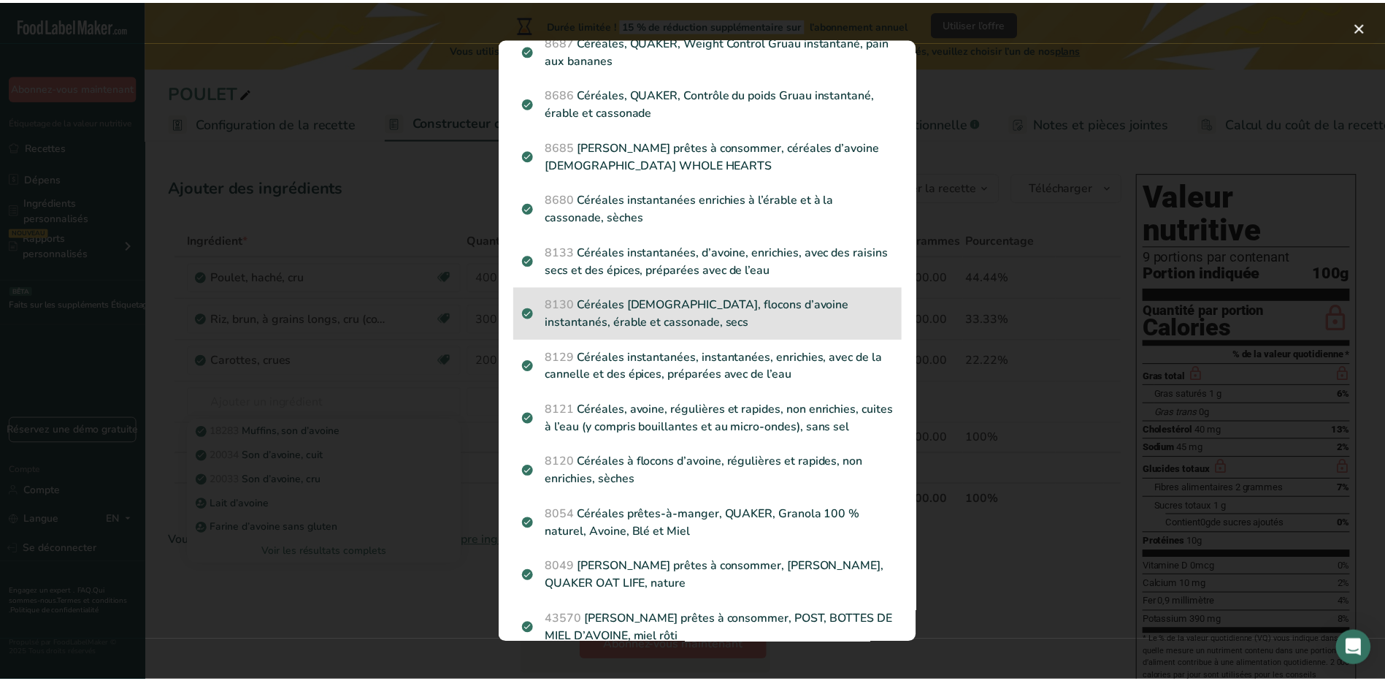
scroll to position [1680, 0]
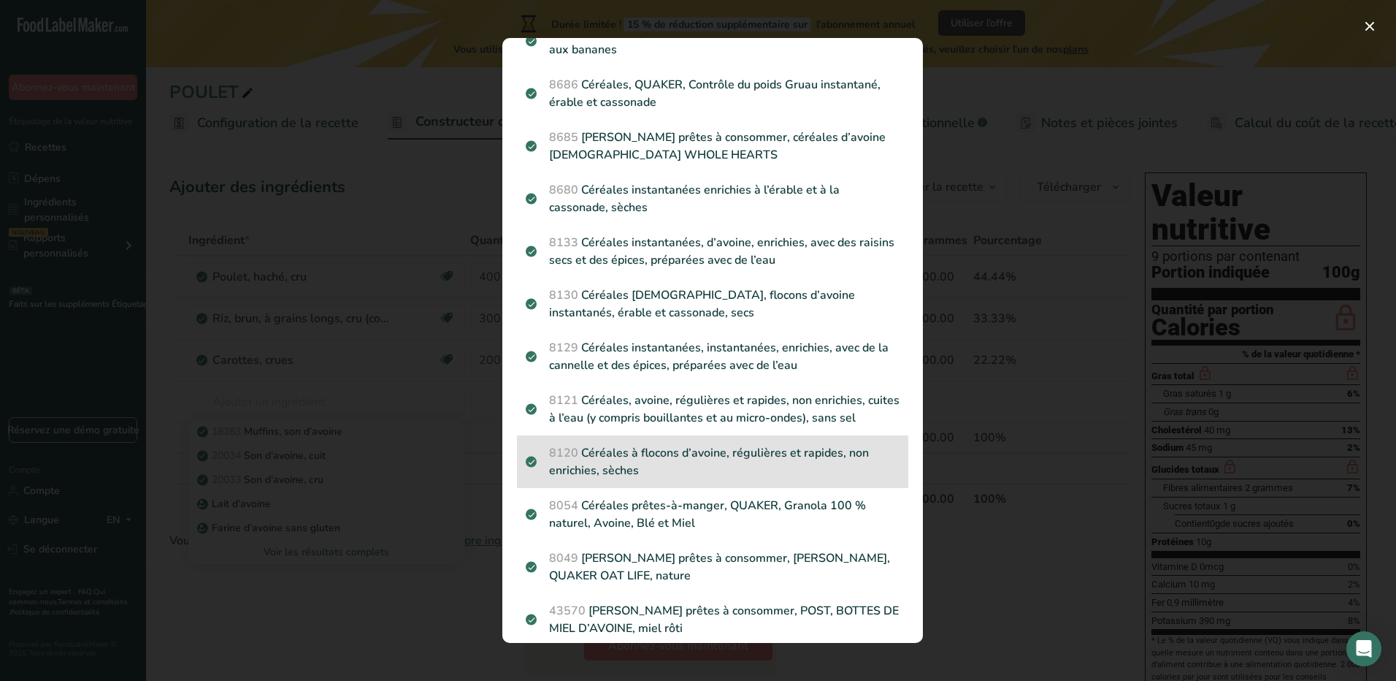
click at [699, 444] on p "8120 Céréales à flocons d’avoine, régulières et rapides, non enrichies, sèches" at bounding box center [713, 461] width 374 height 35
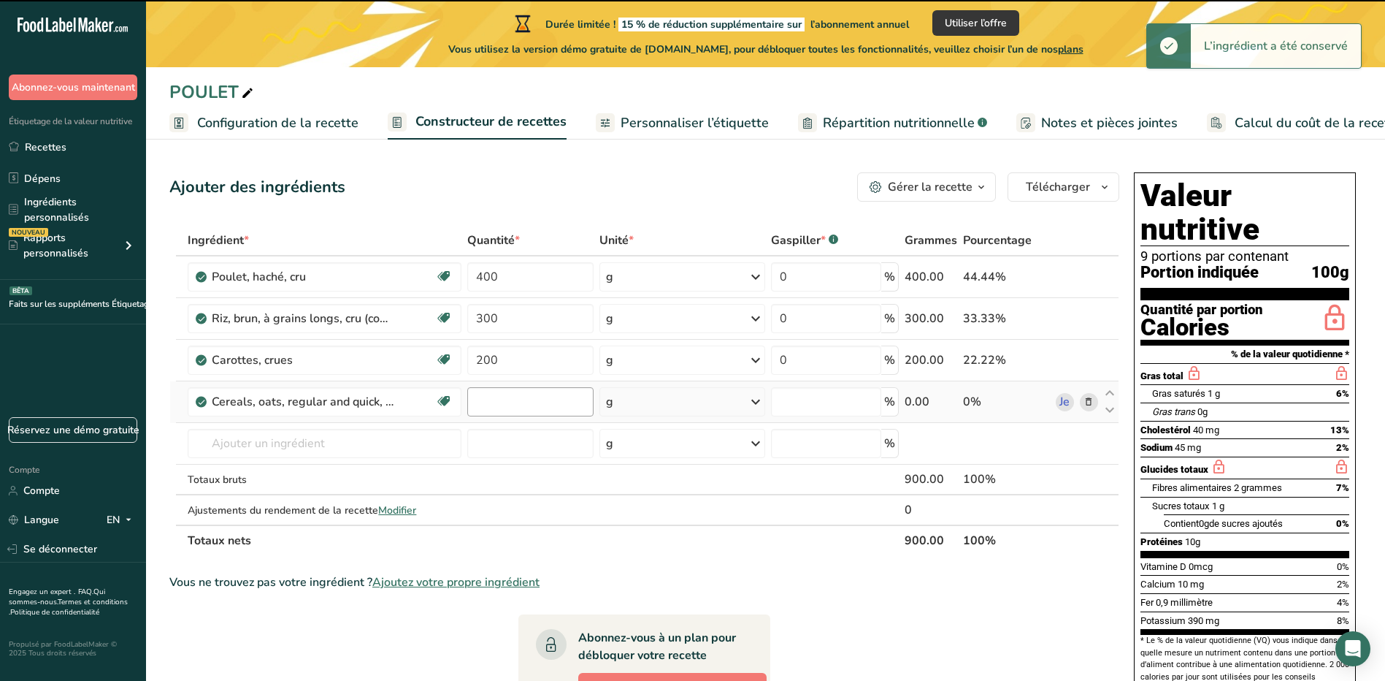
type input "0"
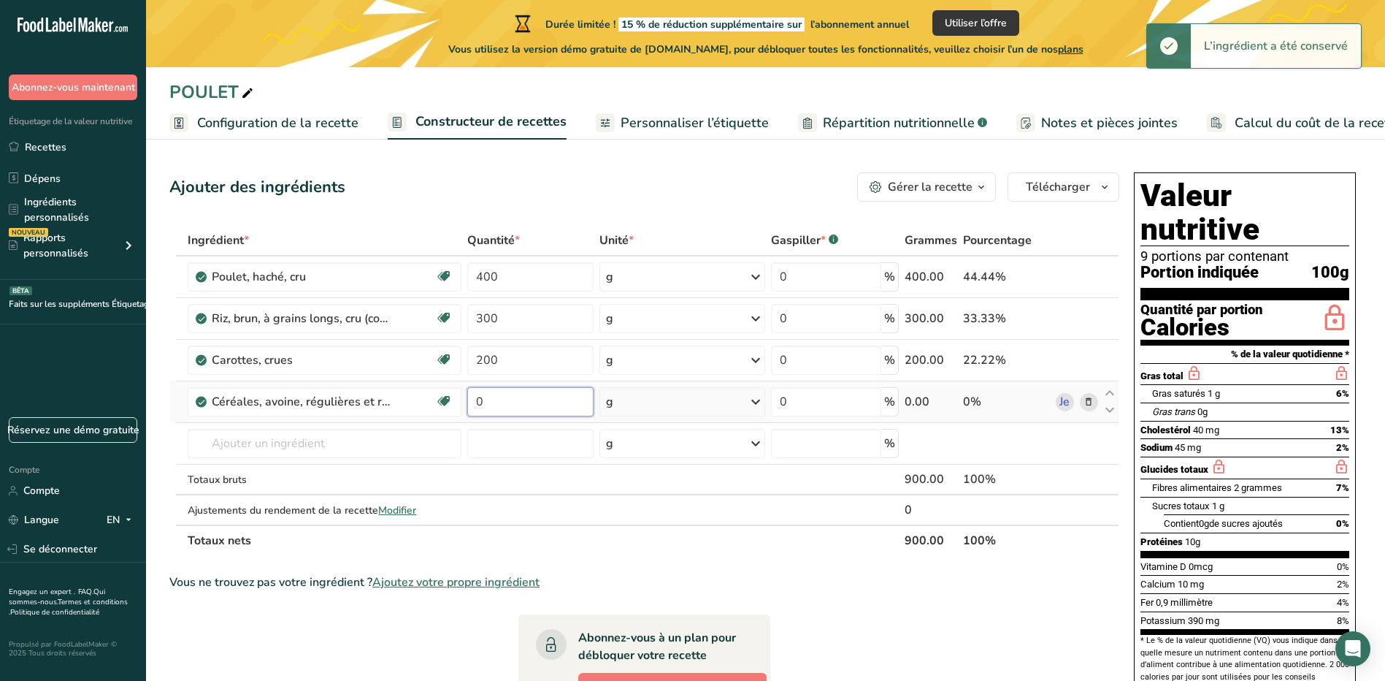
click at [548, 392] on input "0" at bounding box center [530, 401] width 126 height 29
click at [477, 404] on input "0" at bounding box center [530, 401] width 126 height 29
click at [495, 399] on input "0" at bounding box center [530, 401] width 126 height 29
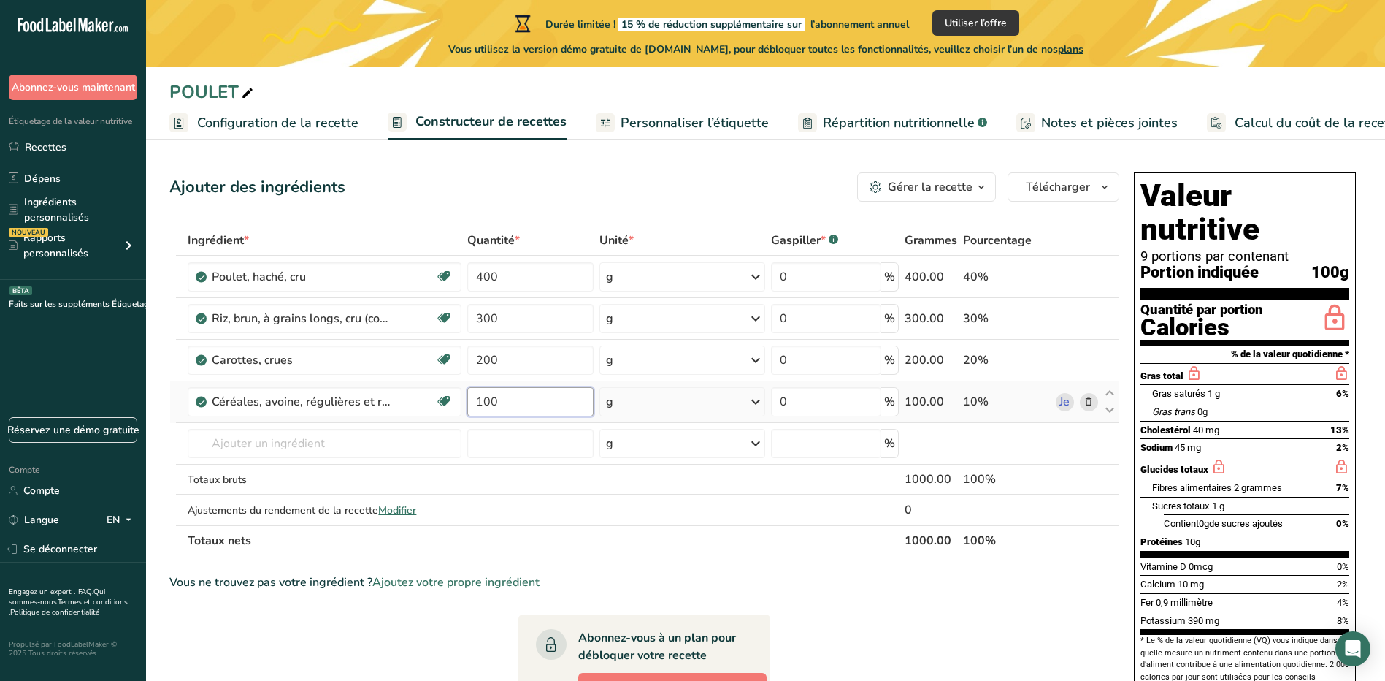
type input "100"
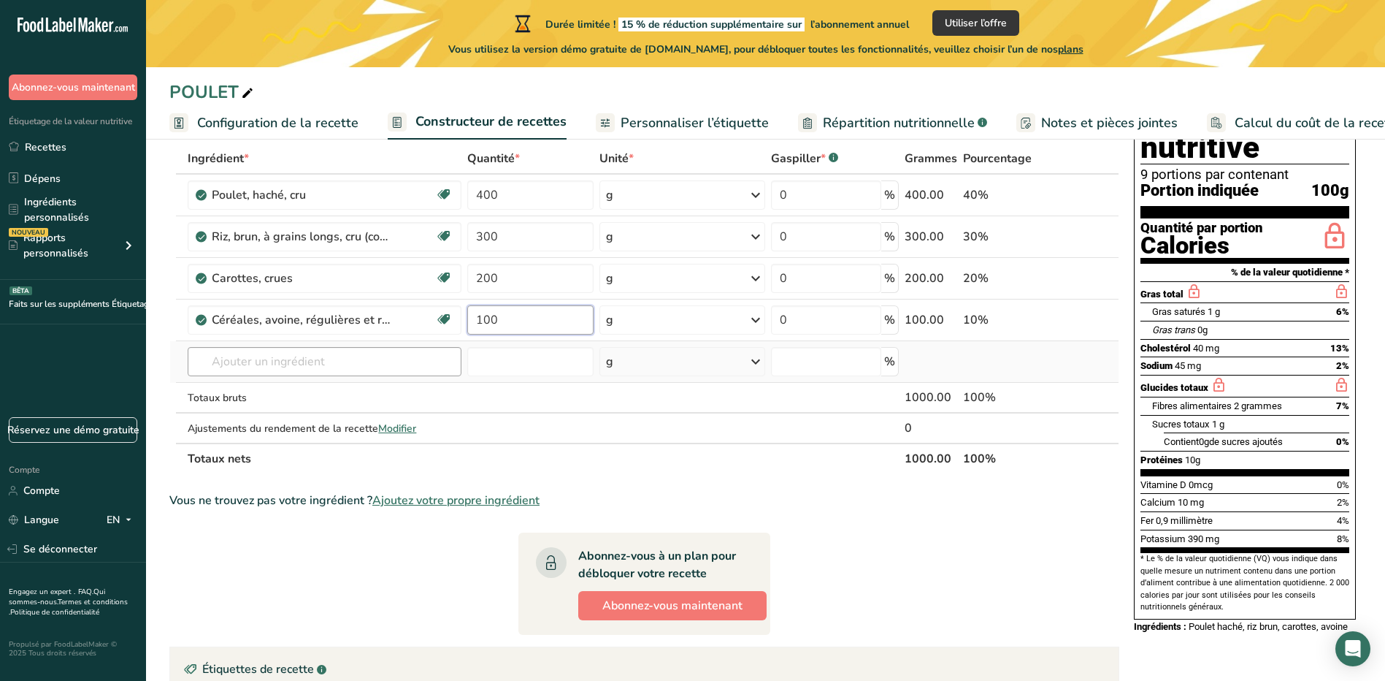
scroll to position [0, 0]
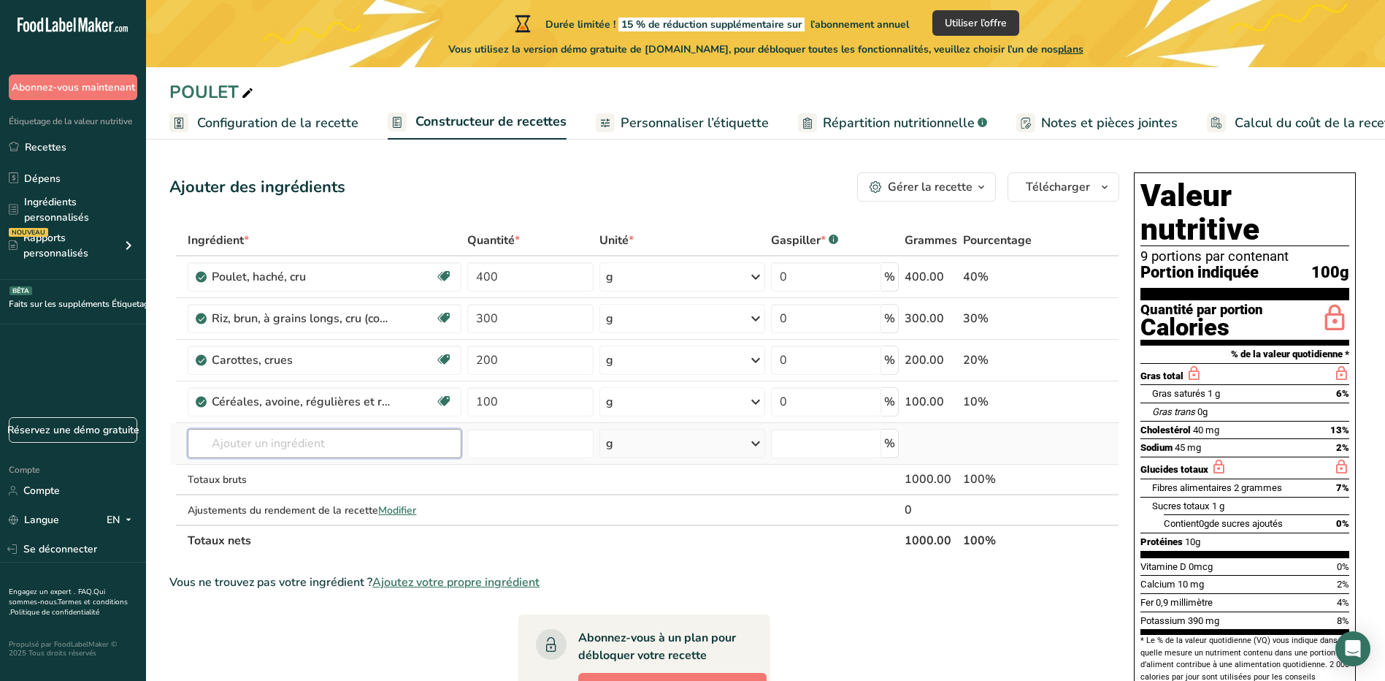
click at [356, 438] on div "Ingrédient * Quantité * Unité * Gaspiller * .a-a{fill:#347362;}.b-a{fill:#fff;}…" at bounding box center [644, 390] width 950 height 331
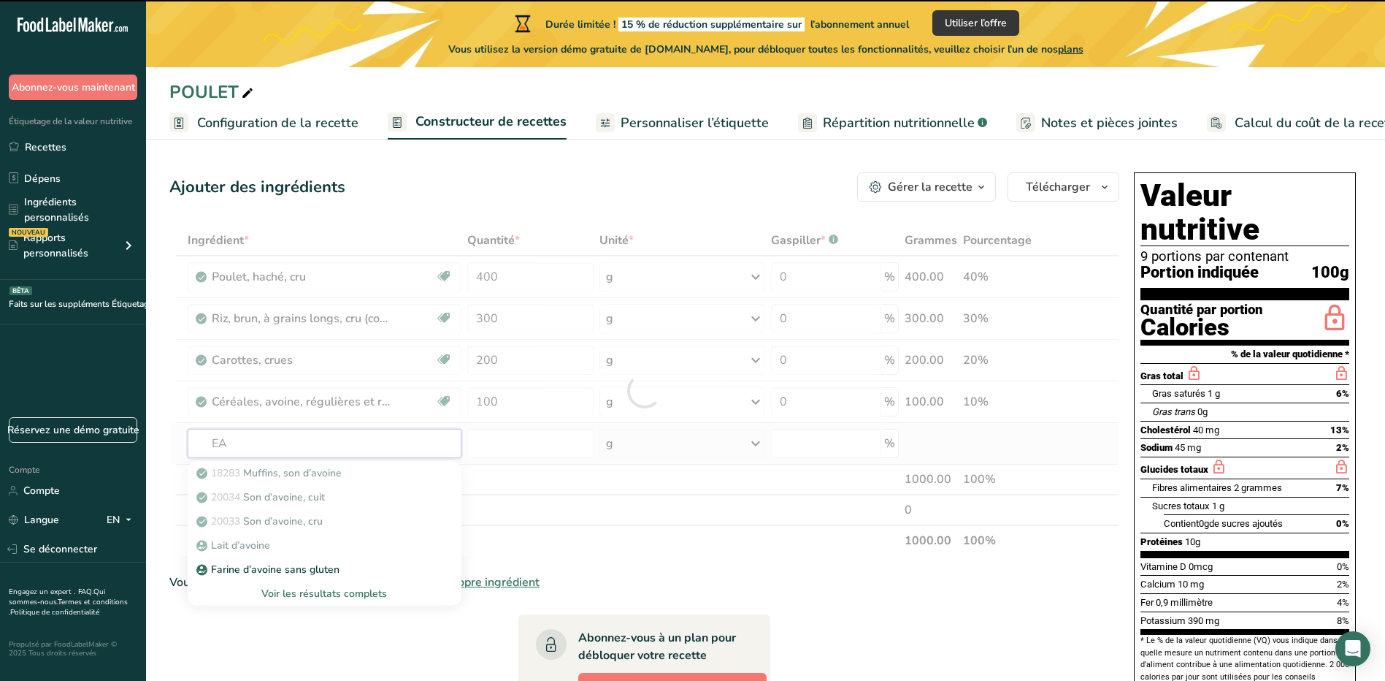
type input "EAU"
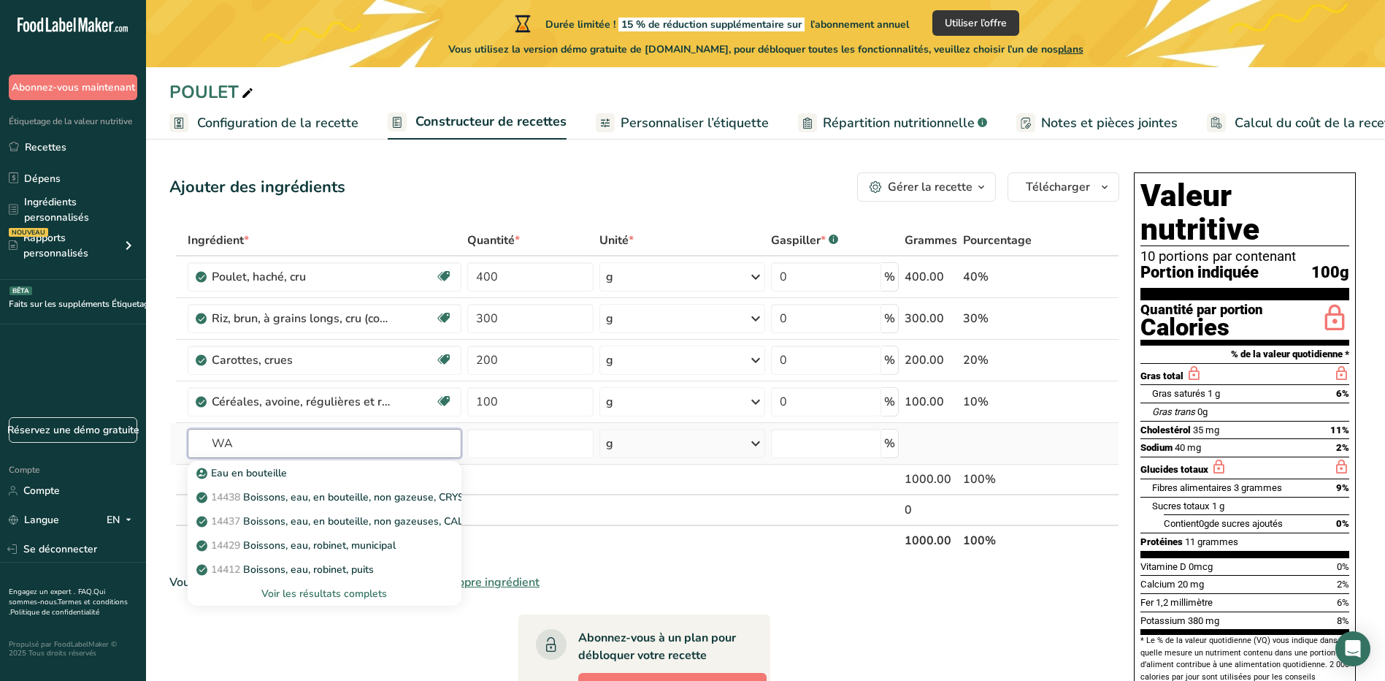
type input "W"
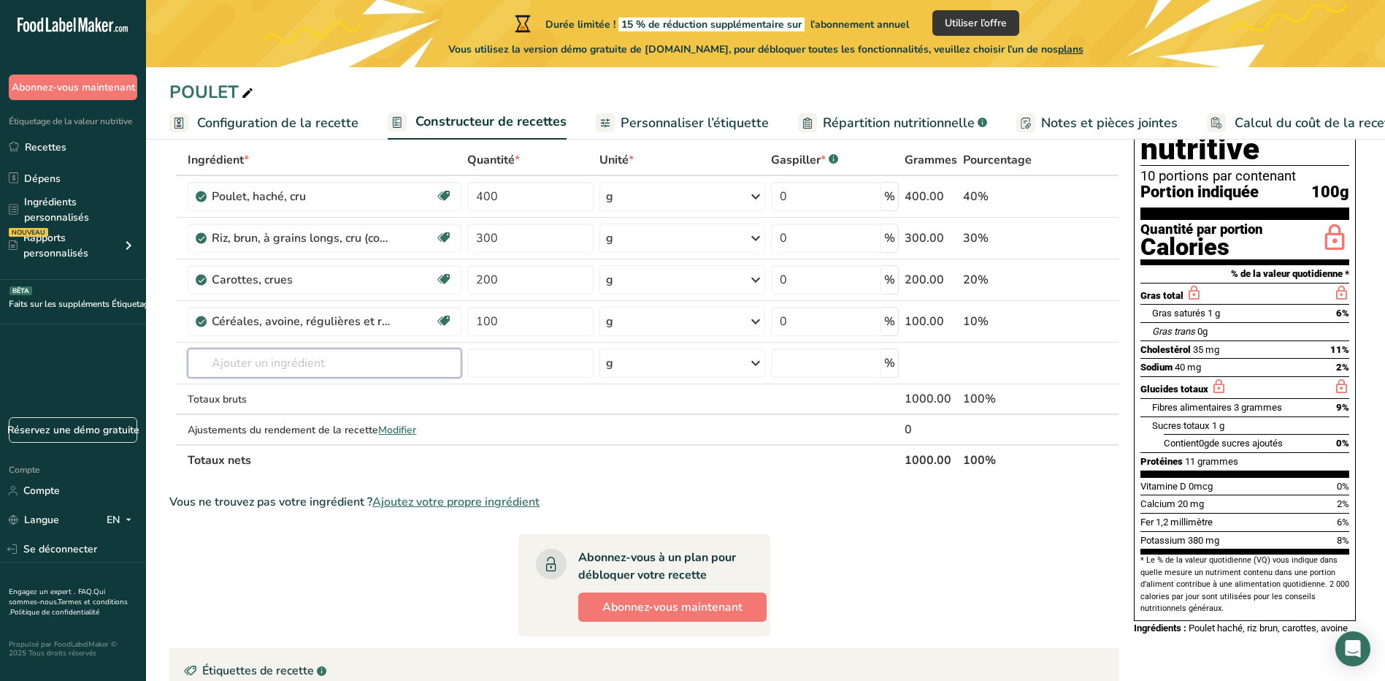
scroll to position [50, 0]
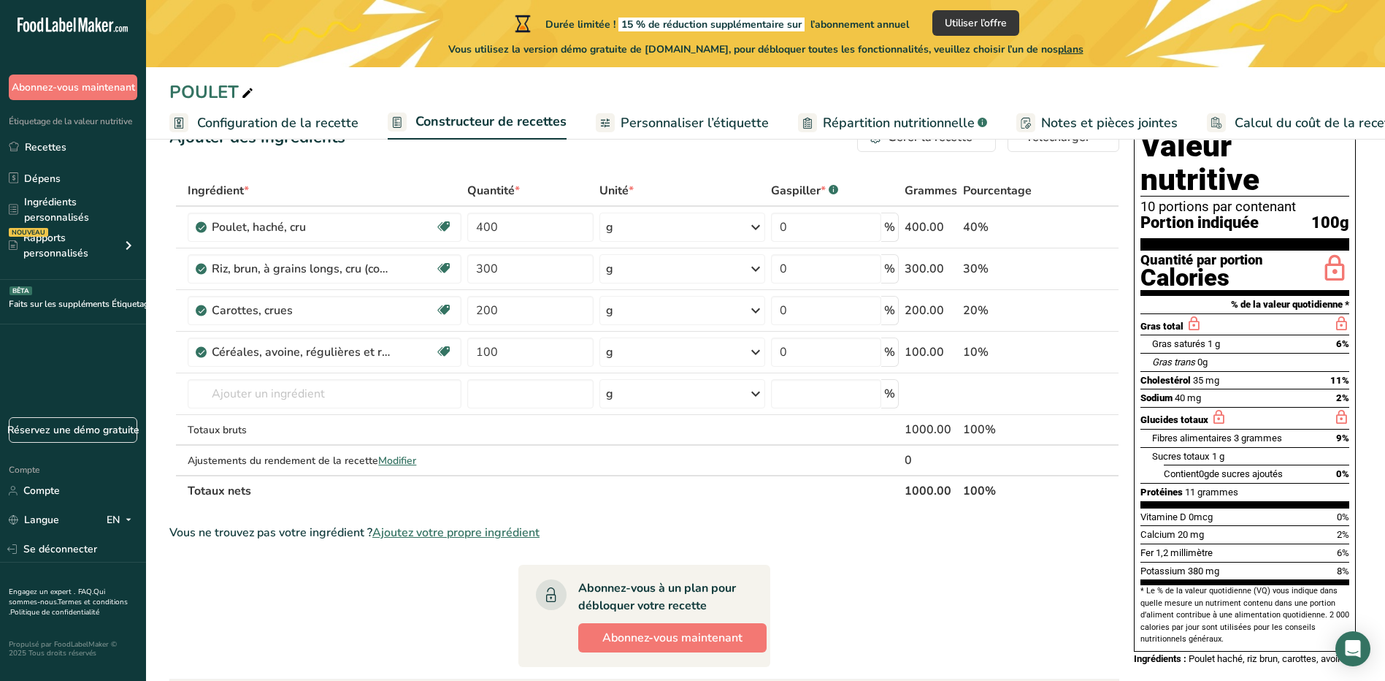
click at [906, 133] on link "Répartition nutritionnelle .a-a{fill:#347362;}.b-a{fill:#fff;}" at bounding box center [892, 123] width 189 height 33
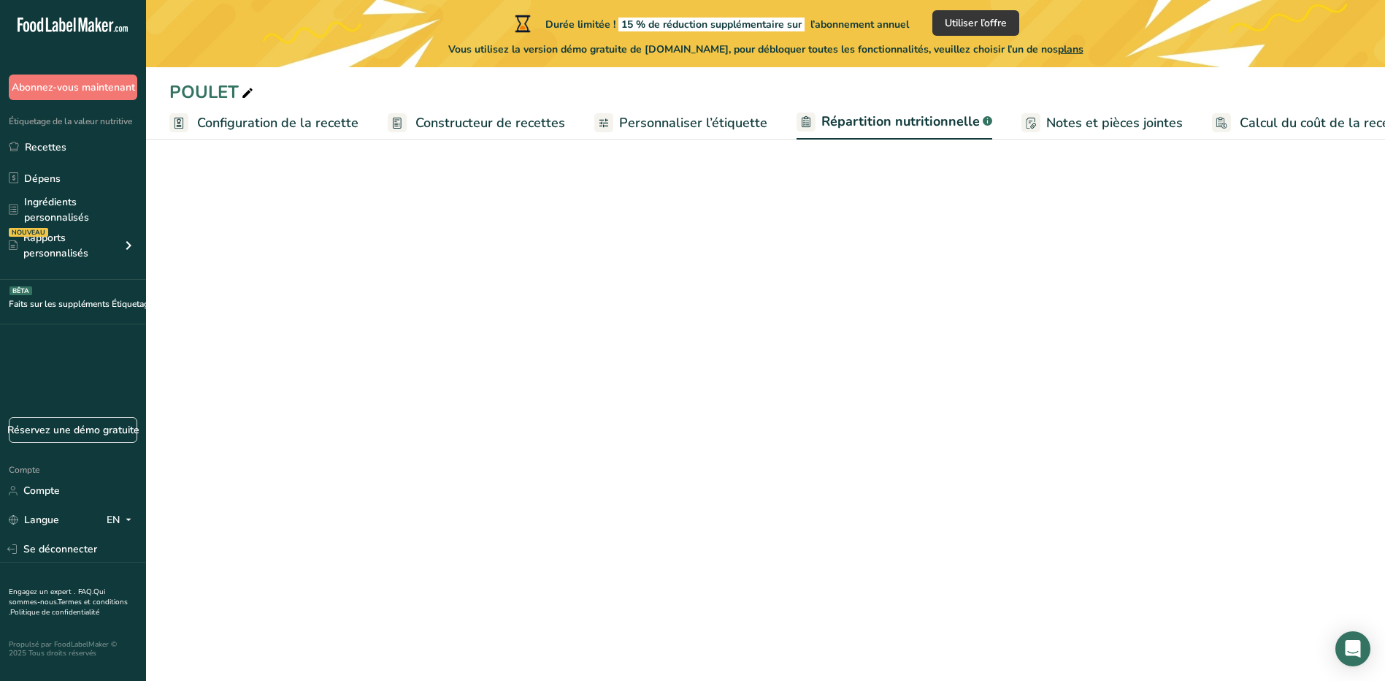
scroll to position [0, 33]
select select "Calories"
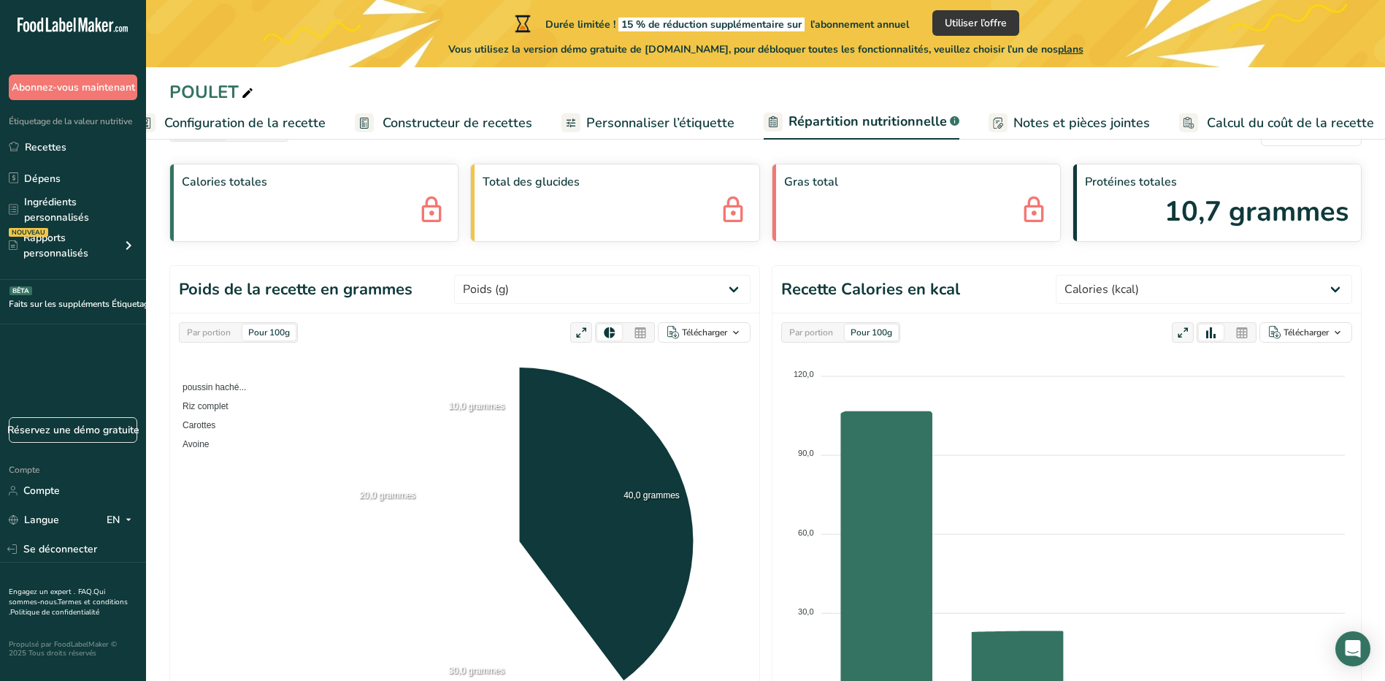
scroll to position [0, 0]
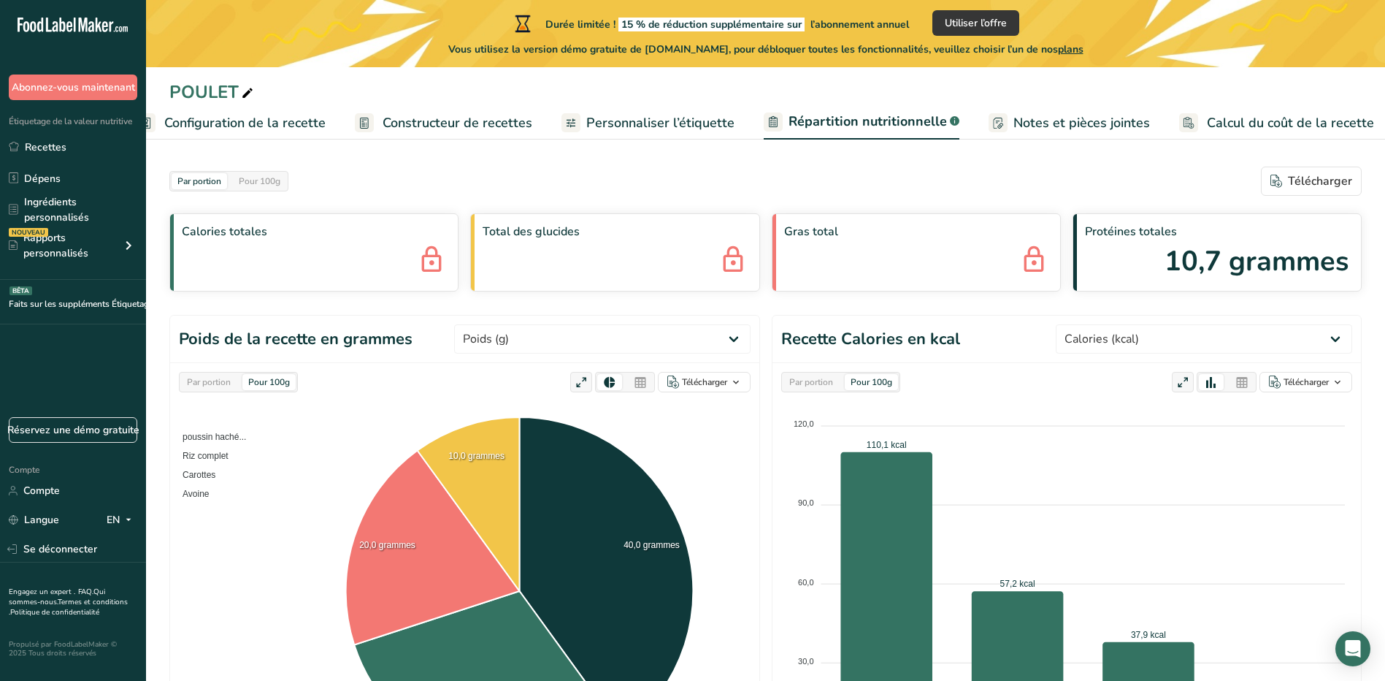
click at [1245, 118] on span "Calcul du coût de la recette" at bounding box center [1290, 123] width 167 height 20
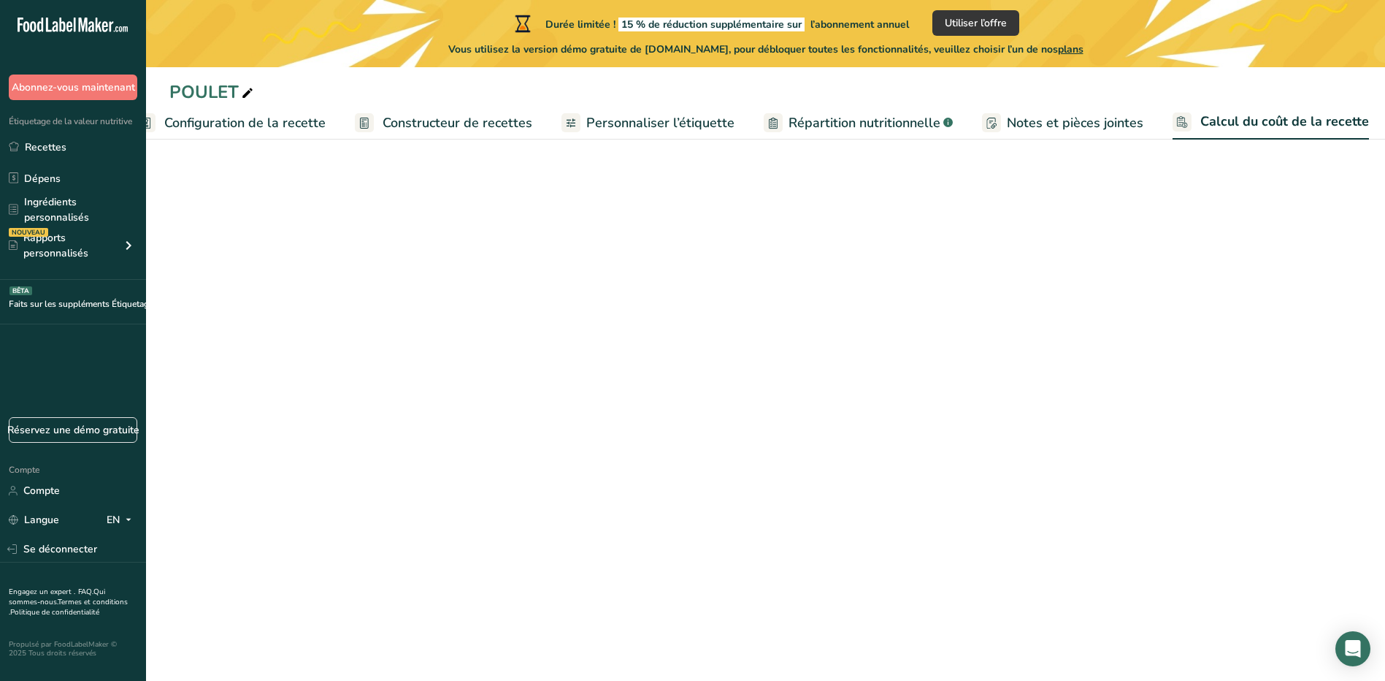
scroll to position [0, 32]
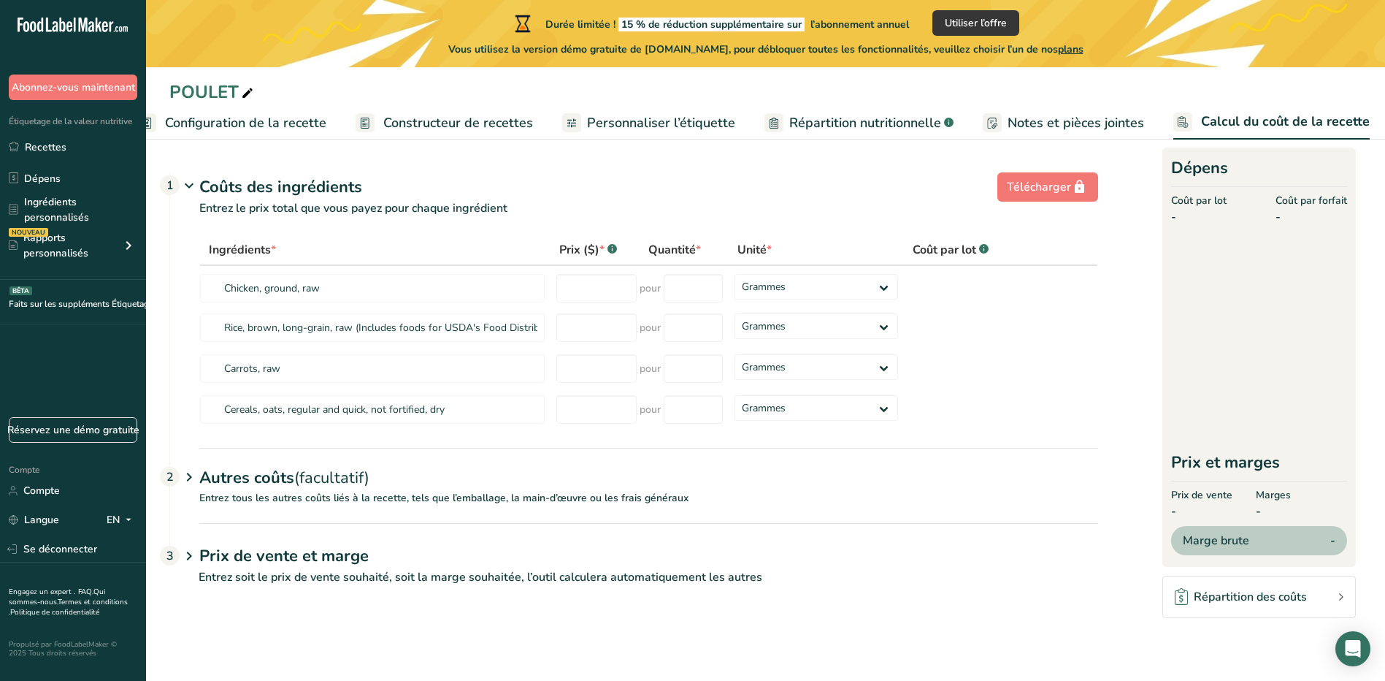
click at [1135, 115] on ul "Configuration de la recette Constructeur de recettes Personnaliser l’étiquette …" at bounding box center [756, 122] width 1285 height 34
click at [1122, 120] on span "Notes et pièces jointes" at bounding box center [1076, 123] width 137 height 20
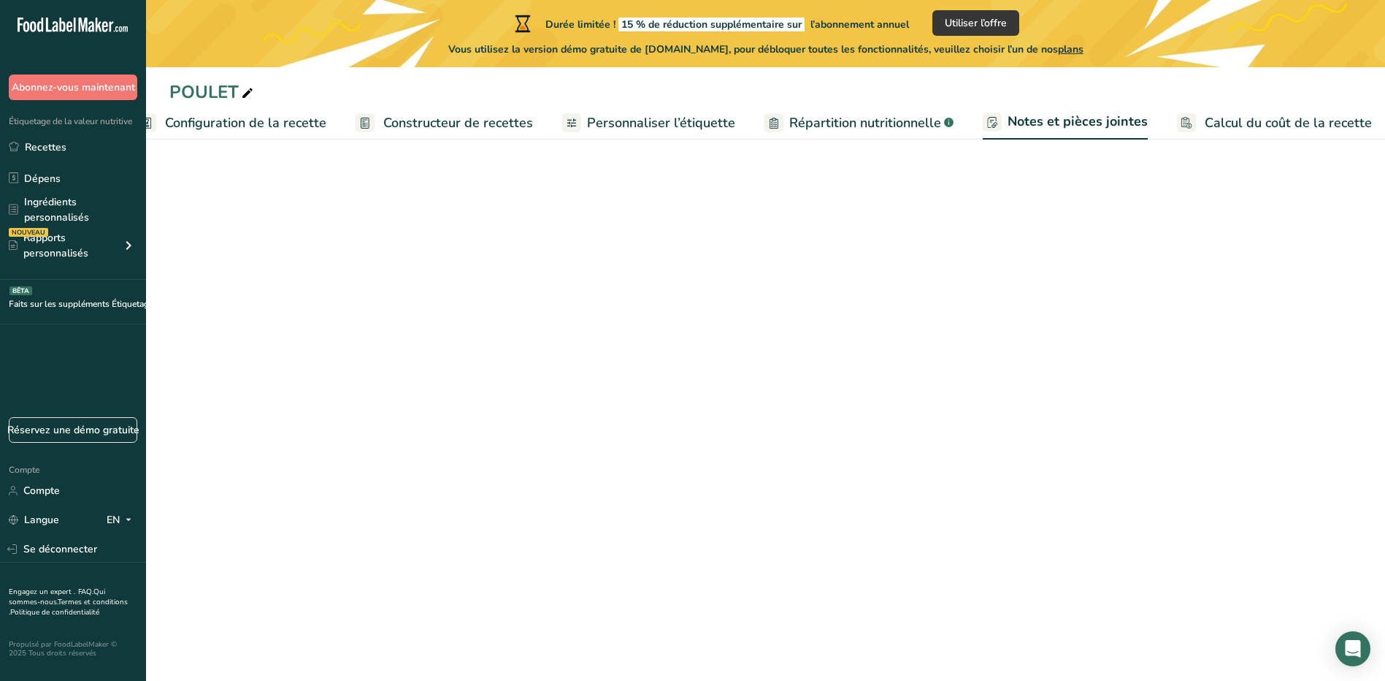
scroll to position [0, 31]
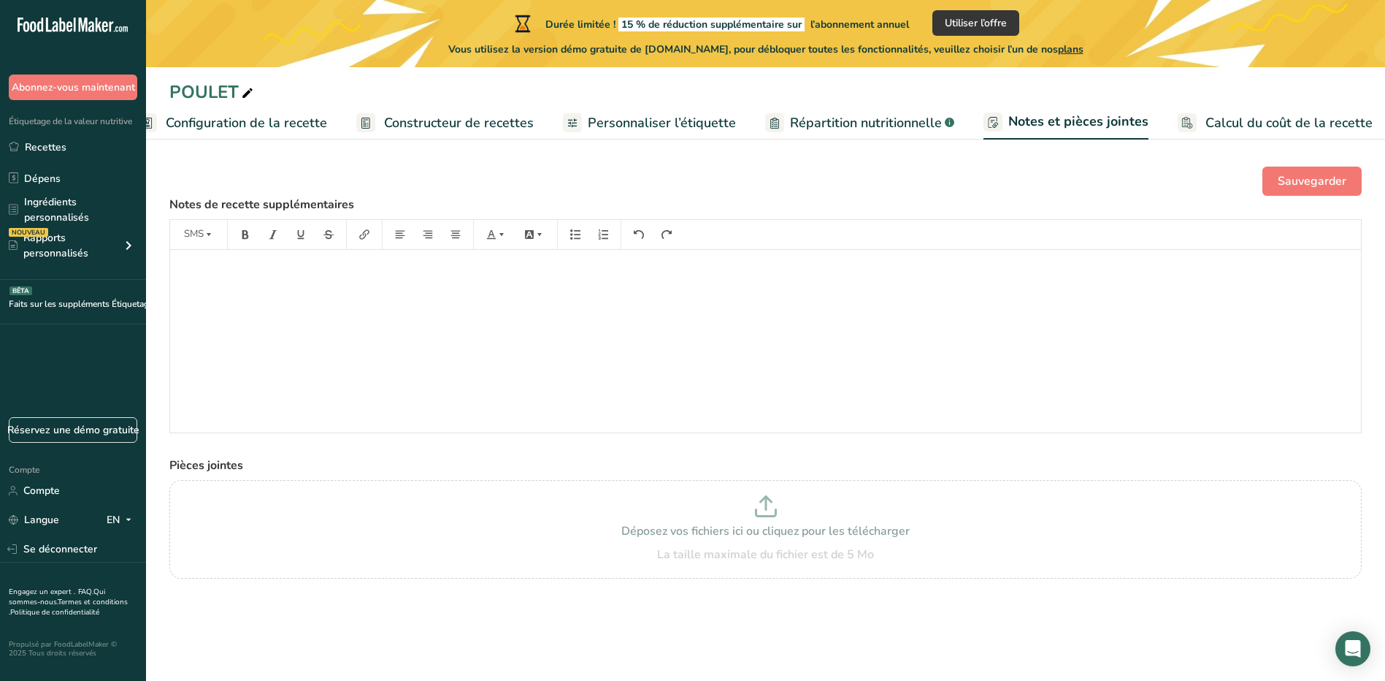
click at [802, 123] on span "Répartition nutritionnelle" at bounding box center [866, 123] width 152 height 20
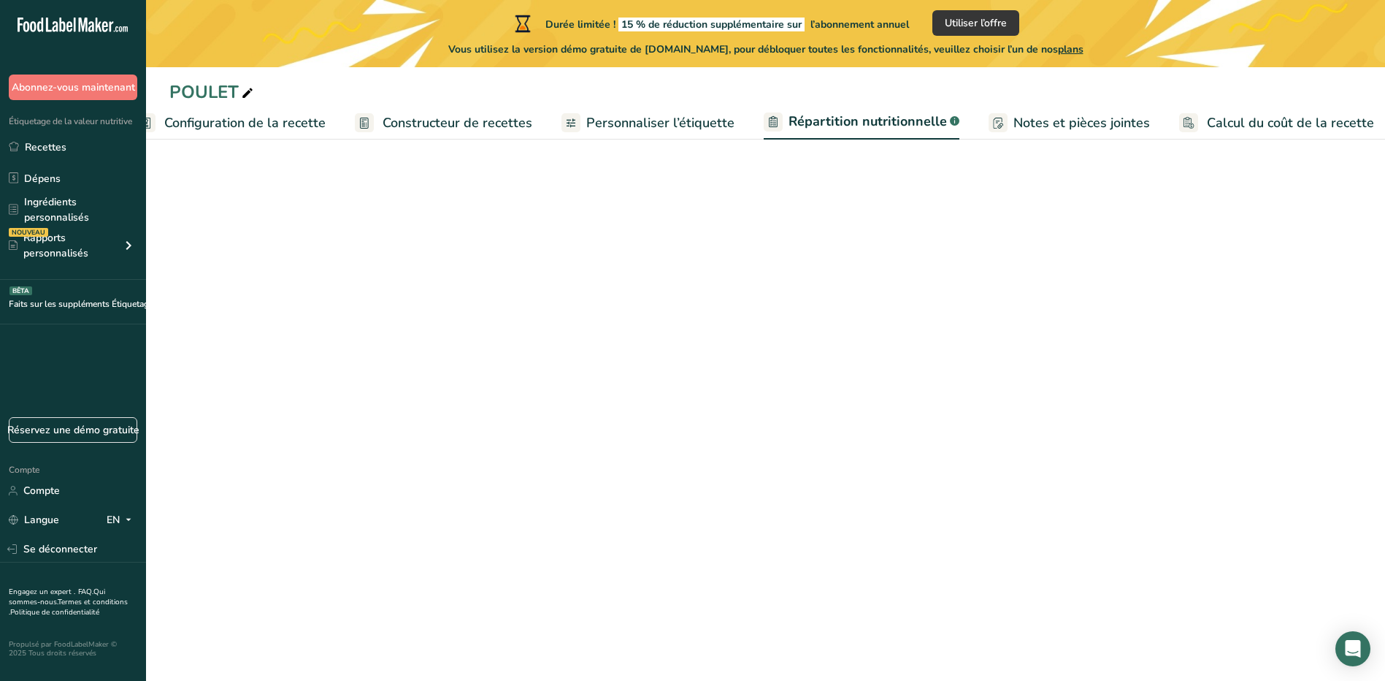
click at [703, 126] on span "Personnaliser l’étiquette" at bounding box center [660, 123] width 148 height 20
select select "Calories"
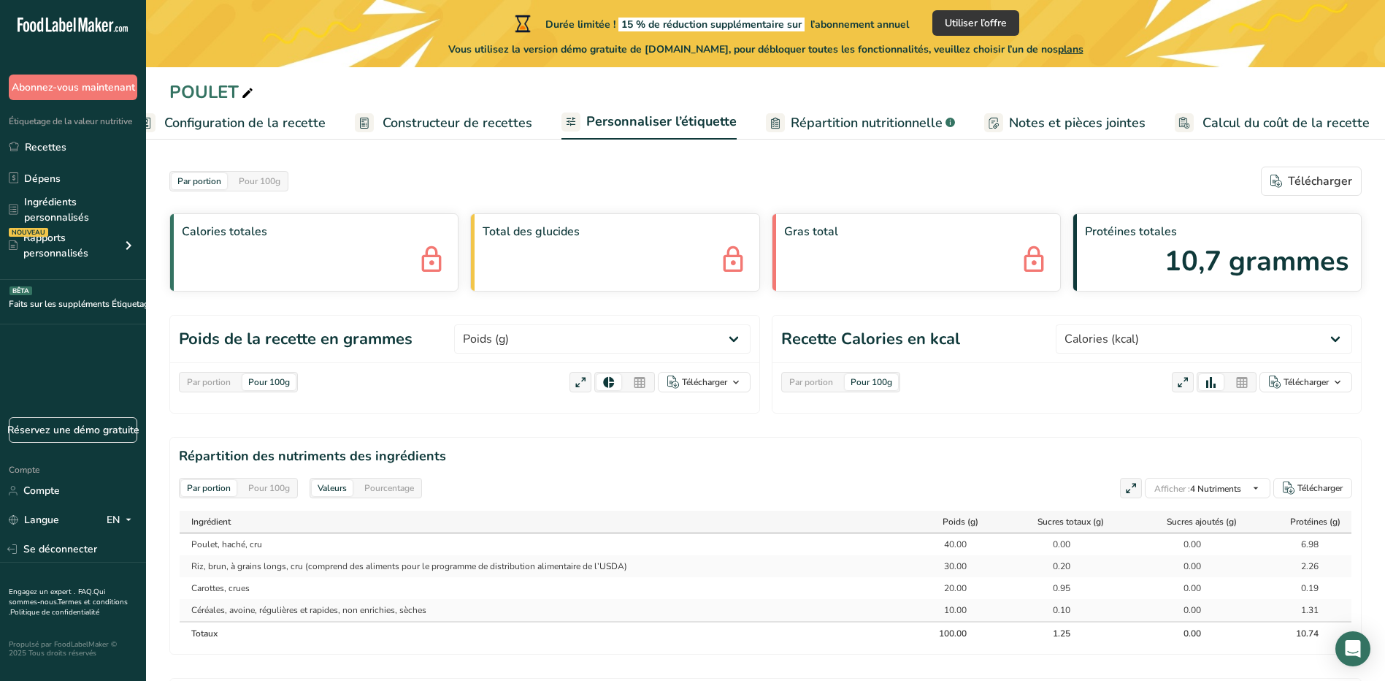
scroll to position [0, 32]
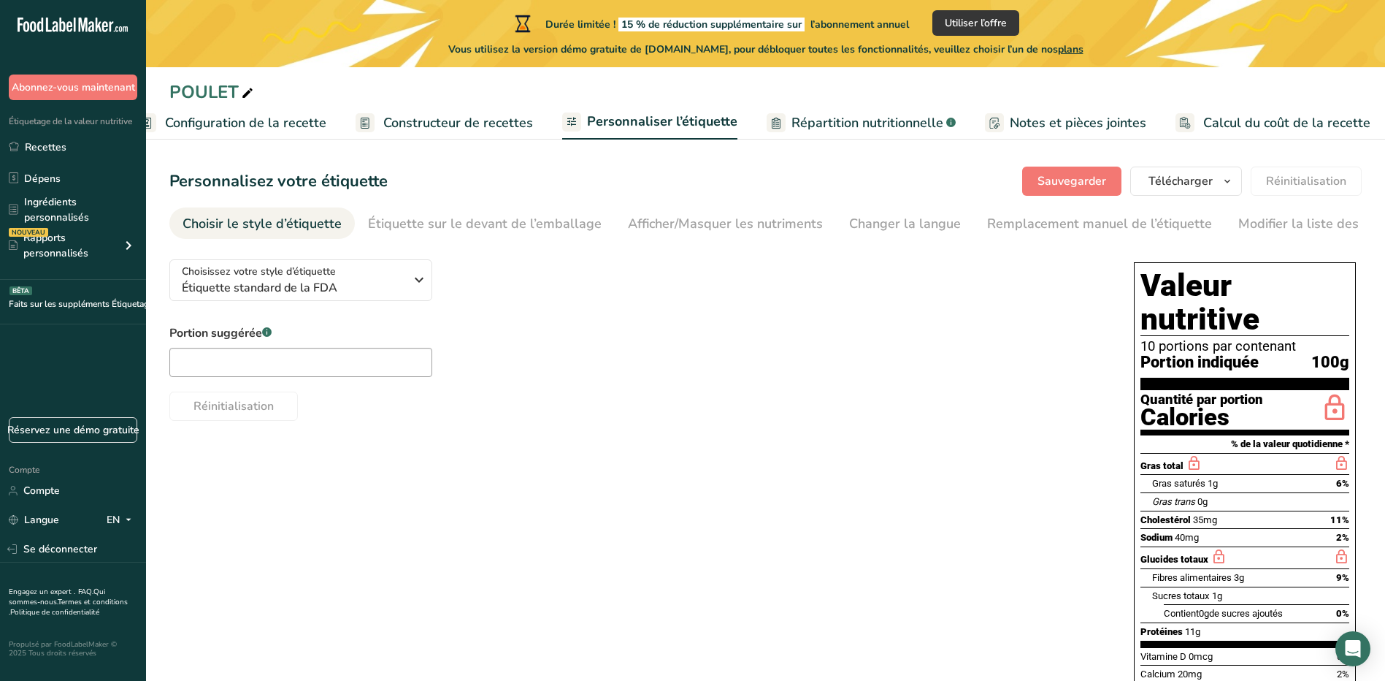
click at [504, 132] on span "Constructeur de recettes" at bounding box center [458, 123] width 150 height 20
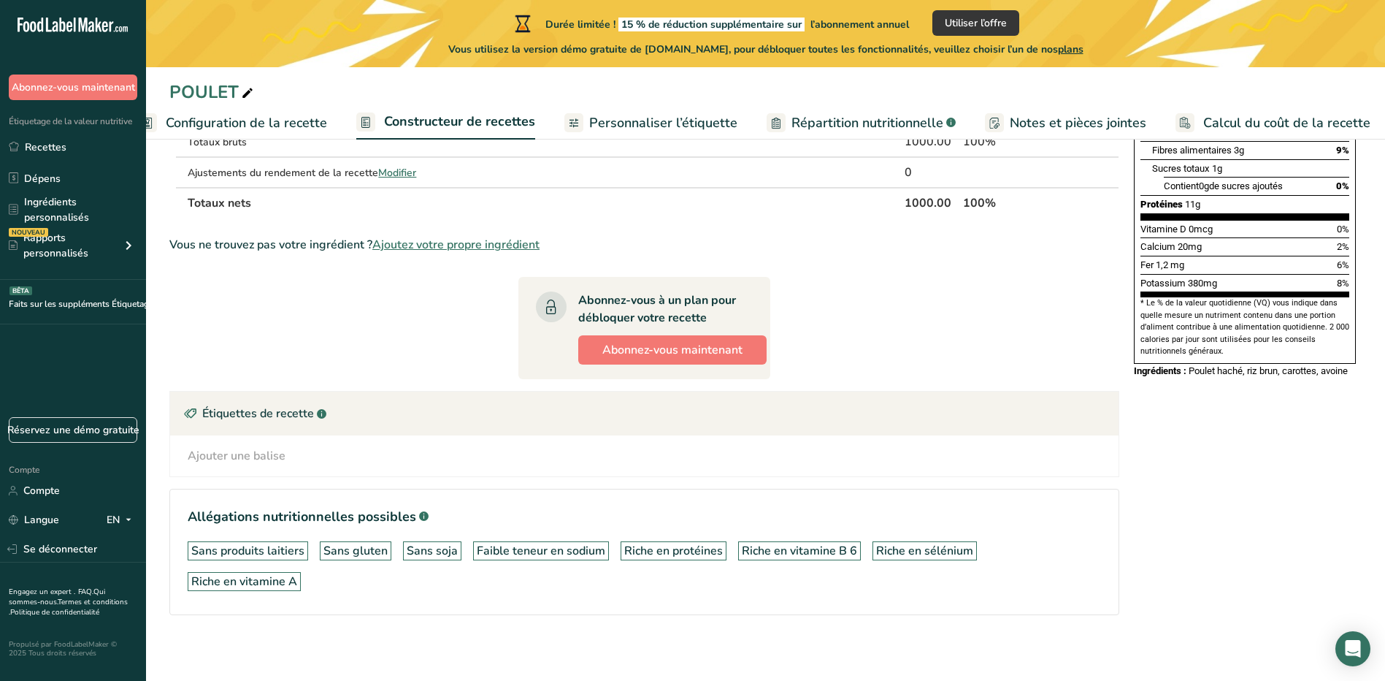
scroll to position [342, 0]
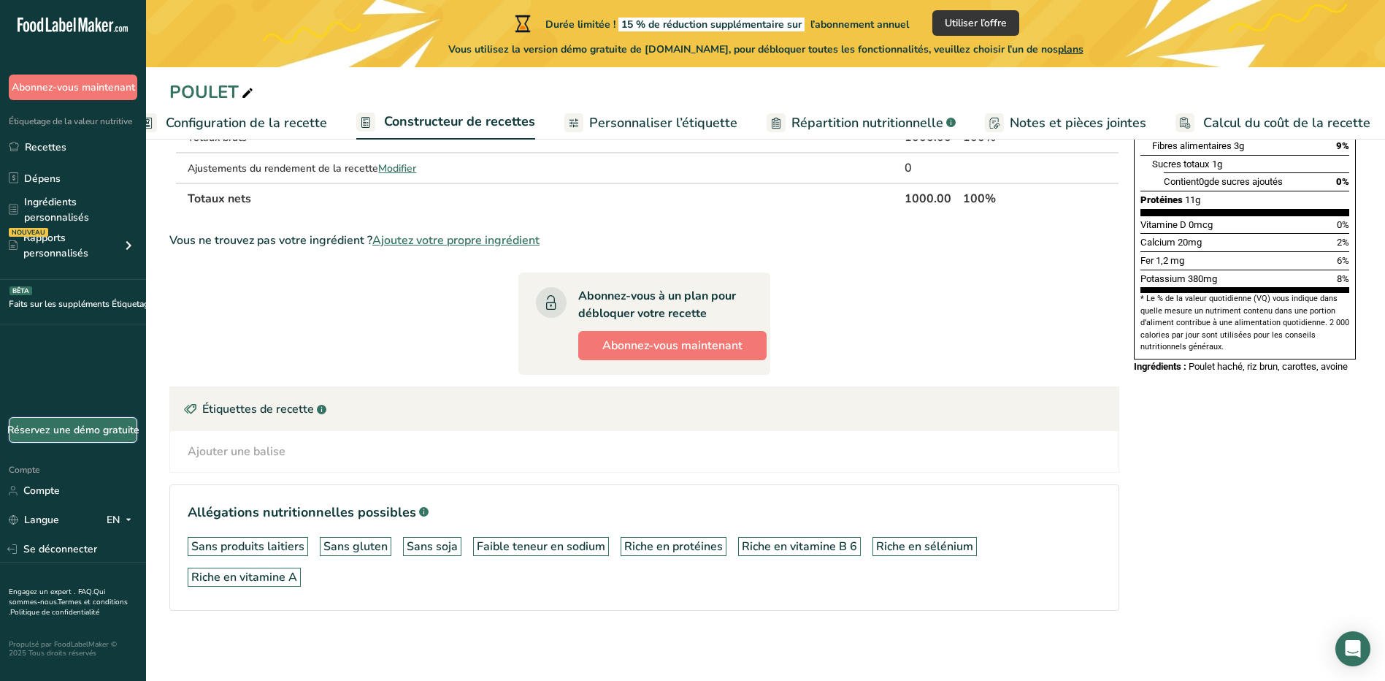
click at [107, 435] on link "Réservez une démo gratuite" at bounding box center [73, 430] width 129 height 26
click at [123, 521] on icon at bounding box center [129, 519] width 12 height 18
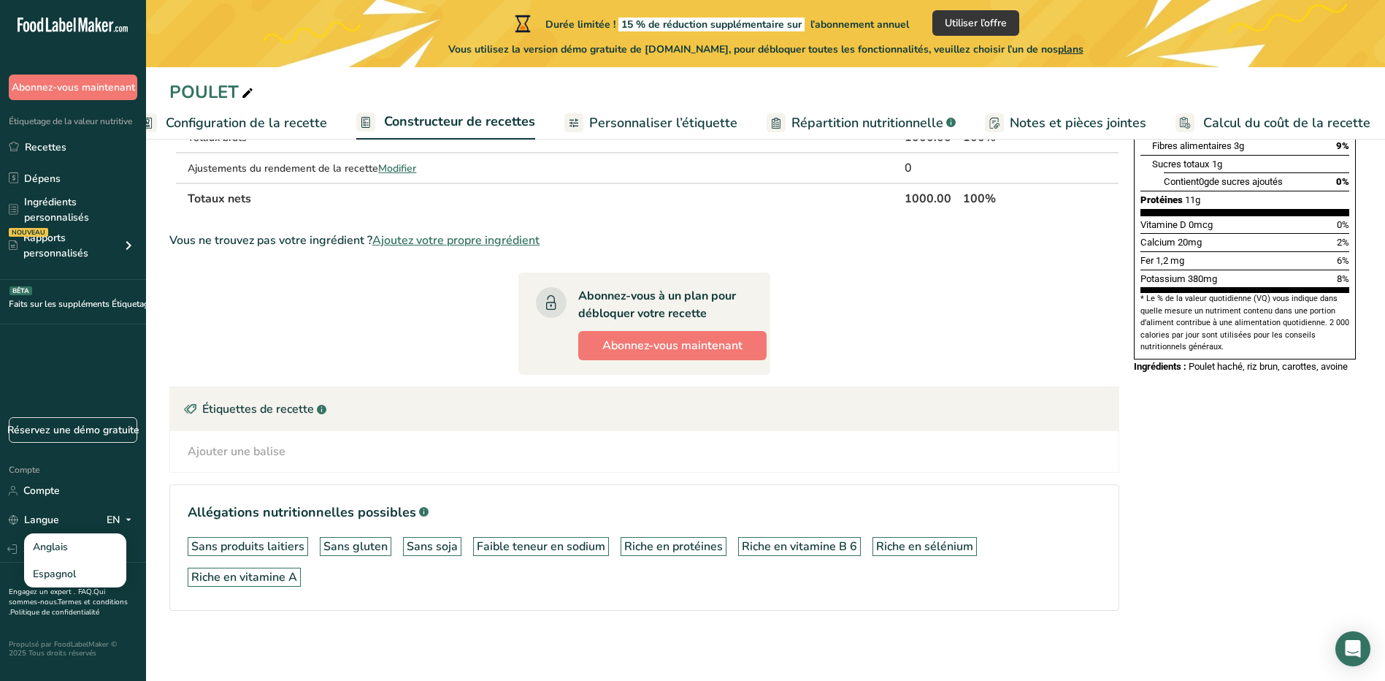
click at [270, 421] on div "Étiquettes de recette .a-a{fill:#347362;}.b-a{fill:#fff;}" at bounding box center [644, 409] width 949 height 44
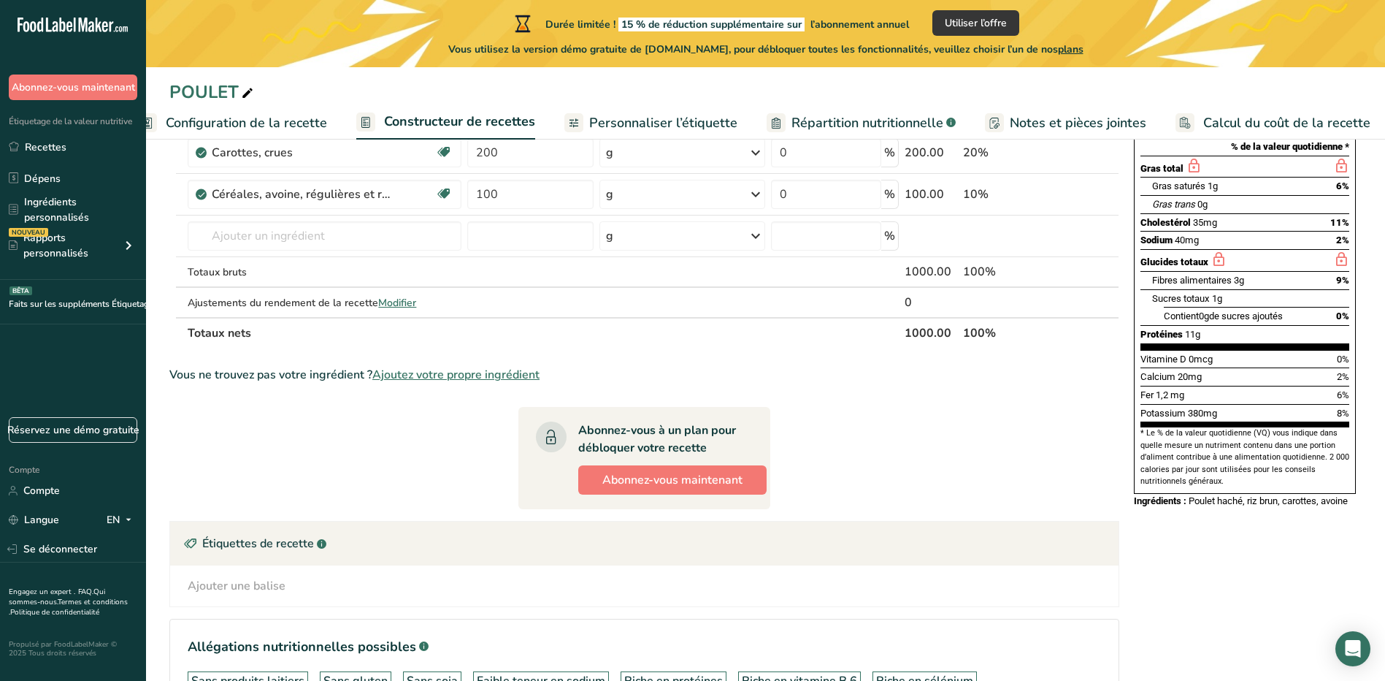
scroll to position [0, 0]
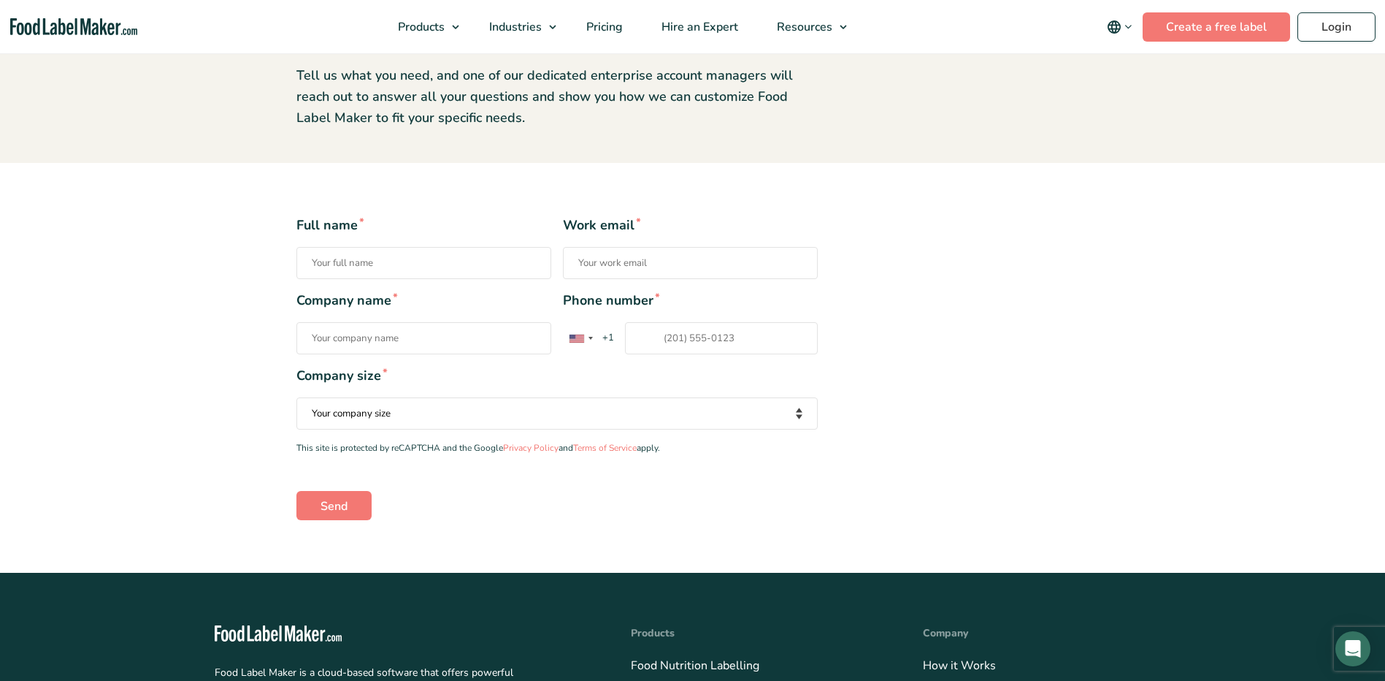
scroll to position [146, 0]
